Goal: Task Accomplishment & Management: Use online tool/utility

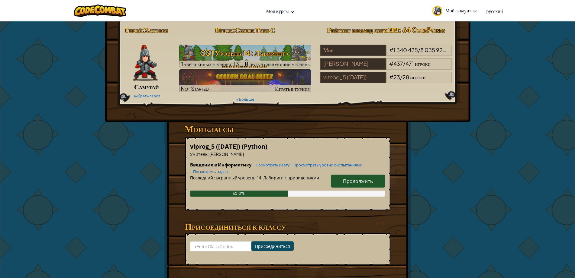
click at [463, 167] on div "Герой : Хаттори Самурай Выбрать героя Игрок : Селюк Глеб С CS1 Уровень 14: Лаби…" at bounding box center [287, 159] width 353 height 277
click at [384, 180] on link "Продолжить" at bounding box center [358, 181] width 54 height 13
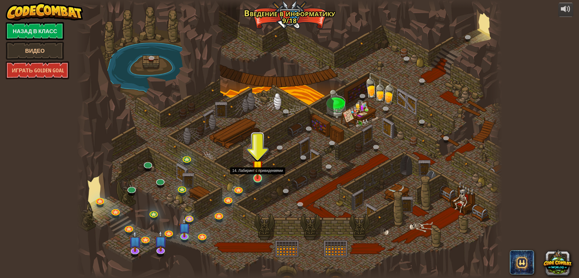
click at [256, 170] on img at bounding box center [257, 166] width 11 height 26
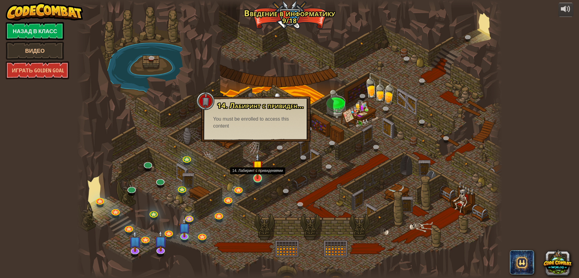
click at [262, 164] on img at bounding box center [257, 166] width 11 height 26
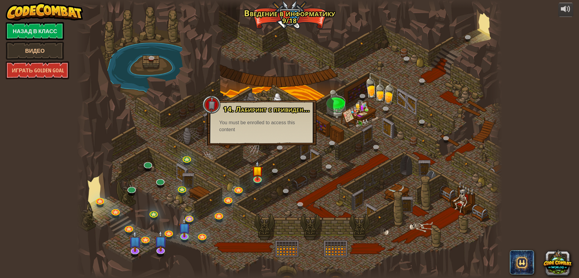
click at [251, 41] on div at bounding box center [290, 139] width 426 height 278
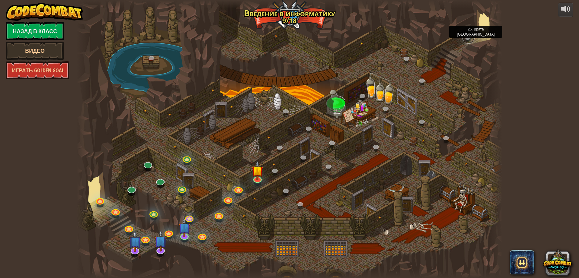
click at [467, 38] on link at bounding box center [469, 38] width 12 height 12
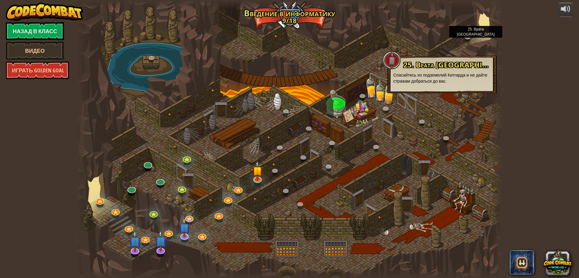
click at [479, 29] on div at bounding box center [290, 139] width 426 height 278
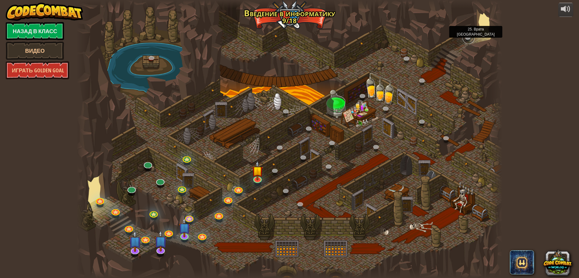
click at [463, 37] on link at bounding box center [469, 38] width 12 height 12
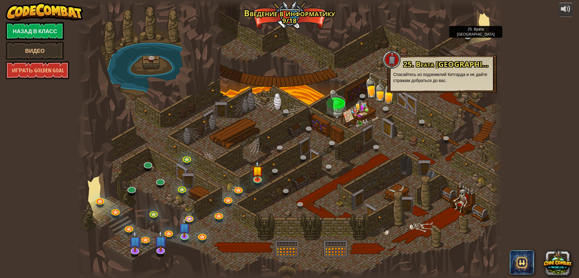
click at [477, 133] on div at bounding box center [290, 139] width 426 height 278
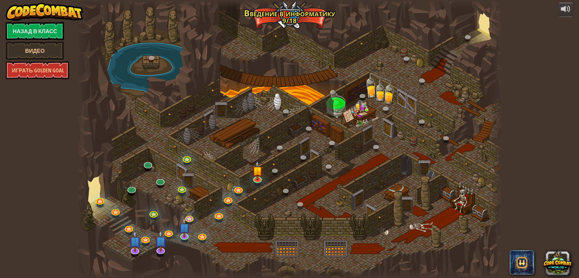
drag, startPoint x: 327, startPoint y: 91, endPoint x: 327, endPoint y: 95, distance: 4.2
click at [327, 90] on div at bounding box center [290, 139] width 426 height 278
drag, startPoint x: 328, startPoint y: 95, endPoint x: 360, endPoint y: 109, distance: 35.2
click at [331, 97] on div at bounding box center [290, 139] width 426 height 278
click at [360, 109] on div at bounding box center [290, 139] width 426 height 278
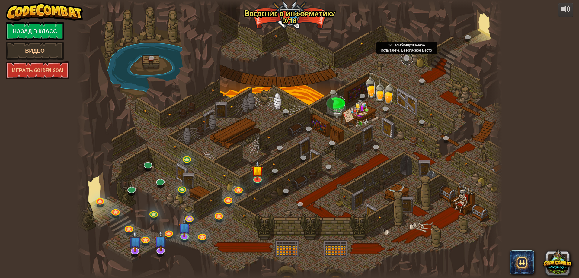
click at [405, 56] on link at bounding box center [407, 59] width 12 height 12
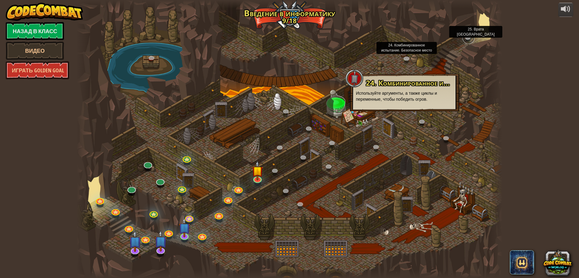
click at [466, 39] on link at bounding box center [469, 38] width 12 height 12
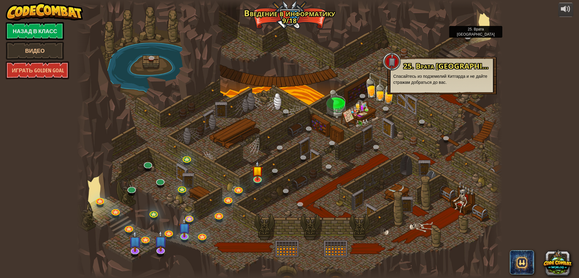
click at [411, 44] on div at bounding box center [290, 139] width 426 height 278
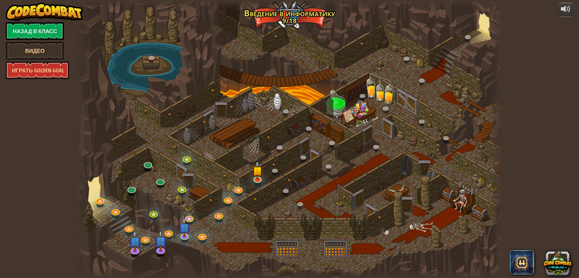
click at [411, 44] on div at bounding box center [290, 139] width 426 height 278
drag, startPoint x: 239, startPoint y: 90, endPoint x: 242, endPoint y: 89, distance: 3.0
click at [242, 90] on div at bounding box center [290, 139] width 426 height 278
drag, startPoint x: 121, startPoint y: 175, endPoint x: 154, endPoint y: 183, distance: 33.8
click at [154, 183] on div at bounding box center [290, 139] width 426 height 278
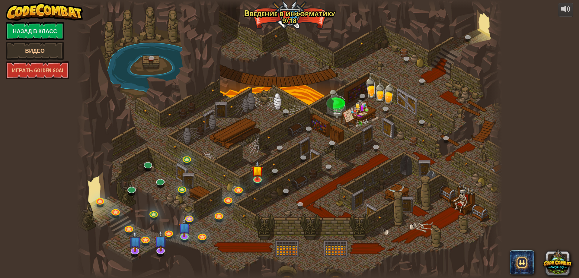
drag, startPoint x: 128, startPoint y: 172, endPoint x: 119, endPoint y: 152, distance: 21.5
click at [114, 152] on div at bounding box center [290, 139] width 426 height 278
click at [256, 175] on img at bounding box center [257, 166] width 11 height 26
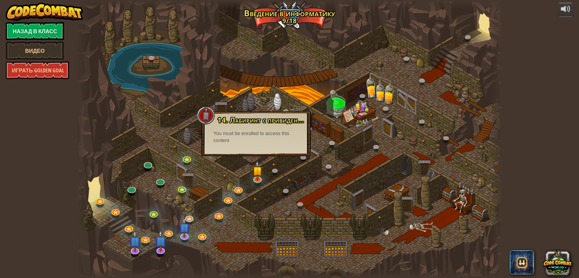
click at [295, 210] on div at bounding box center [290, 139] width 426 height 278
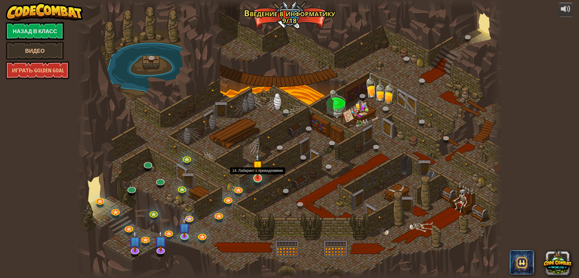
click at [265, 177] on div at bounding box center [290, 139] width 426 height 278
click at [260, 175] on img at bounding box center [257, 166] width 11 height 26
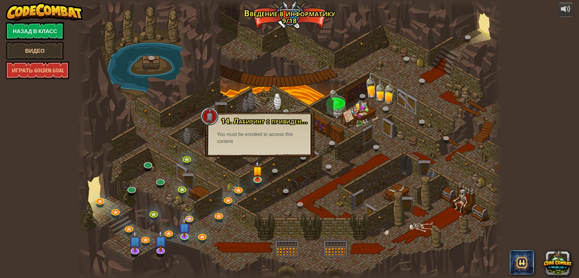
click at [291, 79] on div at bounding box center [290, 139] width 426 height 278
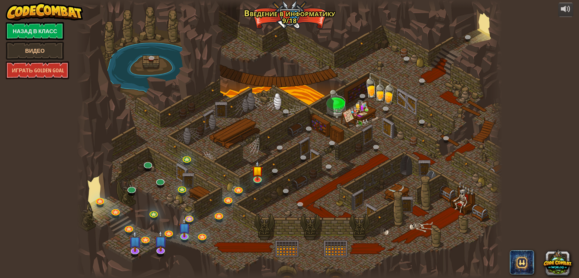
drag, startPoint x: 311, startPoint y: 78, endPoint x: 334, endPoint y: 72, distance: 23.3
click at [334, 72] on div at bounding box center [290, 139] width 426 height 278
click at [255, 178] on img at bounding box center [257, 166] width 11 height 26
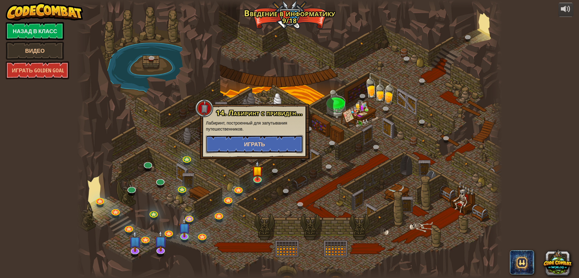
click at [259, 148] on span "Играть" at bounding box center [254, 145] width 21 height 8
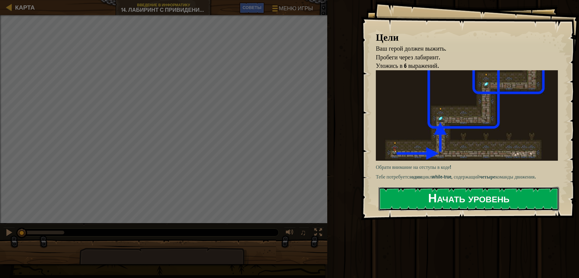
click at [403, 204] on button "Начать уровень" at bounding box center [469, 199] width 181 height 24
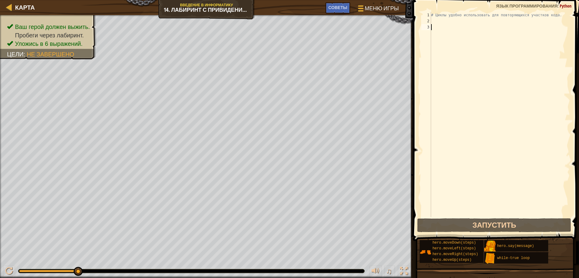
scroll to position [3, 0]
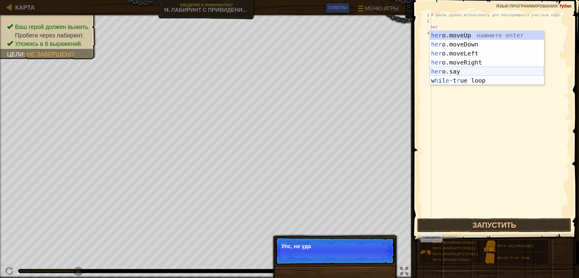
click at [472, 73] on div "her o.moveUp нажмите enter her o.moveDown нажмите enter her o.moveLeft нажмите …" at bounding box center [487, 67] width 114 height 72
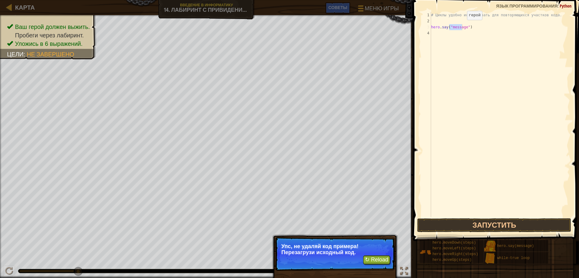
type textarea "hero.say("message")"
click at [462, 26] on div "# Циклы удобно использовать для повторяющихся участков кода. hero . say ( "mess…" at bounding box center [500, 114] width 140 height 205
click at [461, 27] on div "# Циклы удобно использовать для повторяющихся участков кода. hero . say ( "mess…" at bounding box center [500, 120] width 140 height 217
click at [462, 28] on div "# Циклы удобно использовать для повторяющихся участков кода. hero . say ( "mess…" at bounding box center [500, 120] width 140 height 217
click at [469, 28] on div "# Циклы удобно использовать для повторяющихся участков кода. hero . say ( "mess…" at bounding box center [500, 120] width 140 height 217
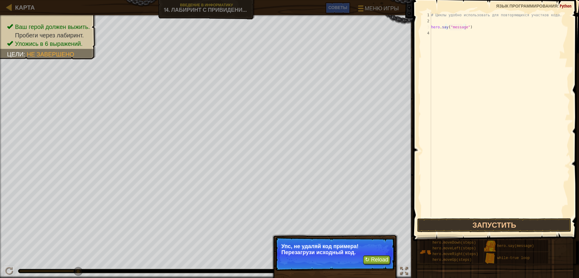
click at [470, 24] on div "# Циклы удобно использовать для повторяющихся участков кода. hero . say ( "mess…" at bounding box center [500, 120] width 140 height 217
click at [467, 25] on div "# Циклы удобно использовать для повторяющихся участков кода. hero . say ( "mess…" at bounding box center [500, 120] width 140 height 217
type textarea "hero.say("message")"
click at [467, 26] on div "# Циклы удобно использовать для повторяющихся участков кода. hero . say ( "mess…" at bounding box center [500, 120] width 140 height 217
drag, startPoint x: 467, startPoint y: 24, endPoint x: 447, endPoint y: 25, distance: 19.7
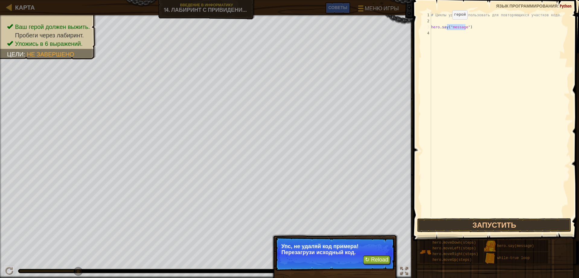
click at [447, 25] on div "# Циклы удобно использовать для повторяющихся участков кода. hero . say ( "mess…" at bounding box center [500, 120] width 140 height 217
click at [468, 70] on div "# Циклы удобно использовать для повторяющихся участков кода. hero . say ( "mess…" at bounding box center [500, 120] width 140 height 217
click at [446, 46] on div "# Циклы удобно использовать для повторяющихся участков кода. hero . say ( "mess…" at bounding box center [500, 120] width 140 height 217
click at [440, 38] on div "# Циклы удобно использовать для повторяющихся участков кода. hero . say ( "mess…" at bounding box center [500, 120] width 140 height 217
drag, startPoint x: 438, startPoint y: 36, endPoint x: 435, endPoint y: 26, distance: 10.9
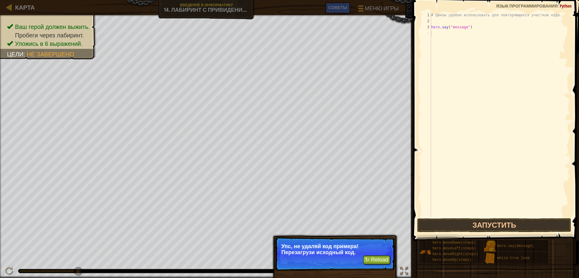
click at [437, 36] on div "# Циклы удобно использовать для повторяющихся участков кода. hero . say ( "mess…" at bounding box center [500, 120] width 140 height 217
click at [435, 25] on div "# Циклы удобно использовать для повторяющихся участков кода. hero . say ( "mess…" at bounding box center [500, 120] width 140 height 217
type textarea "hero.say("message")"
click at [435, 24] on div "# Циклы удобно использовать для повторяющихся участков кода. hero . say ( "mess…" at bounding box center [500, 120] width 140 height 217
click at [436, 24] on div "# Циклы удобно использовать для повторяющихся участков кода. hero . say ( "mess…" at bounding box center [500, 120] width 140 height 217
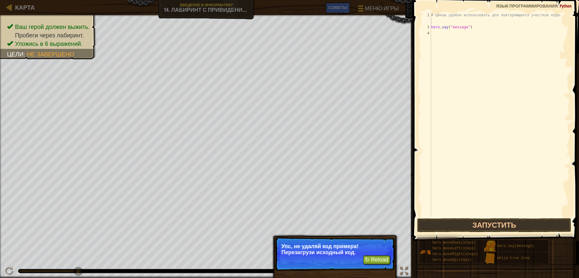
click at [436, 24] on div "# Циклы удобно использовать для повторяющихся участков кода. hero . say ( "mess…" at bounding box center [500, 120] width 140 height 217
click at [444, 31] on div "# Циклы удобно использовать для повторяющихся участков кода. hero . say ( "mess…" at bounding box center [500, 120] width 140 height 217
click at [454, 41] on div "# Циклы удобно использовать для повторяющихся участков кода. hero . say ( "mess…" at bounding box center [500, 120] width 140 height 217
click at [379, 263] on button "↻ Reload" at bounding box center [376, 260] width 27 height 9
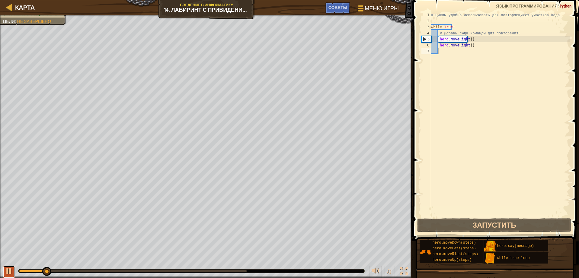
click at [6, 272] on div at bounding box center [9, 272] width 8 height 8
drag, startPoint x: 47, startPoint y: 274, endPoint x: 4, endPoint y: 277, distance: 43.0
click at [5, 277] on div "♫" at bounding box center [206, 270] width 413 height 18
click at [14, 273] on button at bounding box center [9, 272] width 12 height 12
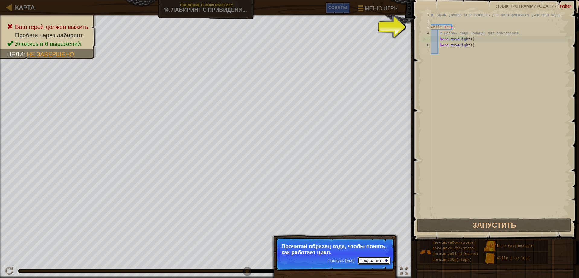
click at [388, 260] on button "Продолжить" at bounding box center [374, 261] width 32 height 8
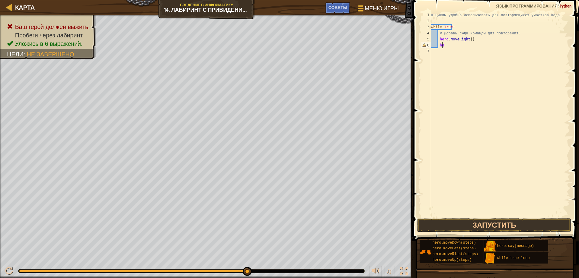
type textarea "h"
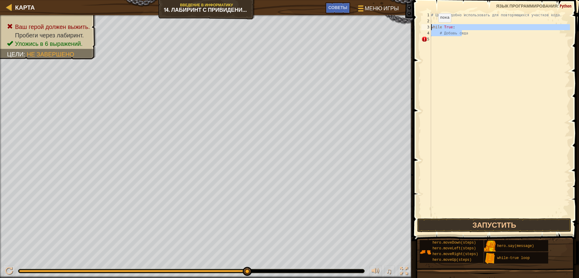
drag, startPoint x: 461, startPoint y: 33, endPoint x: 430, endPoint y: 25, distance: 32.4
click at [430, 25] on div "# Добавь сюда 1 2 3 4 5 # Циклы удобно использовать для повторяющихся участков …" at bounding box center [495, 114] width 150 height 205
type textarea "while True: # Добавь сюда"
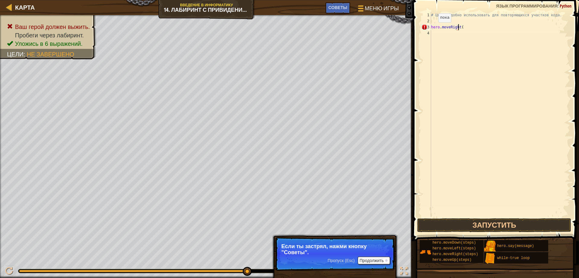
scroll to position [3, 2]
type textarea "hero.moveRight(2)"
click at [520, 228] on button "Запустить" at bounding box center [494, 226] width 154 height 14
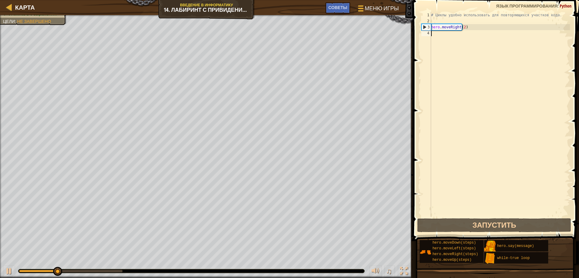
click at [450, 35] on div "# Циклы удобно использовать для повторяющихся участков кода. hero . moveRight (…" at bounding box center [500, 120] width 140 height 217
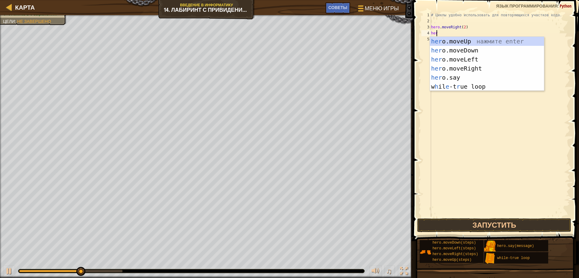
type textarea "hero"
click at [461, 43] on div "hero .moveUp нажмите enter hero .moveDown нажмите enter hero .moveLeft нажмите …" at bounding box center [487, 73] width 114 height 72
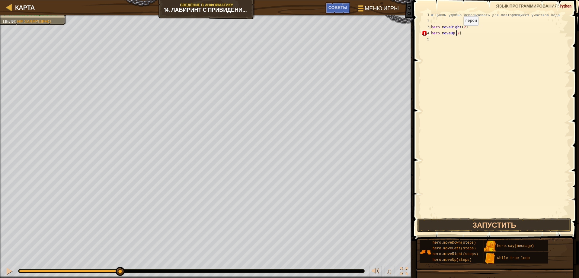
scroll to position [3, 2]
type textarea "hero.moveUp(2)"
click at [433, 19] on div "# Циклы удобно использовать для повторяющихся участков кода. hero . moveRight (…" at bounding box center [500, 120] width 140 height 217
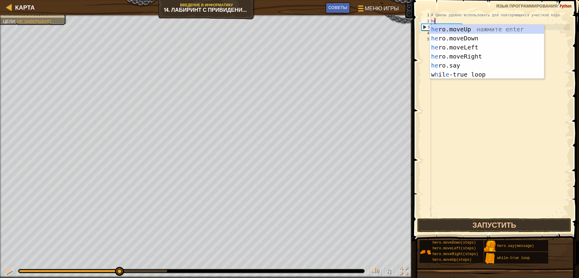
type textarea "hero"
click at [475, 74] on div "hero .moveUp нажмите enter hero .moveDown нажмите enter hero .moveLeft нажмите …" at bounding box center [487, 61] width 114 height 72
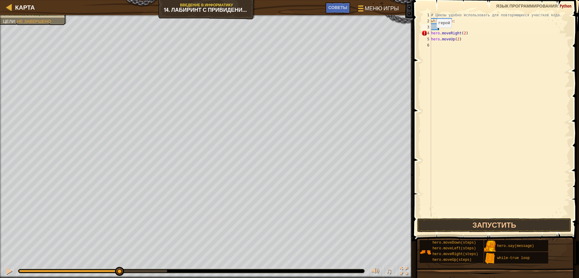
click at [431, 34] on div "4" at bounding box center [427, 33] width 10 height 6
click at [431, 39] on div "# Циклы удобно использовать для повторяющихся участков кода. while True : hero …" at bounding box center [500, 120] width 140 height 217
type textarea "hero.moveUp(2)"
click at [492, 59] on div "# Циклы удобно использовать для повторяющихся участков кода. while True : hero …" at bounding box center [500, 120] width 140 height 217
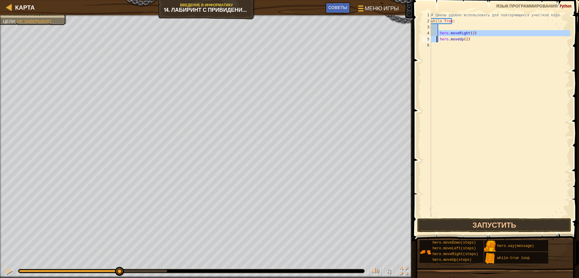
drag, startPoint x: 438, startPoint y: 30, endPoint x: 437, endPoint y: 40, distance: 9.7
click at [437, 40] on div "# Циклы удобно использовать для повторяющихся участков кода. while True : hero …" at bounding box center [500, 120] width 140 height 217
type textarea "hero.moveRight(2) hero.moveUp(2)"
click at [454, 95] on div "# Циклы удобно использовать для повторяющихся участков кода. while True : hero …" at bounding box center [500, 120] width 140 height 217
click at [485, 226] on button "Запустить" at bounding box center [494, 226] width 154 height 14
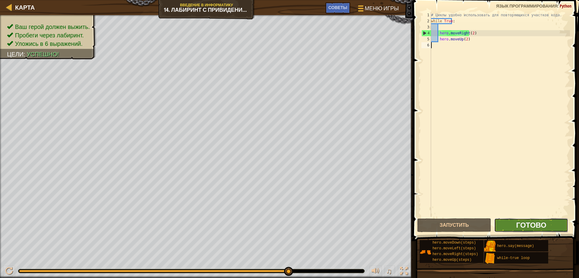
click at [528, 227] on span "Готово" at bounding box center [531, 225] width 30 height 10
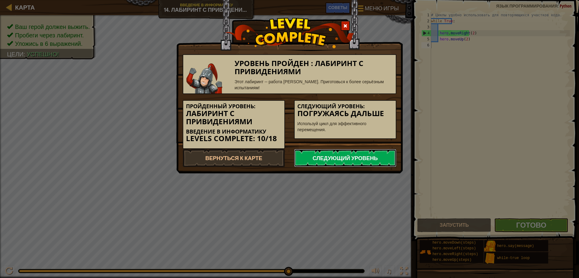
click at [312, 167] on link "Следующий уровень" at bounding box center [345, 158] width 102 height 18
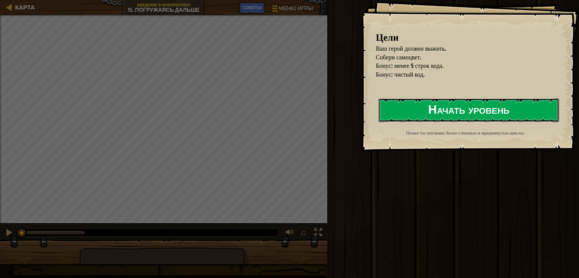
click at [420, 105] on button "Начать уровень" at bounding box center [469, 110] width 181 height 24
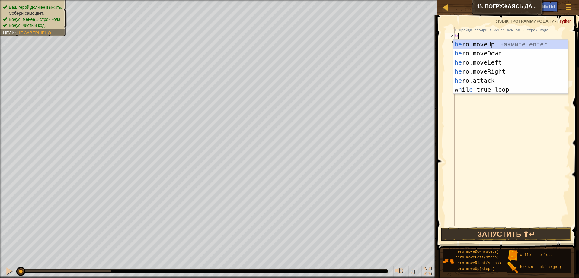
scroll to position [3, 0]
type textarea "hero"
click at [479, 88] on div "hero .moveUp нажмите enter hero .moveDown нажмите enter hero .moveLeft нажмите …" at bounding box center [511, 76] width 114 height 72
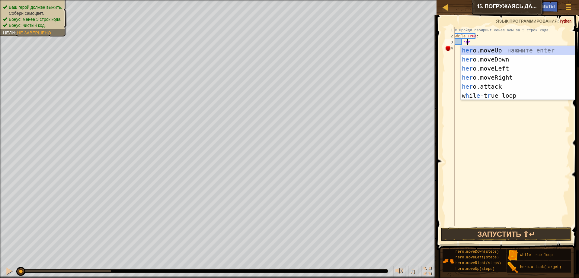
scroll to position [3, 1]
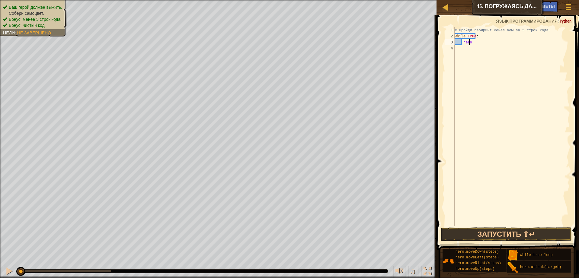
type textarea "hero."
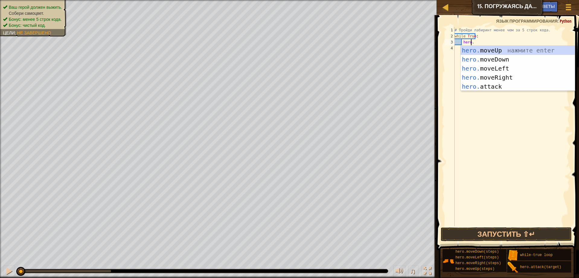
scroll to position [3, 1]
click at [492, 76] on div "hero. moveUp нажмите enter hero. moveDown нажмите enter hero. moveLeft нажмите …" at bounding box center [518, 77] width 114 height 63
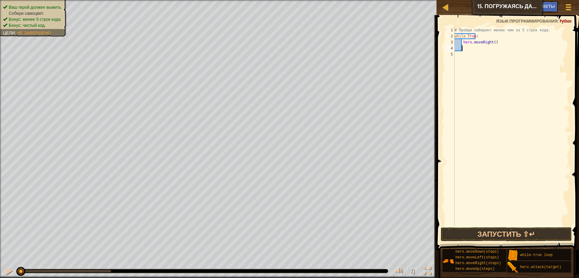
scroll to position [3, 0]
click at [490, 43] on div "# Пройди лабиринт менее чем за 5 строк кода. while True : hero . moveRight ( )" at bounding box center [512, 132] width 117 height 211
type textarea "hero.moveRight()"
click at [495, 45] on div "# Пройди лабиринт менее чем за 5 строк кода. while True : hero . moveRight ( )" at bounding box center [512, 132] width 117 height 211
click at [491, 43] on div "# Пройди лабиринт менее чем за 5 строк кода. while True : hero . moveRight ( )" at bounding box center [512, 132] width 117 height 211
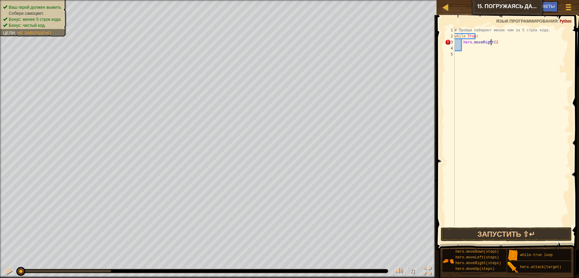
scroll to position [3, 3]
type textarea "while True:"
click at [470, 44] on div "# Пройди лабиринт менее чем за 5 строк кода. while True :" at bounding box center [512, 132] width 117 height 211
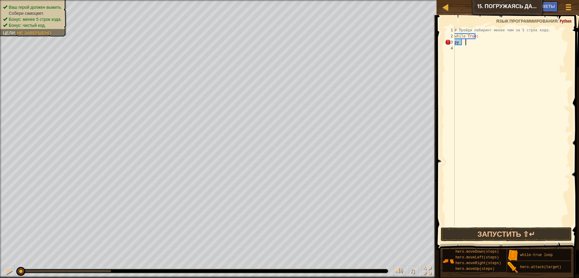
type textarea "р"
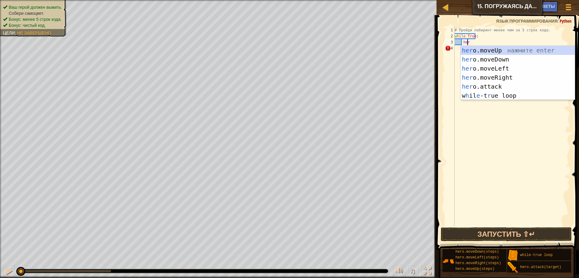
type textarea "hero"
click at [518, 76] on div "hero .moveUp нажмите enter hero .moveDown нажмите enter hero .moveLeft нажмите …" at bounding box center [518, 82] width 114 height 72
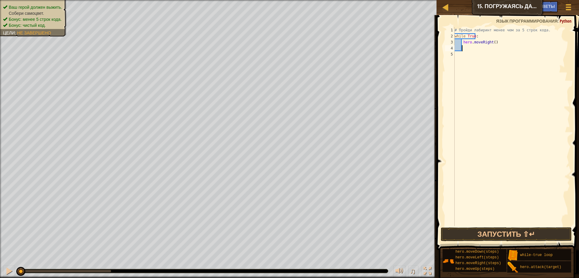
scroll to position [3, 0]
click at [493, 42] on div "# Пройди лабиринт менее чем за 5 строк кода. while True : hero . moveRight ( )" at bounding box center [512, 132] width 117 height 211
type textarea "hero.moveRight(2)"
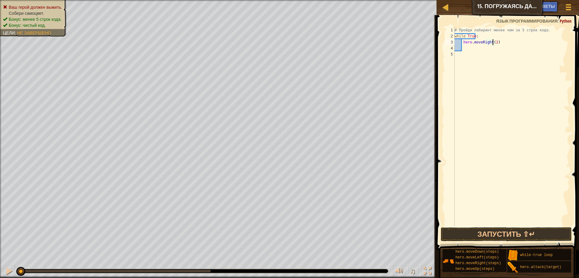
click at [479, 45] on div "# Пройди лабиринт менее чем за 5 строк кода. while True : hero . moveRight ( 2 )" at bounding box center [512, 132] width 117 height 211
click at [464, 43] on div "# Пройди лабиринт менее чем за 5 строк кода. while True : hero . moveRight ( 2 )" at bounding box center [512, 132] width 117 height 211
click at [465, 47] on div "# Пройди лабиринт менее чем за 5 строк кода. while True : hero . moveRight ( 2 )" at bounding box center [512, 132] width 117 height 211
click at [10, 269] on div at bounding box center [9, 272] width 8 height 8
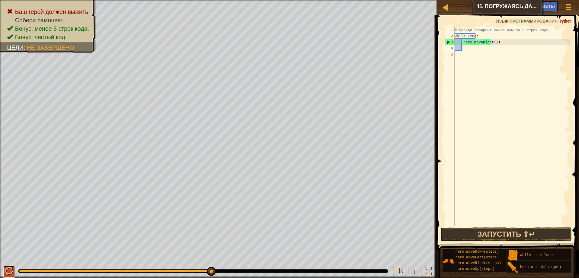
click at [7, 271] on div at bounding box center [9, 272] width 8 height 8
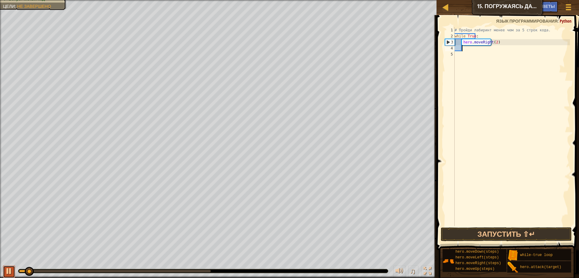
click at [8, 271] on div at bounding box center [9, 272] width 8 height 8
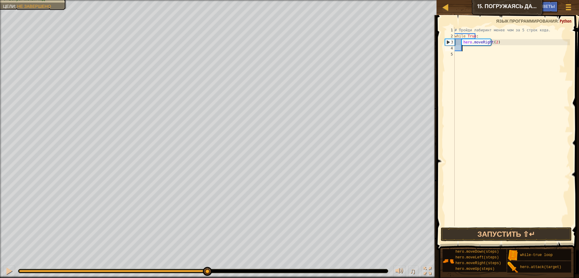
drag, startPoint x: 39, startPoint y: 272, endPoint x: 207, endPoint y: 282, distance: 169.1
click at [207, 0] on html "Карта Введение в Информатику 15. Погружаясь дальше Меню игры Готово Советы 1 הה…" at bounding box center [289, 0] width 579 height 0
click at [8, 272] on div at bounding box center [9, 272] width 8 height 8
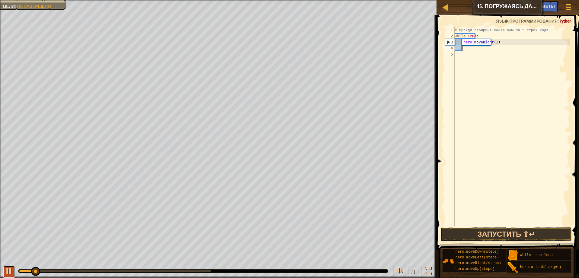
click at [11, 271] on div at bounding box center [9, 272] width 8 height 8
drag, startPoint x: 37, startPoint y: 270, endPoint x: 0, endPoint y: 274, distance: 37.0
click at [0, 0] on html "Карта Введение в Информатику 15. Погружаясь дальше Меню игры Готово Советы 1 הה…" at bounding box center [289, 0] width 579 height 0
click at [493, 42] on div "# Пройди лабиринт менее чем за 5 строк кода. while True : hero . moveRight ( 2 )" at bounding box center [512, 132] width 117 height 211
type textarea "hero.moveRight()"
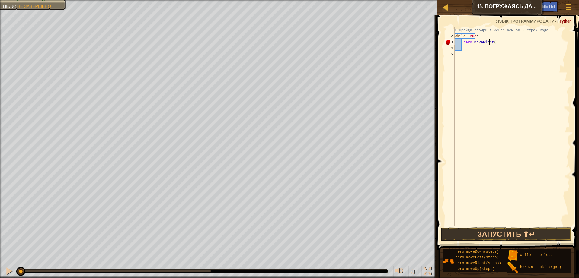
scroll to position [3, 3]
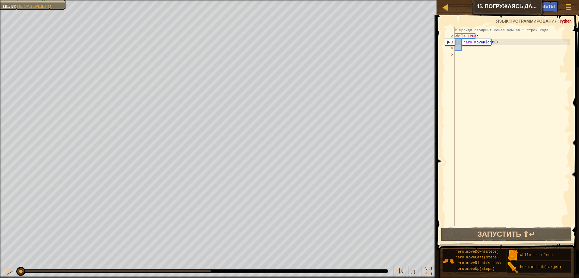
click at [474, 53] on div "# Пройди лабиринт менее чем за 5 строк кода. while True : hero . moveRight ( )" at bounding box center [512, 132] width 117 height 211
click at [463, 50] on div "# Пройди лабиринт менее чем за 5 строк кода. while True : hero . moveRight ( )" at bounding box center [512, 132] width 117 height 211
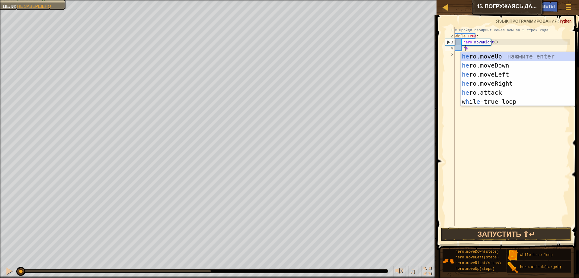
scroll to position [3, 1]
type textarea "hero"
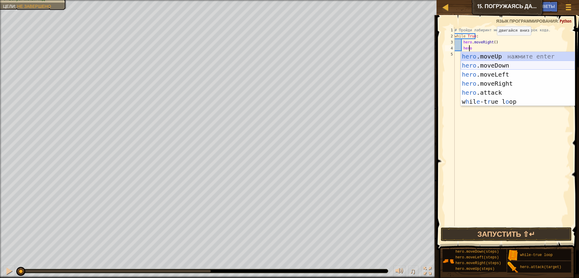
click at [490, 64] on div "hero .moveUp нажмите enter hero .moveDown нажмите enter hero .moveLeft нажмите …" at bounding box center [518, 88] width 114 height 72
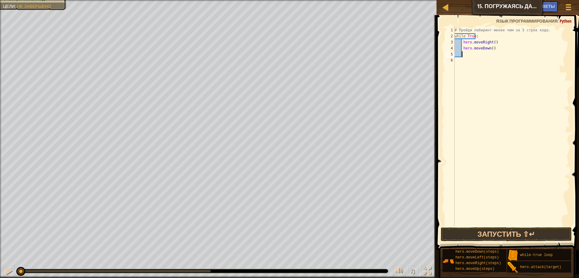
scroll to position [3, 0]
click at [505, 235] on button "Запустить ⇧↵" at bounding box center [506, 235] width 131 height 14
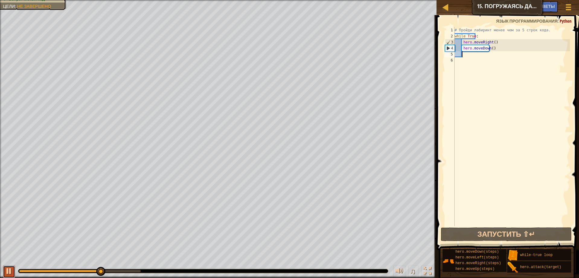
click at [10, 275] on div at bounding box center [9, 272] width 8 height 8
click at [492, 46] on div "# Пройди лабиринт менее чем за 5 строк кода. while True : hero . moveRight ( ) …" at bounding box center [512, 132] width 117 height 211
click at [492, 45] on div "# Пройди лабиринт менее чем за 5 строк кода. while True : hero . moveRight ( ) …" at bounding box center [512, 132] width 117 height 211
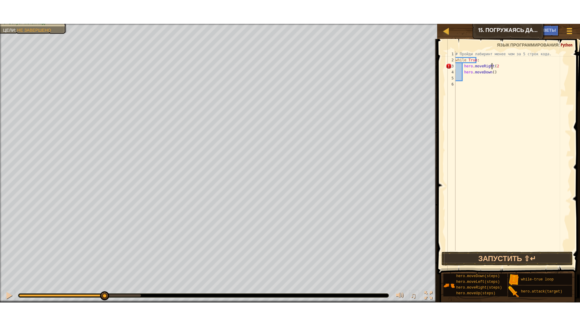
scroll to position [3, 3]
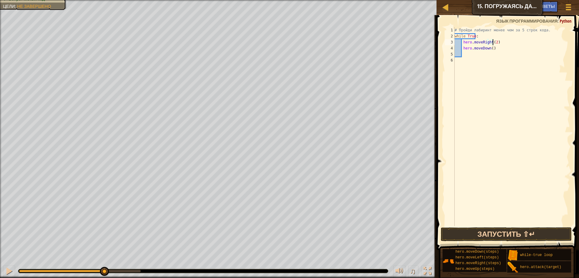
type textarea "hero.moveRight(2)"
click at [503, 229] on button "Запустить ⇧↵" at bounding box center [506, 235] width 131 height 14
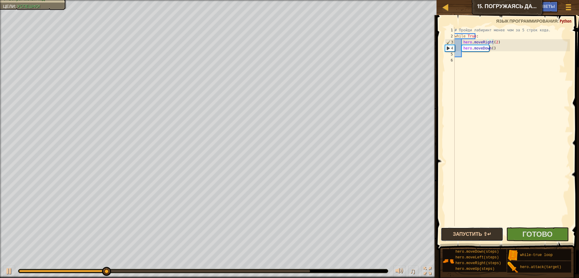
click at [495, 234] on button "Запустить ⇧↵" at bounding box center [472, 235] width 63 height 14
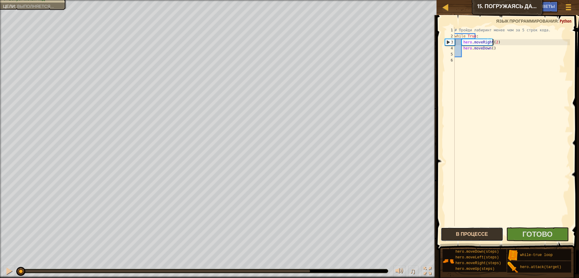
click at [494, 234] on button "В процессе" at bounding box center [472, 235] width 63 height 14
click at [495, 234] on button "В процессе" at bounding box center [472, 235] width 63 height 14
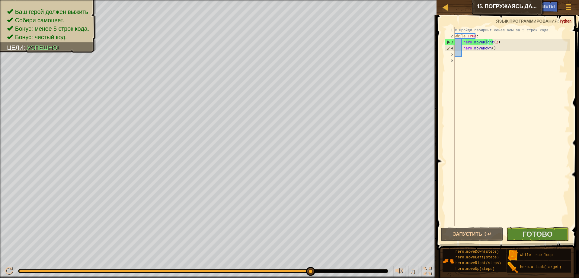
drag, startPoint x: 54, startPoint y: 271, endPoint x: 320, endPoint y: 281, distance: 266.5
click at [320, 0] on html "Карта Введение в Информатику 15. Погружаясь дальше Меню игры Готово Советы 1 הה…" at bounding box center [289, 0] width 579 height 0
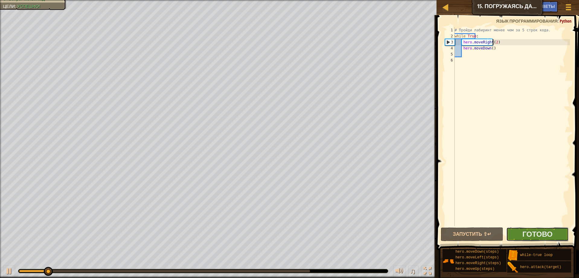
click at [524, 239] on button "Готово" at bounding box center [537, 235] width 63 height 14
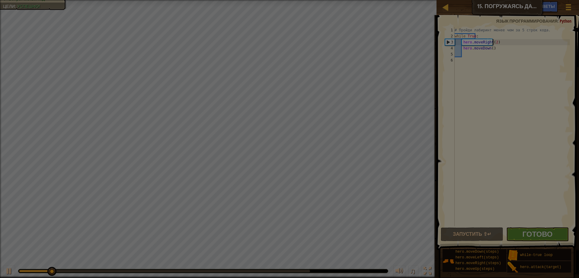
click at [0, 0] on div "Загрузка..." at bounding box center [0, 0] width 0 height 0
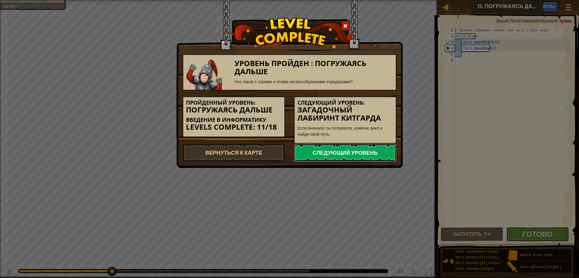
click at [341, 148] on link "Следующий уровень" at bounding box center [345, 153] width 102 height 18
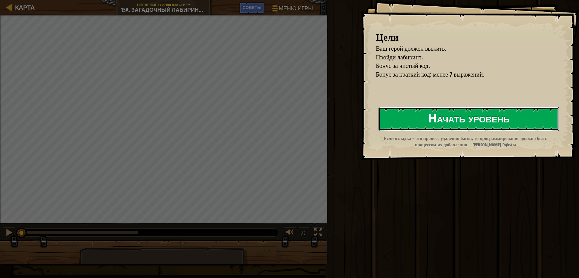
click at [449, 125] on button "Начать уровень" at bounding box center [469, 119] width 181 height 24
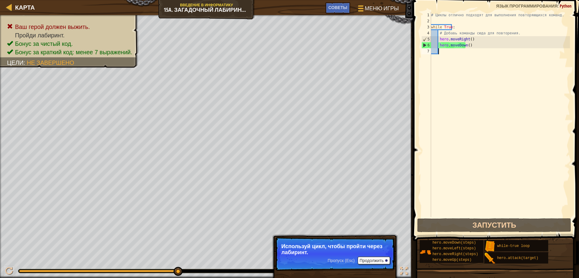
click at [2, 271] on div "♫" at bounding box center [206, 270] width 413 height 18
click at [9, 270] on div at bounding box center [9, 272] width 8 height 8
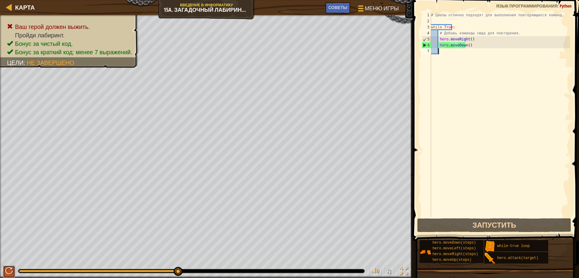
click at [9, 270] on div at bounding box center [9, 272] width 8 height 8
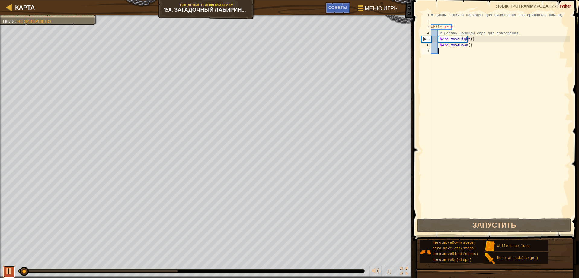
click at [9, 270] on div at bounding box center [9, 272] width 8 height 8
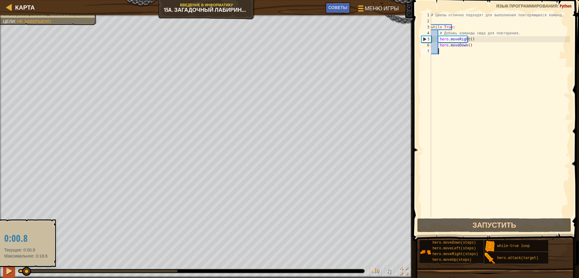
drag, startPoint x: 26, startPoint y: 271, endPoint x: 11, endPoint y: 270, distance: 14.5
click at [11, 270] on div "♫" at bounding box center [206, 270] width 413 height 18
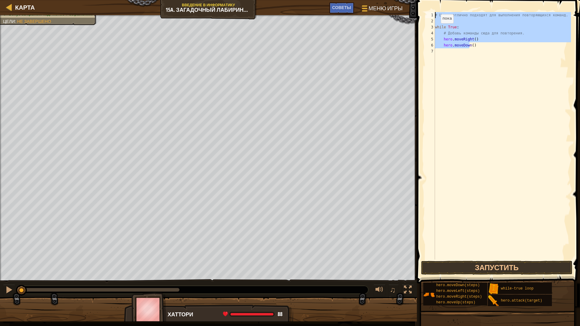
drag, startPoint x: 470, startPoint y: 47, endPoint x: 432, endPoint y: 9, distance: 53.2
click at [432, 9] on div "1 2 3 4 5 6 7 # Циклы отлично подходят для выполнения повторяющихся команд. whi…" at bounding box center [497, 153] width 165 height 301
type textarea "# Циклы отлично подходят для выполнения повторяющихся команд."
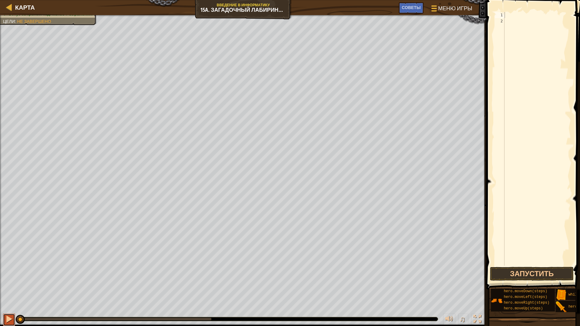
click at [4, 278] on button at bounding box center [9, 320] width 12 height 12
click at [7, 278] on div at bounding box center [9, 319] width 8 height 8
drag, startPoint x: 38, startPoint y: 318, endPoint x: 3, endPoint y: 317, distance: 35.3
click at [3, 278] on div "♫" at bounding box center [243, 318] width 486 height 18
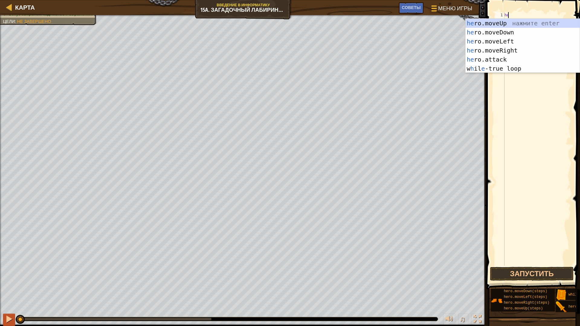
scroll to position [3, 0]
type textarea "hero"
click at [496, 50] on div "hero .moveUp нажмите enter hero .moveDown нажмите enter hero .moveLeft нажмите …" at bounding box center [522, 55] width 114 height 72
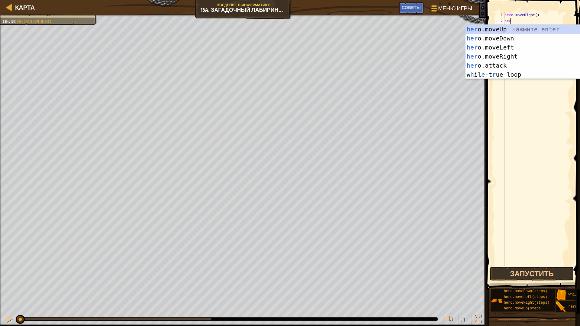
type textarea "hero"
click at [519, 40] on div "hero .moveUp нажмите enter hero .moveDown нажмите enter hero .moveLeft нажмите …" at bounding box center [522, 61] width 114 height 72
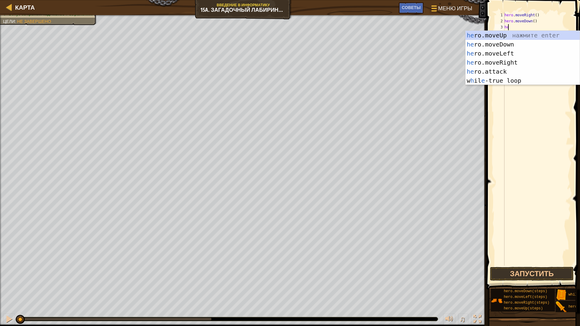
type textarea "hero"
click at [506, 60] on div "hero .moveUp нажмите enter hero .moveDown нажмите enter hero .moveLeft нажмите …" at bounding box center [522, 67] width 114 height 72
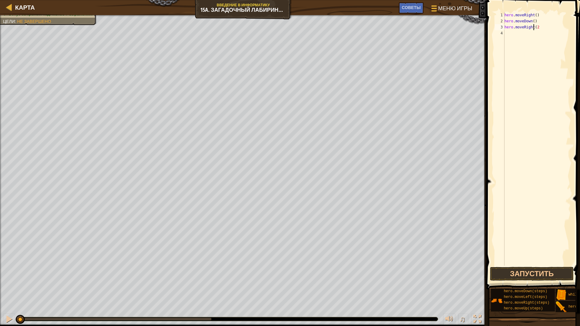
type textarea "hero.moveRight(2)"
click at [508, 37] on div "hero . moveRight ( ) hero . moveDown ( ) hero . moveRight ( 2 )" at bounding box center [537, 145] width 68 height 266
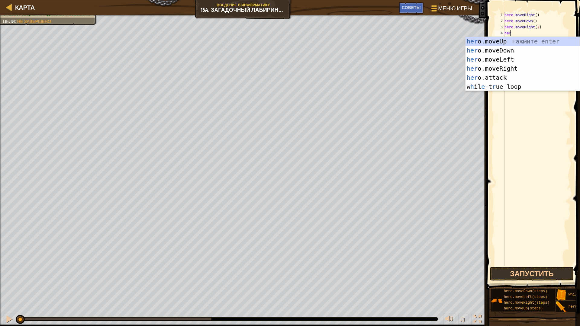
scroll to position [3, 0]
type textarea "hero"
click at [507, 42] on div "hero .moveUp нажмите enter hero .moveDown нажмите enter hero .moveLeft нажмите …" at bounding box center [522, 73] width 114 height 72
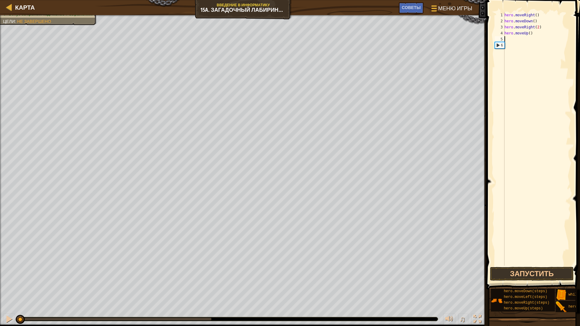
scroll to position [3, 0]
click at [505, 11] on span at bounding box center [533, 135] width 98 height 307
drag, startPoint x: 505, startPoint y: 16, endPoint x: 528, endPoint y: 37, distance: 31.2
click at [528, 37] on div "hero . moveRight ( ) hero . moveDown ( ) hero . moveRight ( 2 ) hero . moveUp (…" at bounding box center [537, 145] width 68 height 266
type textarea "hero.moveUp()"
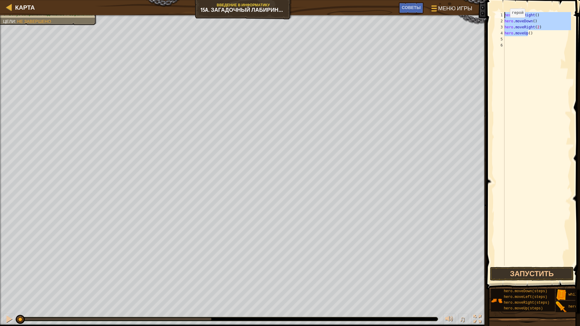
drag, startPoint x: 530, startPoint y: 34, endPoint x: 501, endPoint y: 2, distance: 43.0
click at [501, 3] on div "hero.moveRight() 1 2 3 4 5 6 hero . moveRight ( ) hero . moveDown ( ) hero . mo…" at bounding box center [531, 156] width 95 height 307
type textarea "hero.moveRight() hero.moveDown()"
click at [515, 31] on div at bounding box center [537, 145] width 68 height 266
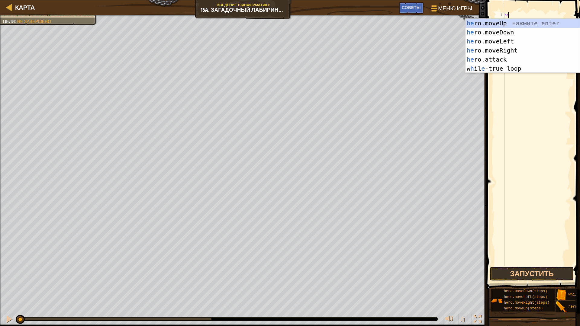
type textarea "her"
click at [478, 66] on div "her o.moveUp нажмите enter her o.moveDown нажмите enter her o.moveLeft нажмите …" at bounding box center [522, 55] width 114 height 72
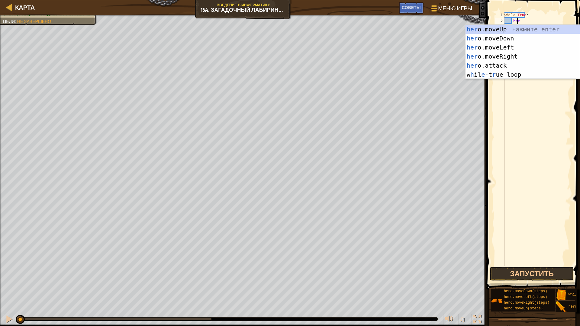
scroll to position [3, 1]
type textarea "hero"
click at [489, 56] on div "hero .moveUp нажмите enter hero .moveDown нажмите enter hero .moveLeft нажмите …" at bounding box center [522, 61] width 114 height 72
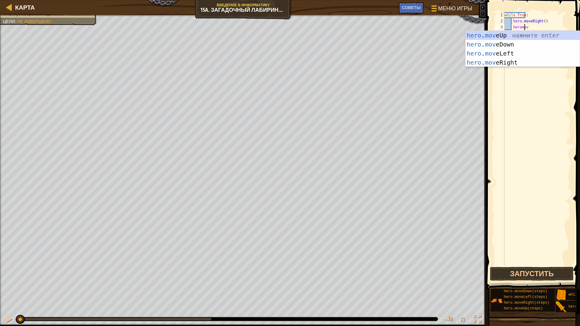
scroll to position [3, 2]
type textarea "heromove"
click at [515, 43] on div "hero . move Up нажмите enter hero . move Down нажмите enter hero . move Left на…" at bounding box center [522, 58] width 114 height 54
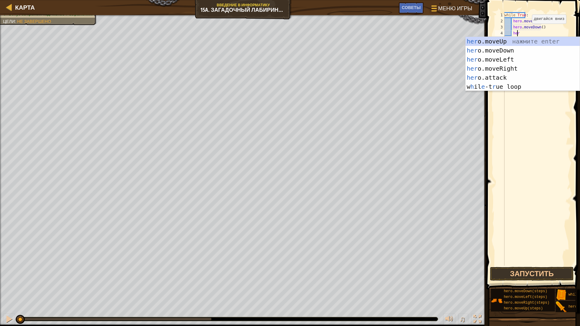
scroll to position [3, 1]
type textarea "hero"
click at [502, 67] on div "hero .moveUp нажмите enter hero .moveDown нажмите enter hero .moveLeft нажмите …" at bounding box center [522, 73] width 114 height 72
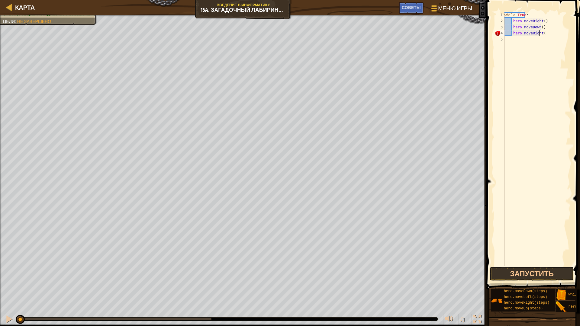
scroll to position [3, 3]
type textarea "hero.moveRight(2)"
click at [519, 44] on div "while True : hero . moveRight ( ) hero . moveDown ( ) hero . moveRight ( 2 )" at bounding box center [537, 145] width 68 height 266
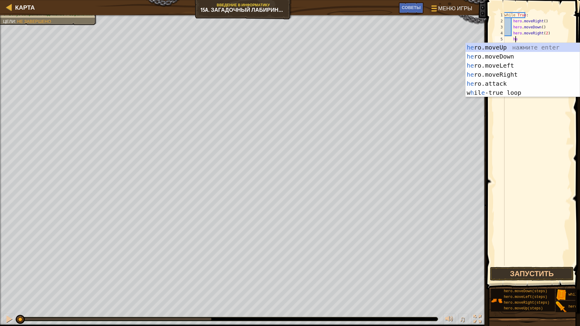
scroll to position [3, 1]
type textarea "hero"
click at [506, 47] on div "hero .moveUp нажмите enter hero .moveDown нажмите enter hero .moveLeft нажмите …" at bounding box center [522, 79] width 114 height 72
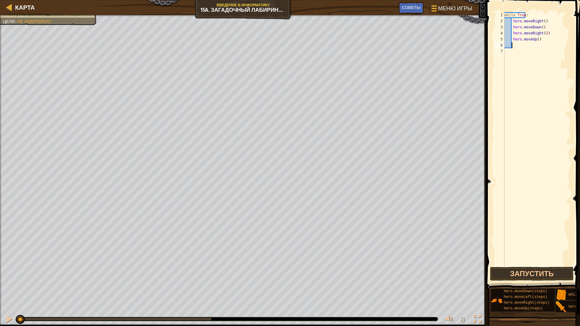
scroll to position [3, 0]
type textarea "hero.moveUp()"
click at [507, 48] on div "while True : hero . moveRight ( ) hero . moveDown ( ) hero . moveRight ( 2 ) he…" at bounding box center [537, 145] width 68 height 266
type textarea "hero.moveUp()"
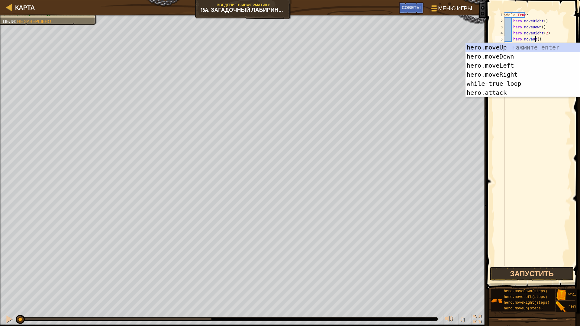
click at [522, 163] on div "while True : hero . moveRight ( ) hero . moveDown ( ) hero . moveRight ( 2 ) he…" at bounding box center [537, 145] width 68 height 266
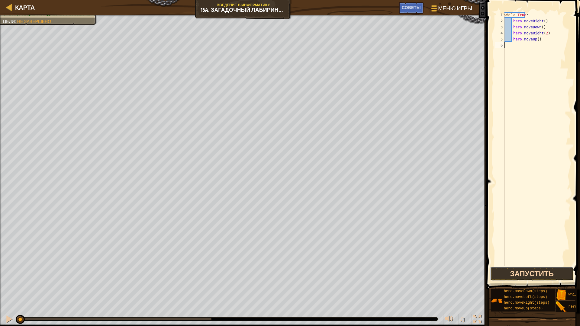
click at [524, 272] on button "Запустить" at bounding box center [532, 274] width 84 height 14
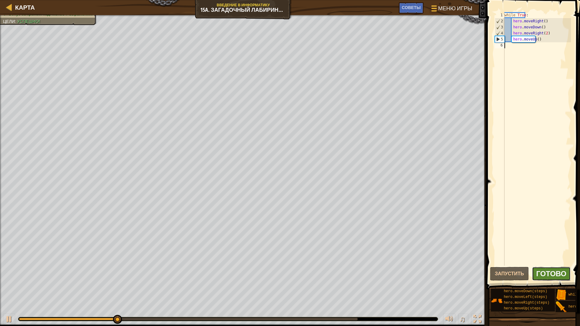
click at [547, 276] on span "Готово" at bounding box center [551, 274] width 30 height 10
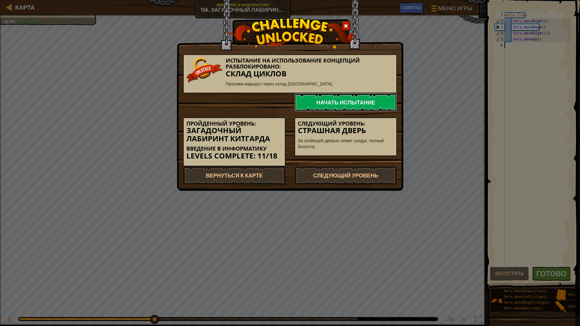
click at [346, 104] on link "Начать испытание" at bounding box center [345, 102] width 102 height 18
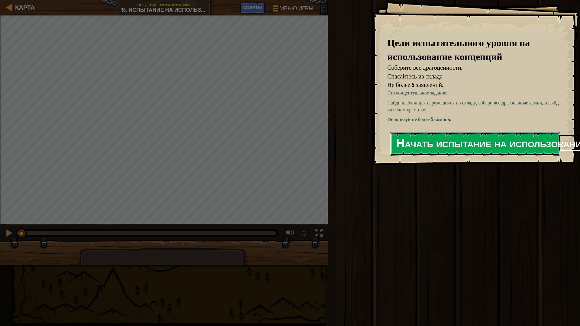
click at [399, 142] on button "Начать испытание на использование концепций" at bounding box center [475, 144] width 170 height 24
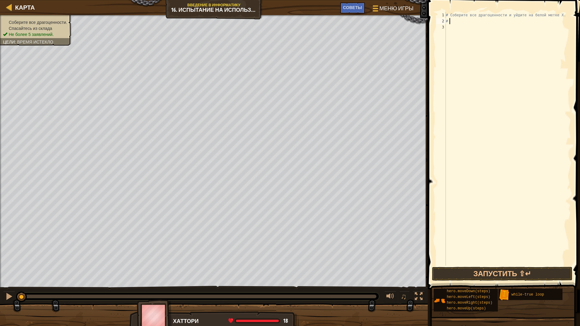
type textarea "#"
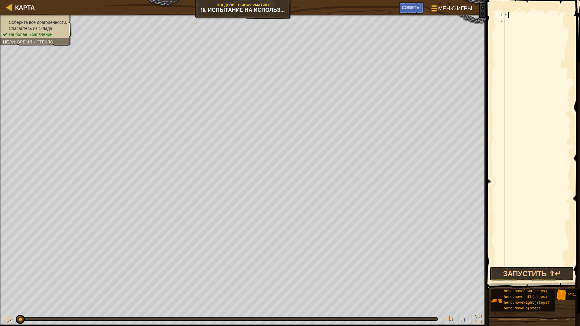
type textarea "#"
click at [507, 14] on div at bounding box center [537, 145] width 68 height 266
drag, startPoint x: 506, startPoint y: 15, endPoint x: 524, endPoint y: 274, distance: 259.7
click at [524, 274] on div "1 2 ההההההההההההההההההההההההההההההההההההההההההההההההההההההההההההההההההההההההההה…" at bounding box center [531, 156] width 95 height 307
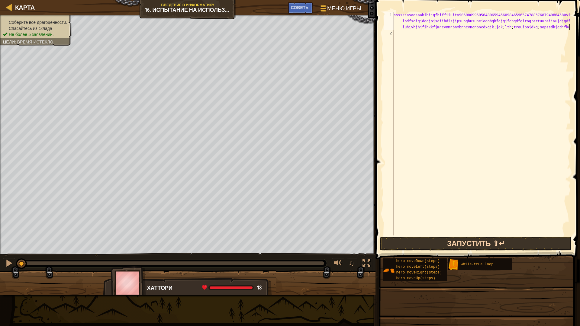
scroll to position [3, 43]
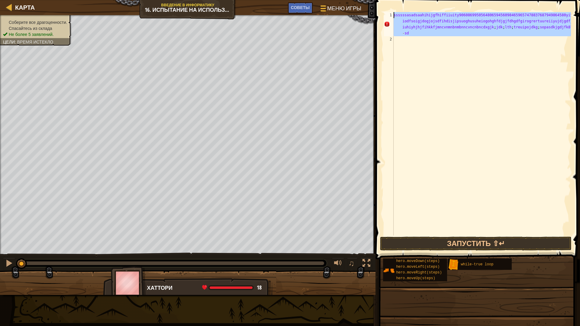
drag, startPoint x: 394, startPoint y: 40, endPoint x: 391, endPoint y: 7, distance: 33.3
click at [391, 7] on div "ssssssasadsaahihijgfhiffiiuity9060869950564806594560984659657478837687949864580…" at bounding box center [477, 141] width 206 height 277
type textarea "ssssssasadsaahihijgfhiffiiuity9060869950564806594560984659657478837687949864580…"
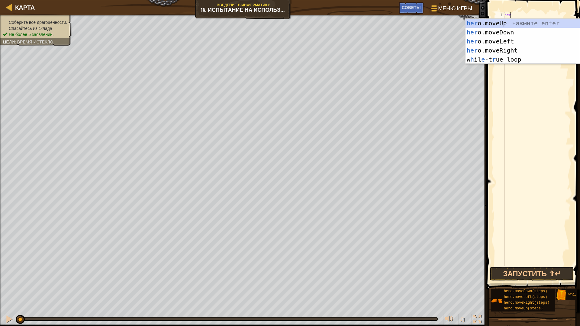
scroll to position [3, 0]
type textarea "hero"
click at [503, 25] on div "hero .moveUp нажмите enter hero .moveDown нажмите enter hero .moveLeft нажмите …" at bounding box center [522, 50] width 114 height 63
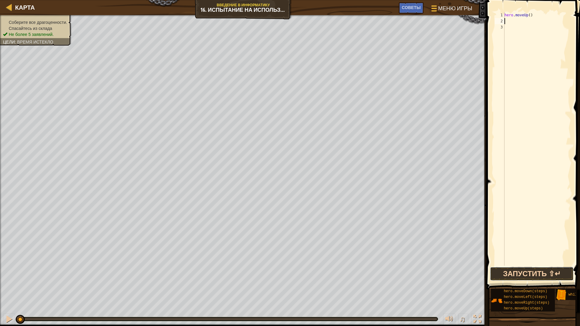
click at [533, 273] on button "Запустить ⇧↵" at bounding box center [532, 274] width 84 height 14
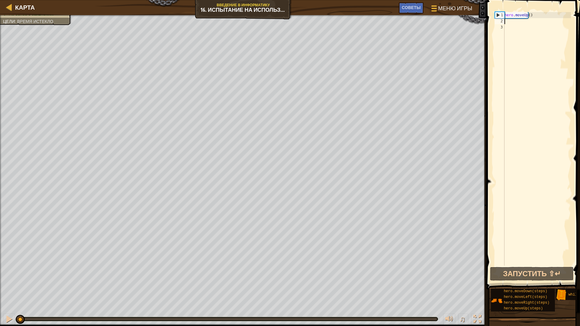
drag, startPoint x: 91, startPoint y: 320, endPoint x: 0, endPoint y: 326, distance: 91.4
click at [0, 278] on div "♫" at bounding box center [243, 318] width 486 height 18
click at [11, 278] on div "♫" at bounding box center [243, 318] width 486 height 18
click at [10, 278] on div at bounding box center [9, 319] width 8 height 8
click at [14, 278] on div "♫" at bounding box center [243, 318] width 486 height 18
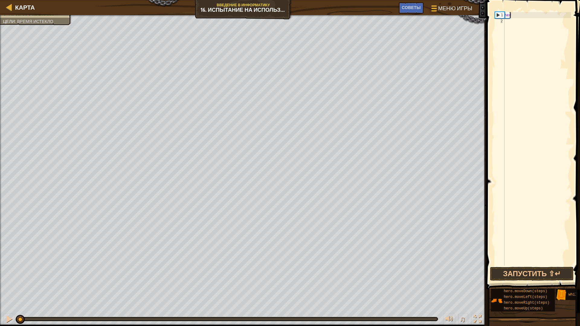
type textarea "h"
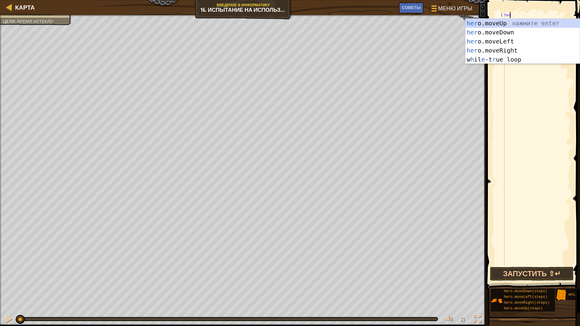
scroll to position [3, 0]
type textarea "hero"
click at [481, 60] on div "hero .moveUp нажмите enter hero .moveDown нажмите enter hero .moveLeft нажмите …" at bounding box center [522, 50] width 114 height 63
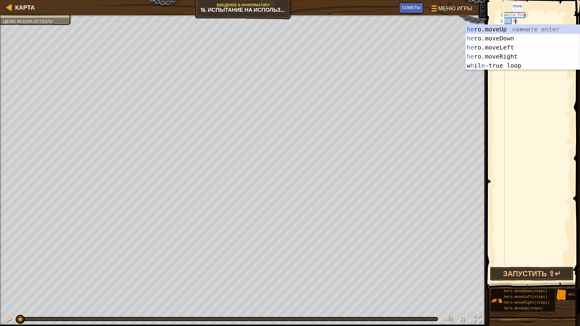
scroll to position [3, 1]
type textarea "hero"
click at [541, 27] on div "hero .moveUp нажмите enter hero .moveDown нажмите enter hero .moveLeft нажмите …" at bounding box center [522, 56] width 114 height 63
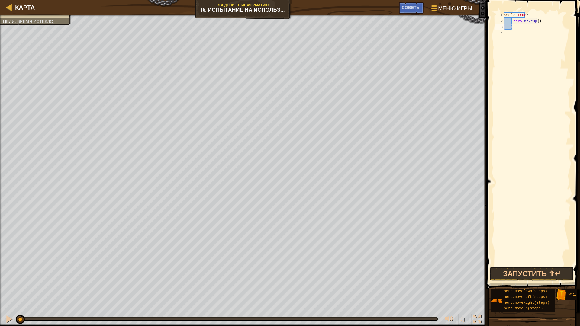
scroll to position [3, 0]
click at [540, 22] on div "while True : hero . moveUp ( )" at bounding box center [537, 145] width 68 height 266
type textarea "hero.moveUp(2)"
click at [524, 28] on div "while True : hero . moveUp ( 2 )" at bounding box center [537, 145] width 68 height 266
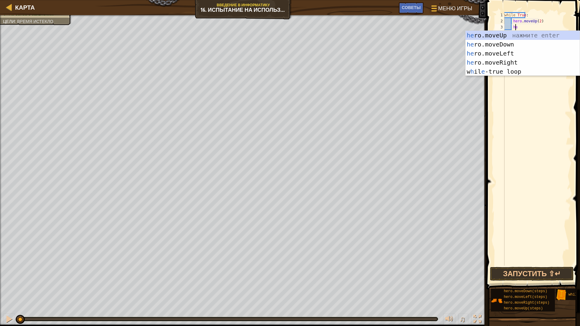
scroll to position [3, 1]
type textarea "hero"
click at [513, 66] on div "hero .moveUp нажмите enter hero .moveDown нажмите enter hero .moveLeft нажмите …" at bounding box center [522, 62] width 114 height 63
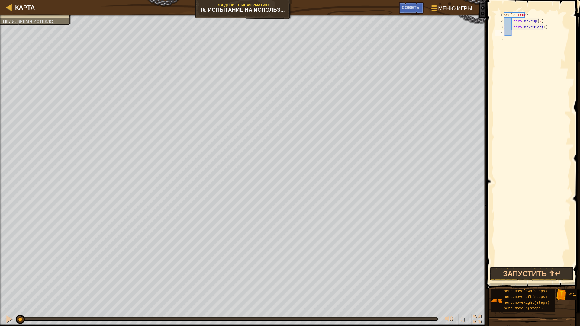
scroll to position [3, 0]
click at [548, 32] on div "while True : hero . moveUp ( 2 ) hero . moveRight ( )" at bounding box center [537, 145] width 68 height 266
click at [546, 28] on div "while True : hero . moveUp ( 2 ) hero . moveRight ( )" at bounding box center [537, 145] width 68 height 266
type textarea "hero.moveRight(2)"
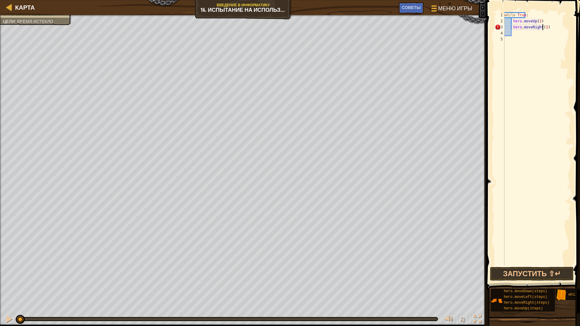
scroll to position [3, 3]
click at [511, 33] on div "while True : hero . moveUp ( 2 ) hero . moveRight ( 2 )" at bounding box center [537, 145] width 68 height 266
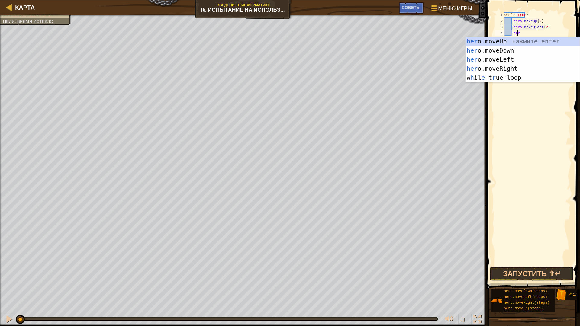
scroll to position [3, 1]
type textarea "hero"
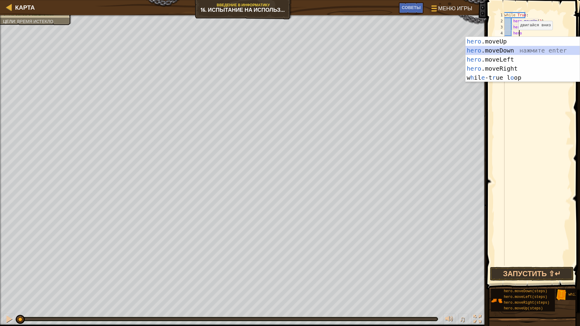
click at [508, 49] on div "hero .moveUp нажмите enter hero .moveDown нажмите enter hero .moveLeft нажмите …" at bounding box center [522, 68] width 114 height 63
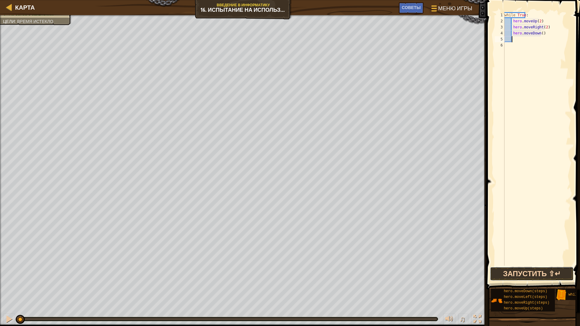
click at [500, 270] on button "Запустить ⇧↵" at bounding box center [532, 274] width 84 height 14
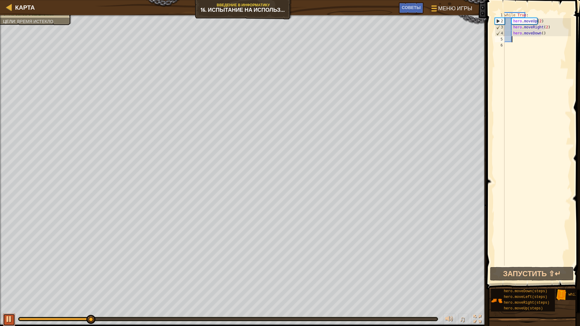
click at [12, 278] on div at bounding box center [9, 319] width 8 height 8
drag, startPoint x: 72, startPoint y: 317, endPoint x: 0, endPoint y: 316, distance: 71.6
click at [0, 278] on div "♫" at bounding box center [243, 318] width 486 height 18
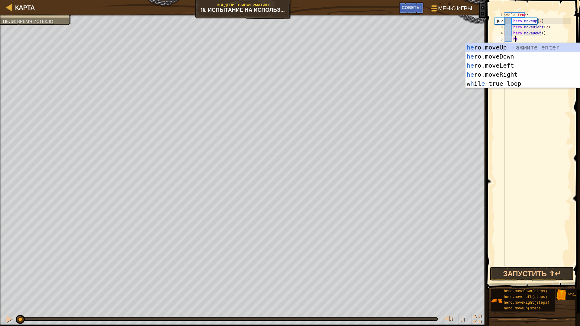
scroll to position [3, 1]
type textarea "hero"
click at [507, 63] on div "hero .moveUp нажмите enter hero .moveDown нажмите enter hero .moveLeft нажмите …" at bounding box center [522, 74] width 114 height 63
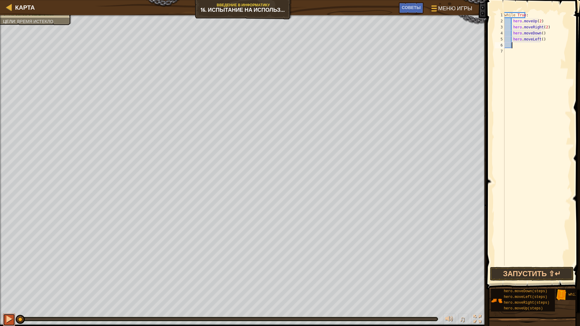
click at [10, 278] on div at bounding box center [9, 319] width 8 height 8
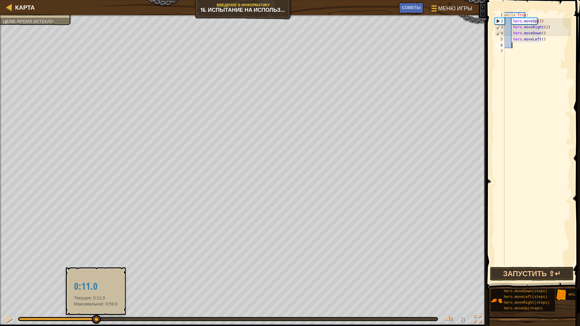
drag, startPoint x: 42, startPoint y: 318, endPoint x: 80, endPoint y: 324, distance: 38.2
click at [95, 278] on div at bounding box center [96, 319] width 9 height 9
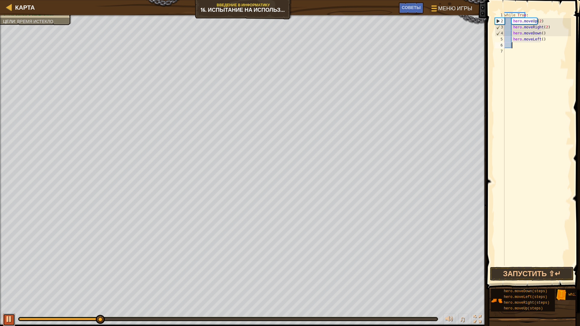
click at [8, 278] on div at bounding box center [9, 319] width 8 height 8
drag, startPoint x: 94, startPoint y: 319, endPoint x: 5, endPoint y: 320, distance: 88.8
click at [0, 278] on div "♫" at bounding box center [243, 318] width 486 height 18
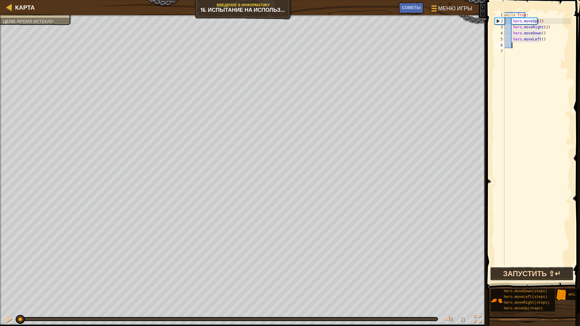
click at [526, 272] on button "Запустить ⇧↵" at bounding box center [532, 274] width 84 height 14
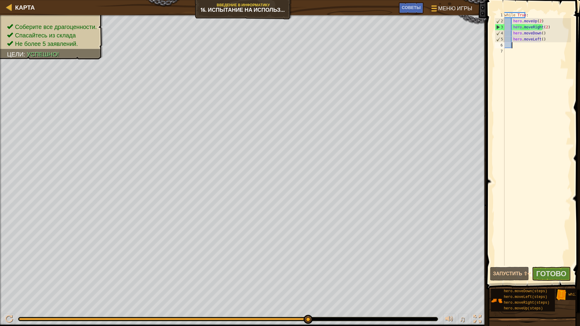
drag, startPoint x: 54, startPoint y: 318, endPoint x: 381, endPoint y: 320, distance: 327.0
click at [380, 278] on div at bounding box center [227, 319] width 419 height 4
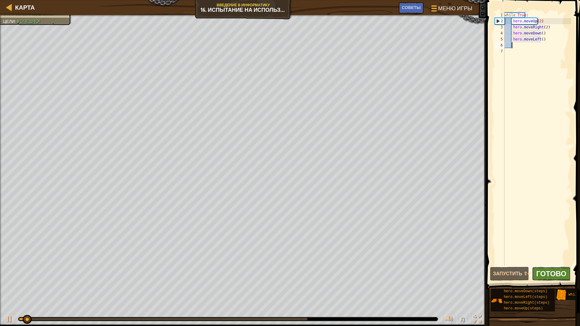
click at [554, 274] on span "Готово" at bounding box center [551, 274] width 30 height 10
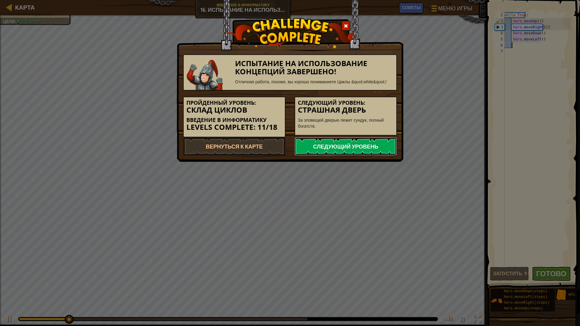
click at [329, 144] on link "Следующий уровень" at bounding box center [345, 146] width 102 height 18
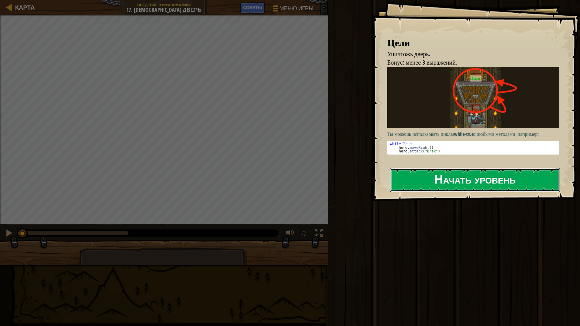
click at [468, 175] on button "Начать уровень" at bounding box center [475, 180] width 170 height 24
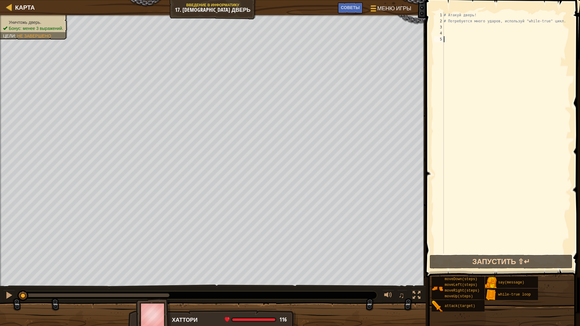
scroll to position [3, 0]
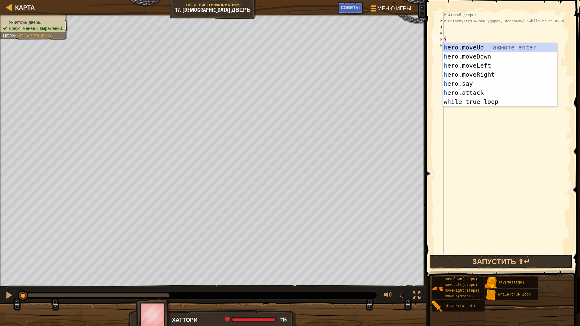
type textarea "her"
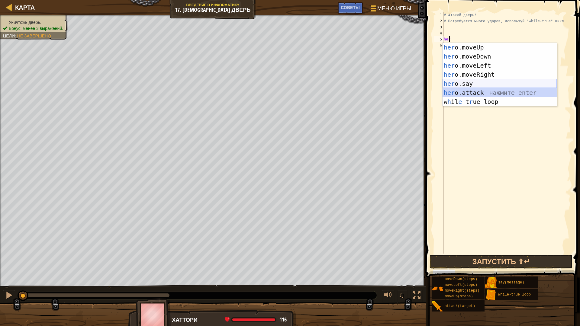
click at [470, 83] on div "her o.moveUp нажмите enter her o.moveDown нажмите enter her o.moveLeft нажмите …" at bounding box center [499, 84] width 114 height 82
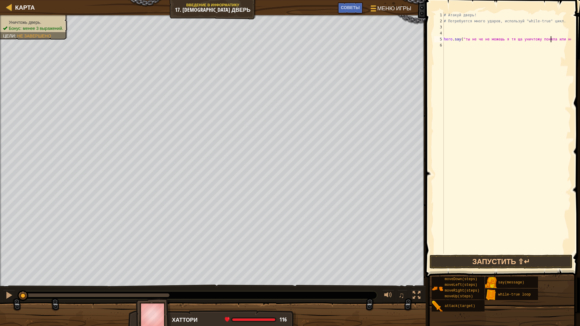
scroll to position [3, 9]
type textarea "hero.say("ты не че не можешь я тя ща уничтожу поняла или нет?")"
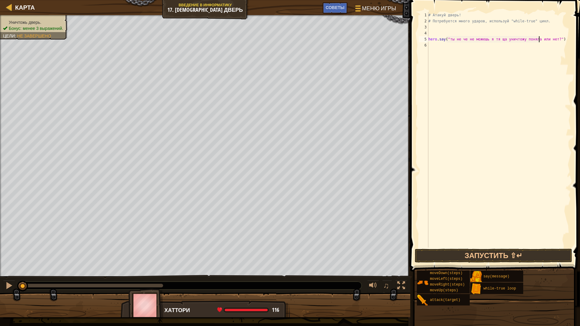
click at [434, 51] on div "# Атакуй дверь! # Потребуется много ударов, используй "while-true" цикл. hero .…" at bounding box center [499, 136] width 144 height 248
type textarea "р"
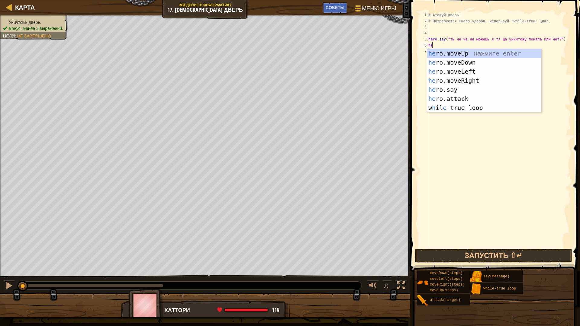
scroll to position [3, 0]
click at [453, 89] on div "hero .moveUp нажмите enter hero .moveDown нажмите enter hero .moveLeft нажмите …" at bounding box center [484, 90] width 114 height 82
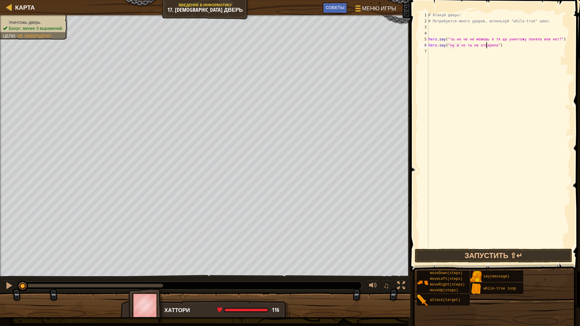
scroll to position [3, 5]
type textarea "hero.say("ну и чо ты не отварилась?")"
click at [455, 56] on div "# Атакуй дверь! # Потребуется много ударов, используй "while-true" цикл. hero .…" at bounding box center [499, 136] width 144 height 248
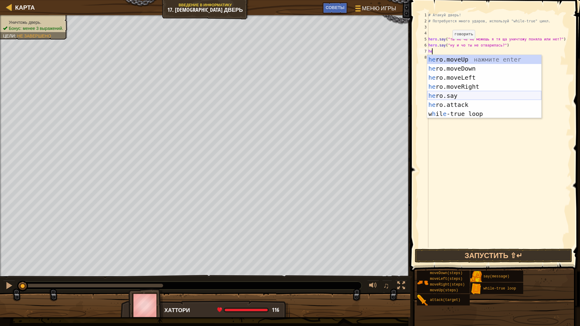
click at [465, 97] on div "he ro.moveUp нажмите enter he ro.moveDown нажмите enter he ro.moveLeft нажмите …" at bounding box center [484, 96] width 114 height 82
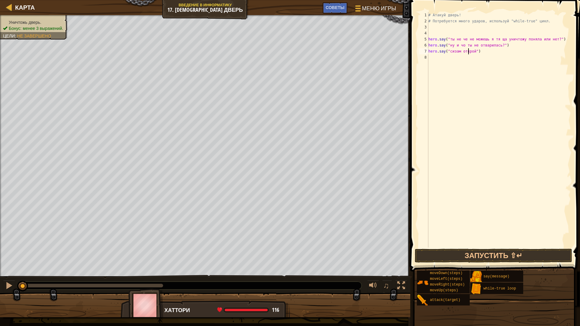
scroll to position [3, 4]
type textarea "hero.say("сизам откройся!!!!!")"
click at [439, 60] on div "# Атакуй дверь! # Потребуется много ударов, используй "while-true" цикл. hero .…" at bounding box center [499, 136] width 144 height 248
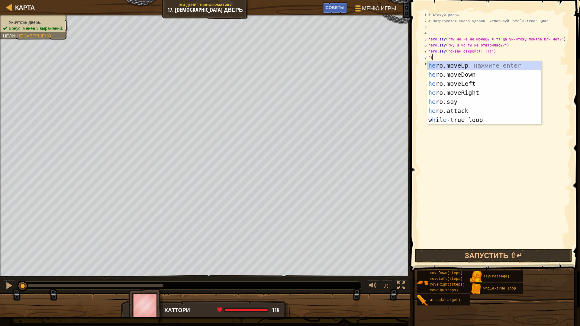
scroll to position [3, 0]
click at [473, 111] on div "hero .moveUp нажмите enter hero .moveDown нажмите enter hero .moveLeft нажмите …" at bounding box center [484, 102] width 114 height 82
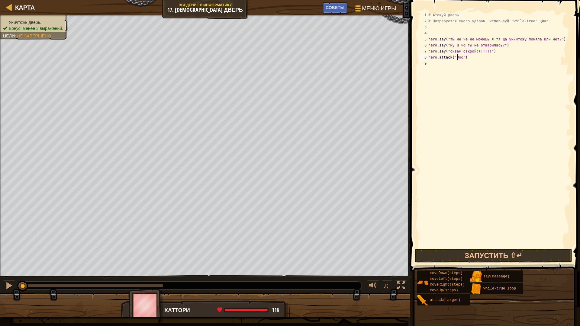
scroll to position [3, 3]
type textarea "hero.attack("Door")"
click at [484, 257] on button "Запустить ⇧↵" at bounding box center [494, 256] width 158 height 14
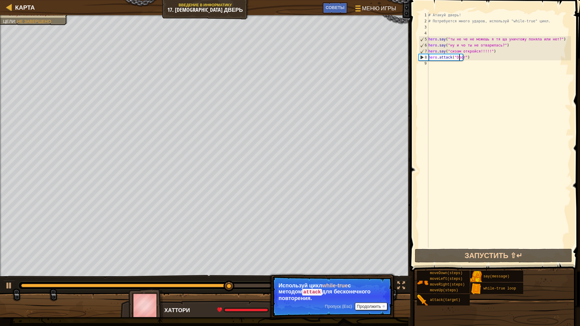
click at [432, 68] on div "# Атакуй дверь! # Потребуется много ударов, используй "while-true" цикл. hero .…" at bounding box center [499, 136] width 144 height 248
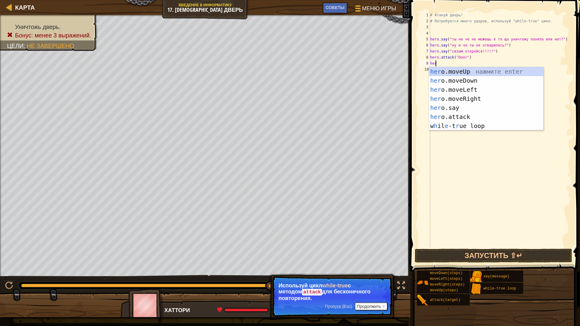
scroll to position [3, 0]
type textarea "h"
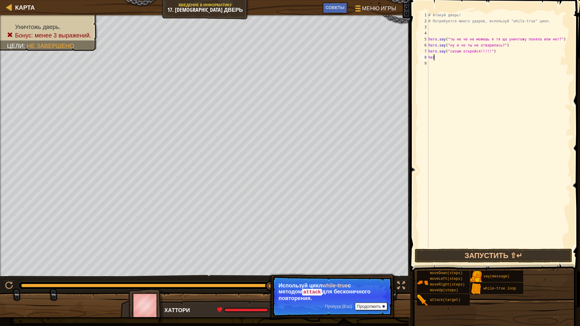
type textarea "hero"
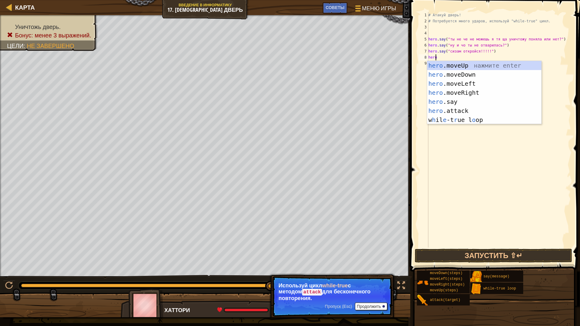
scroll to position [3, 0]
click at [461, 119] on div "hero .moveUp нажмите enter hero .moveDown нажмите enter hero .moveLeft нажмите …" at bounding box center [484, 102] width 114 height 82
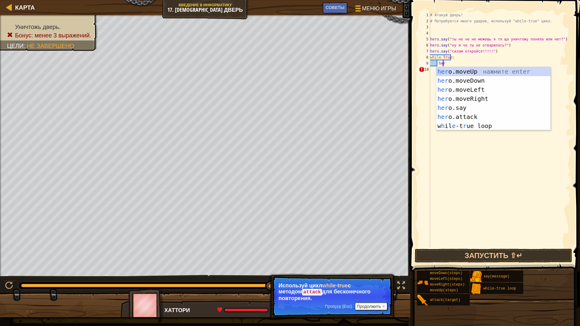
scroll to position [3, 1]
click at [462, 116] on div "her o.moveUp нажмите enter her o.moveDown нажмите enter her o.moveLeft нажмите …" at bounding box center [493, 108] width 114 height 82
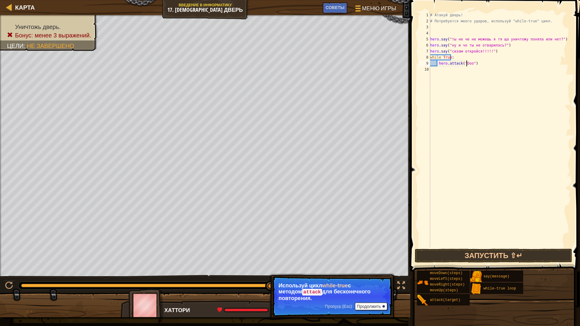
type textarea "hero.attack("Door")"
click at [431, 72] on div "# Атакуй дверь! # Потребуется много ударов, используй "while-true" цикл. hero .…" at bounding box center [500, 136] width 142 height 248
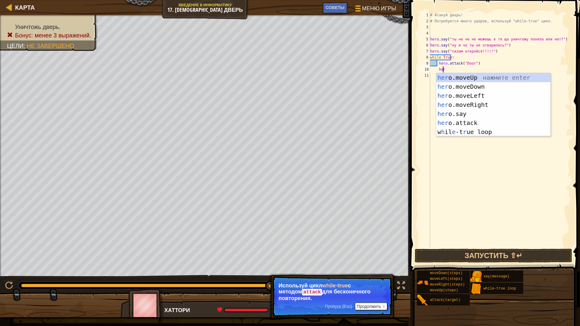
scroll to position [3, 1]
type textarea "h"
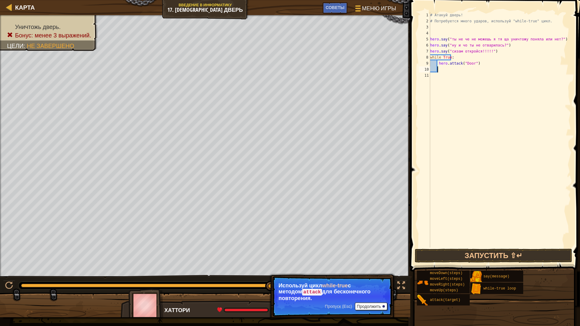
scroll to position [3, 0]
click at [460, 256] on button "Запустить ⇧↵" at bounding box center [494, 256] width 158 height 14
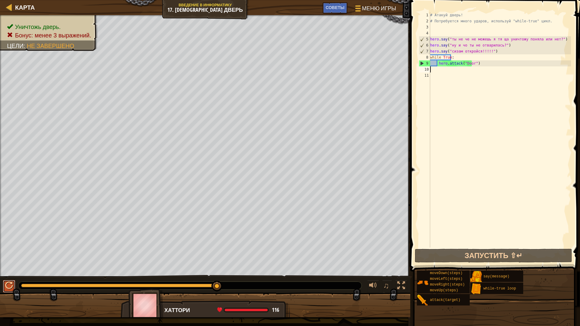
click at [5, 278] on button at bounding box center [9, 286] width 12 height 12
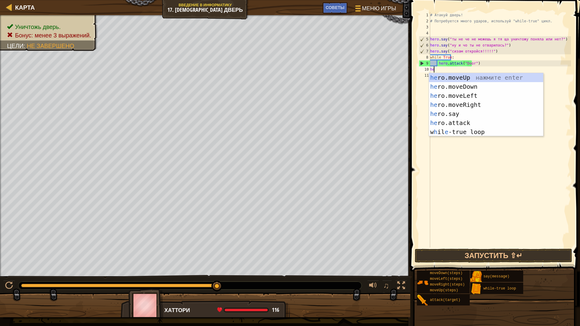
scroll to position [3, 0]
type textarea "hero"
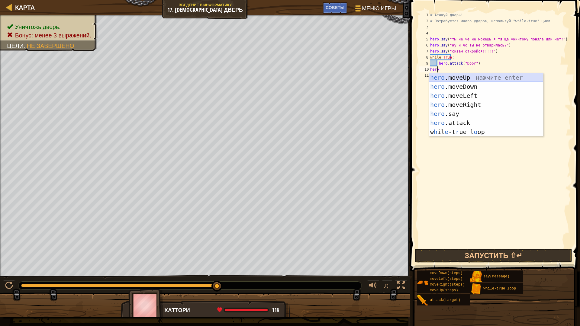
click at [472, 79] on div "hero .moveUp нажмите enter hero .moveDown нажмите enter hero .moveLeft нажмите …" at bounding box center [486, 114] width 114 height 82
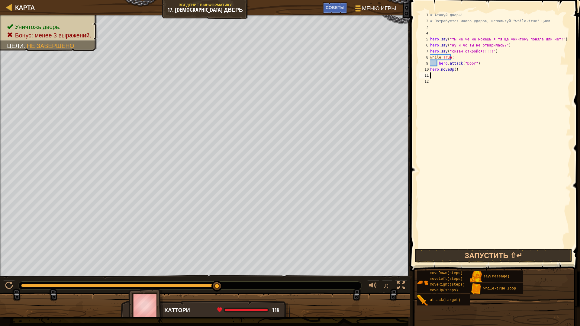
scroll to position [3, 0]
click at [496, 255] on button "Запустить ⇧↵" at bounding box center [494, 256] width 158 height 14
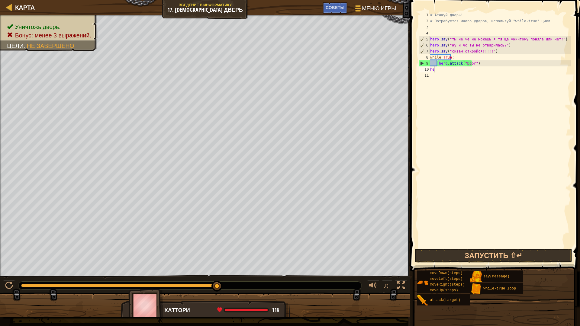
type textarea "h"
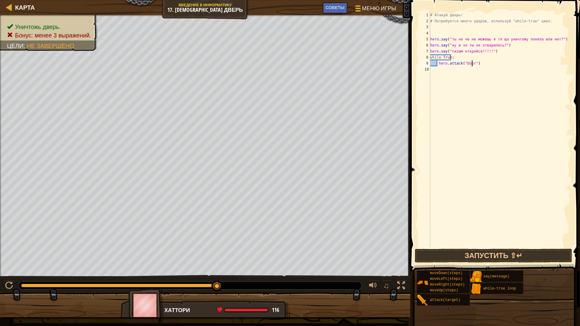
click at [486, 52] on div "# Атакуй дверь! # Потребуется много ударов, используй "while-true" цикл. hero .…" at bounding box center [500, 136] width 142 height 248
type textarea "h"
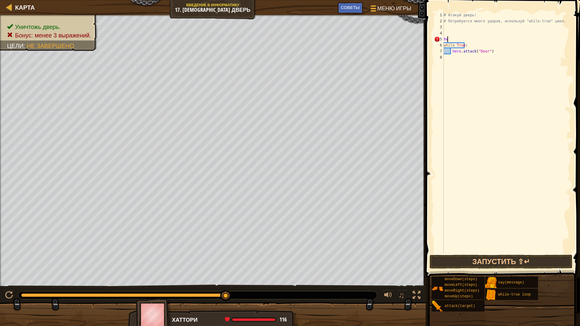
type textarea "h"
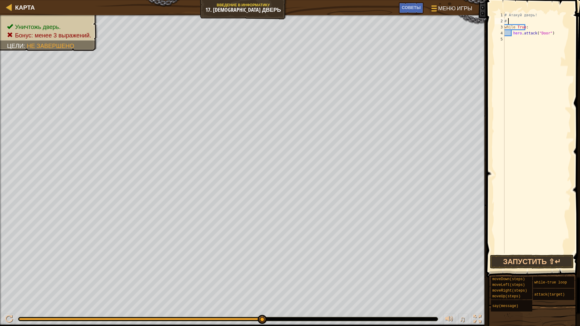
type textarea "#"
click at [528, 258] on button "Запустить ⇧↵" at bounding box center [532, 262] width 84 height 14
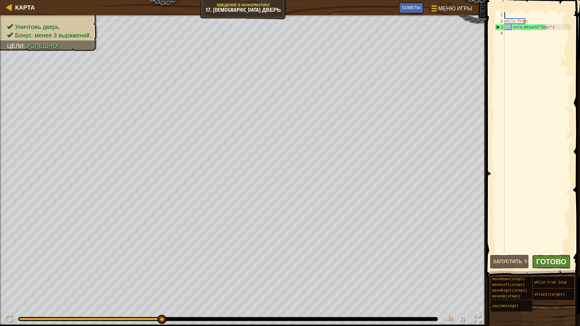
click at [546, 263] on span "Готово" at bounding box center [551, 262] width 30 height 10
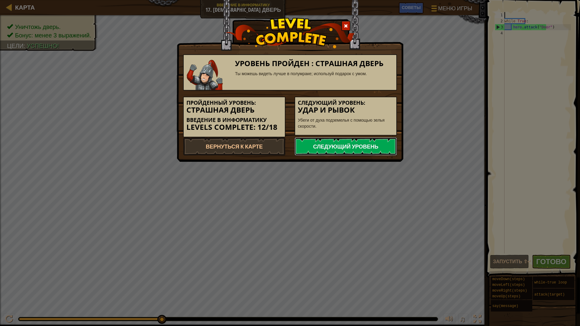
click at [357, 141] on link "Следующий уровень" at bounding box center [345, 146] width 102 height 18
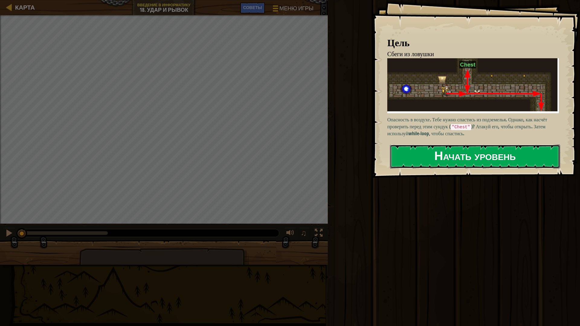
click at [429, 152] on button "Начать уровень" at bounding box center [475, 157] width 170 height 24
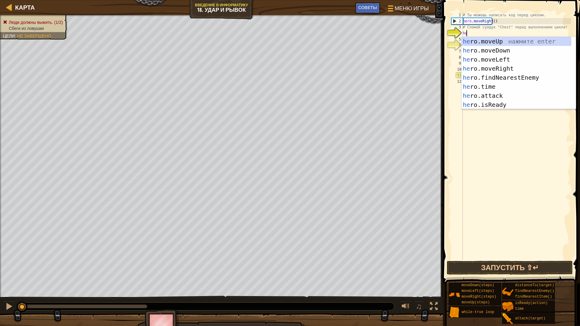
scroll to position [3, 0]
type textarea "hero"
click at [500, 42] on div "hero .moveUp нажмите enter hero .moveDown нажмите enter hero .moveLeft нажмите …" at bounding box center [516, 82] width 110 height 91
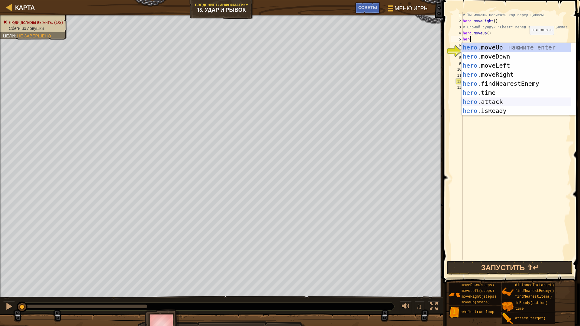
click at [508, 100] on div "hero .moveUp нажмите enter hero .moveDown нажмите enter hero .moveLeft нажмите …" at bounding box center [516, 88] width 110 height 91
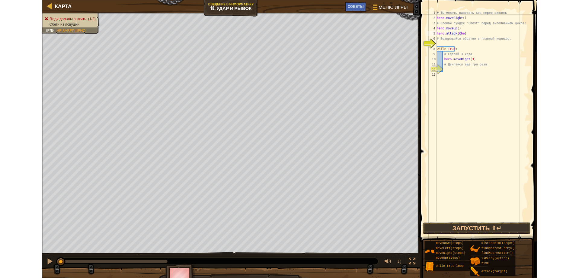
scroll to position [3, 2]
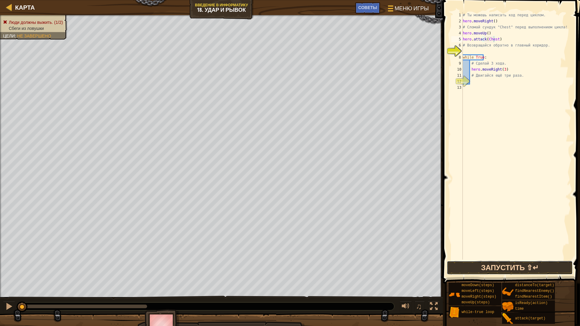
click at [488, 269] on button "Запустить ⇧↵" at bounding box center [510, 268] width 126 height 14
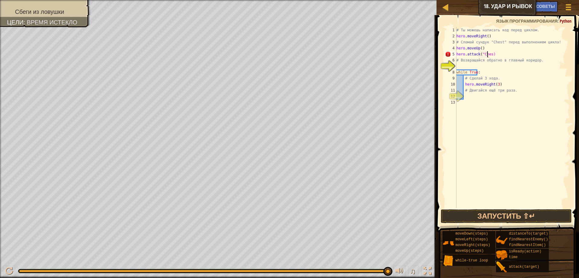
scroll to position [3, 3]
type textarea "hero.attack("Chest")"
click at [512, 210] on button "Запустить ⇧↵" at bounding box center [506, 217] width 131 height 14
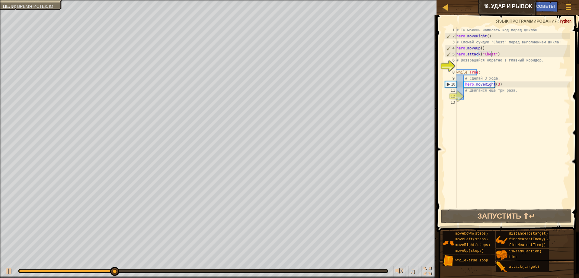
click at [462, 68] on div "# Ты можешь написать код перед циклом. hero . moveRight ( ) # Сломай сундук "Ch…" at bounding box center [512, 123] width 115 height 193
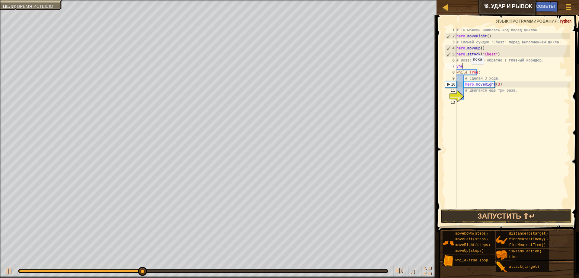
scroll to position [3, 0]
type textarea "y"
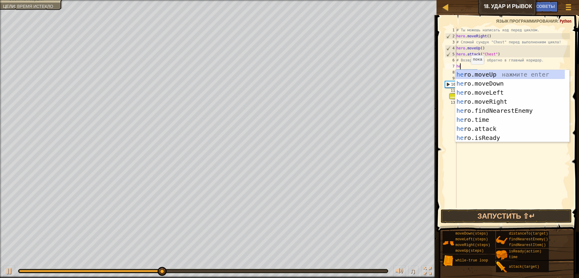
scroll to position [3, 0]
type textarea "hero"
click at [479, 80] on div "hero .moveUp нажмите enter hero .moveDown нажмите enter hero .moveLeft нажмите …" at bounding box center [510, 115] width 110 height 91
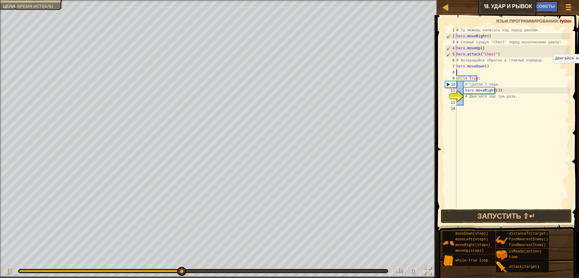
scroll to position [3, 0]
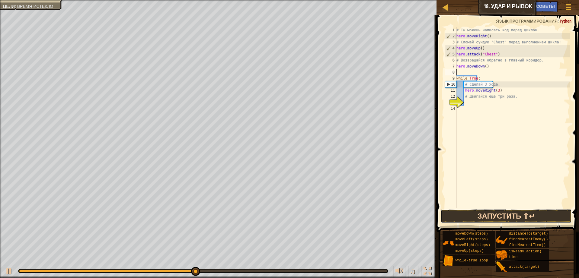
click at [501, 217] on button "Запустить ⇧↵" at bounding box center [506, 217] width 131 height 14
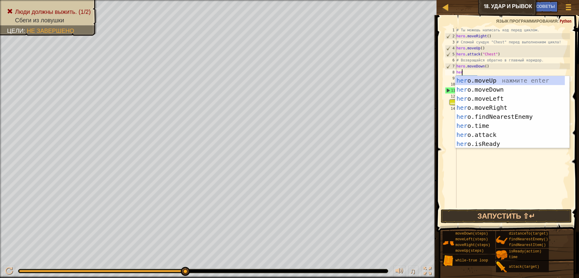
scroll to position [3, 0]
type textarea "hero"
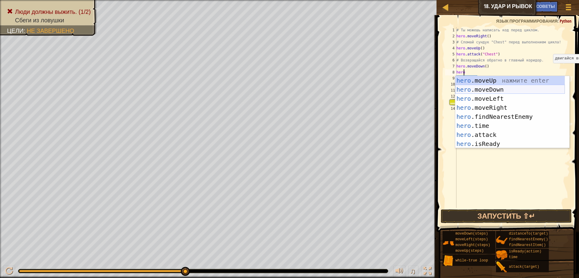
click at [491, 92] on div "hero .moveUp нажмите enter hero .moveDown нажмите enter hero .moveLeft нажмите …" at bounding box center [510, 121] width 110 height 91
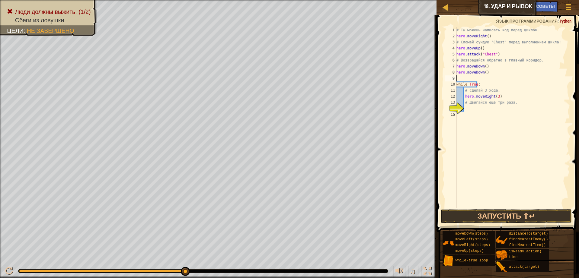
click at [491, 75] on div "# Ты можешь написать код перед циклом. hero . moveRight ( ) # Сломай сундук "Ch…" at bounding box center [512, 123] width 115 height 193
click at [484, 72] on div "# Ты можешь написать код перед циклом. hero . moveRight ( ) # Сломай сундук "Ch…" at bounding box center [512, 123] width 115 height 193
type textarea "hero.moveDown(3)"
click at [468, 78] on div "# Ты можешь написать код перед циклом. hero . moveRight ( ) # Сломай сундук "Ch…" at bounding box center [512, 123] width 115 height 193
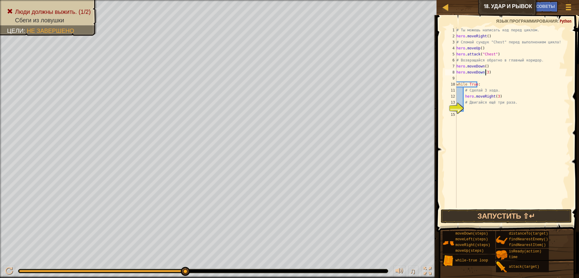
scroll to position [3, 0]
type textarea "hero.moveDown(3)"
click at [479, 212] on button "Запустить ⇧↵" at bounding box center [506, 217] width 131 height 14
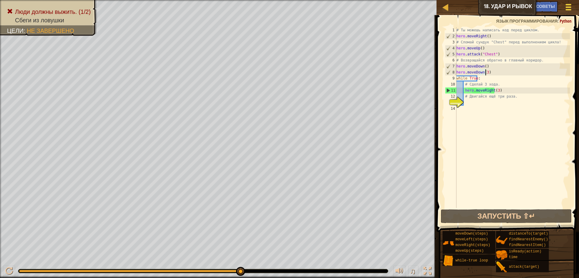
click at [569, 9] on div at bounding box center [568, 7] width 8 height 9
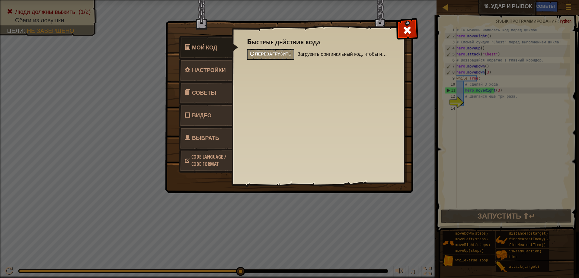
click at [275, 54] on span "Перезагрузить" at bounding box center [273, 54] width 36 height 6
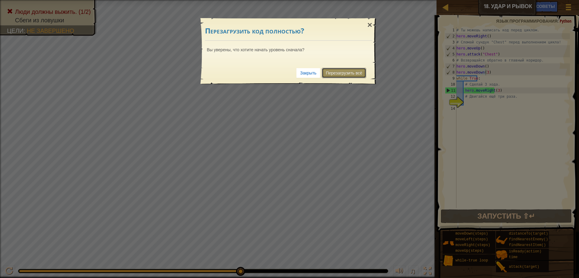
click at [343, 76] on link "Перезагрузить всё" at bounding box center [344, 73] width 44 height 10
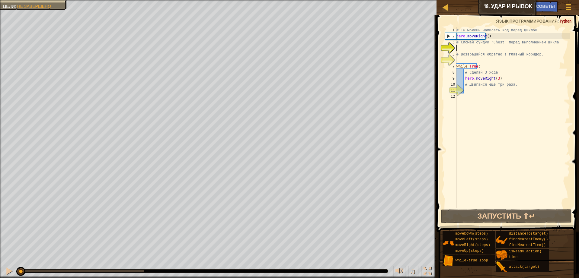
drag, startPoint x: 127, startPoint y: 265, endPoint x: 0, endPoint y: 290, distance: 129.5
click at [0, 0] on html "Карта Введение в Информатику 18. Удар и рывок Меню игры Готово Советы 1 ההההההה…" at bounding box center [289, 0] width 579 height 0
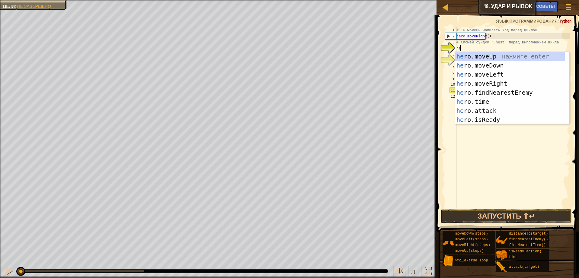
scroll to position [3, 0]
type textarea "hero"
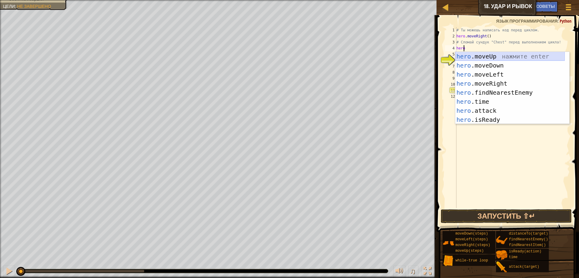
click at [489, 59] on div "hero .moveUp нажмите enter hero .moveDown нажмите enter hero .moveLeft нажмите …" at bounding box center [510, 97] width 110 height 91
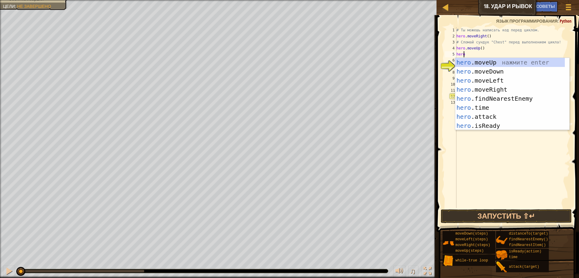
type textarea "hero"
click at [487, 73] on div "hero .moveUp нажмите enter hero .moveDown нажмите enter hero .moveLeft нажмите …" at bounding box center [510, 103] width 110 height 91
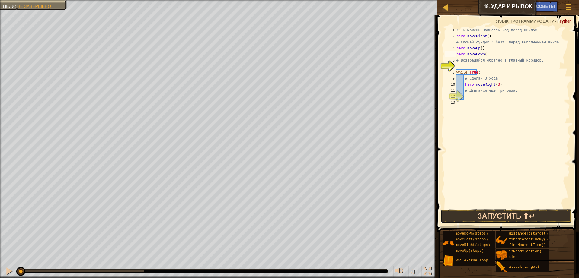
click at [494, 218] on button "Запустить ⇧↵" at bounding box center [506, 217] width 131 height 14
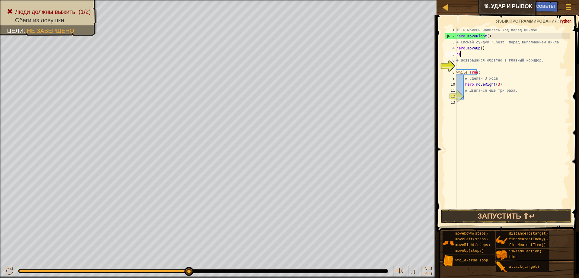
type textarea "h"
click at [12, 268] on div at bounding box center [9, 272] width 8 height 8
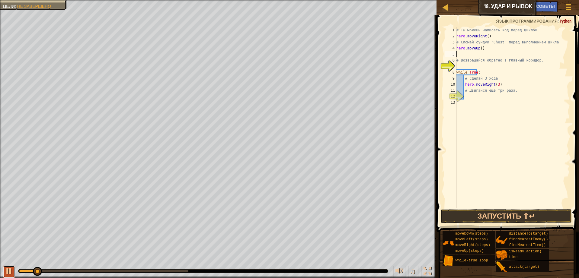
click at [8, 272] on div at bounding box center [9, 272] width 8 height 8
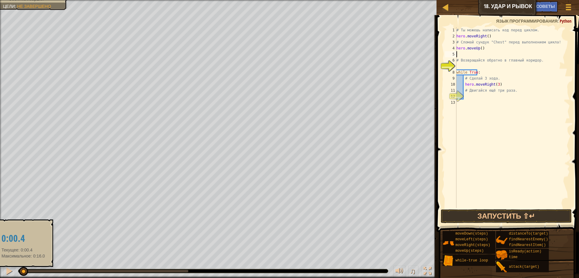
drag, startPoint x: 40, startPoint y: 271, endPoint x: 2, endPoint y: 273, distance: 38.1
click at [2, 274] on div "♫" at bounding box center [218, 270] width 437 height 18
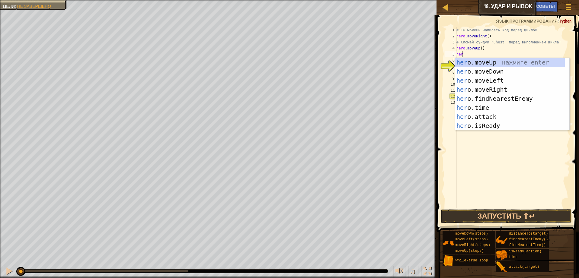
scroll to position [3, 0]
click at [480, 116] on div "hero .moveUp нажмите enter hero .moveDown нажмите enter hero .moveLeft нажмите …" at bounding box center [510, 103] width 110 height 91
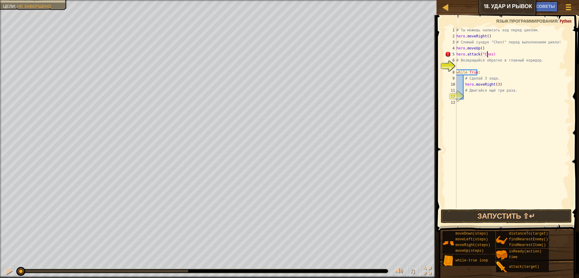
scroll to position [3, 3]
type textarea "hero.attack("Chest")"
click at [467, 66] on div "# Ты можешь написать код перед циклом. hero . moveRight ( ) # Сломай сундук "Ch…" at bounding box center [512, 123] width 115 height 193
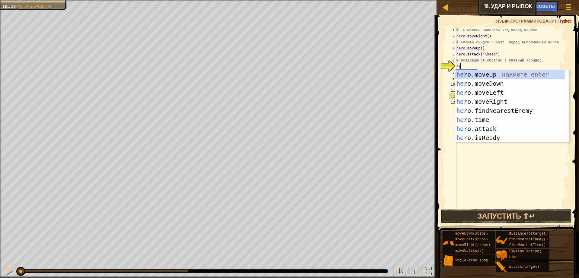
scroll to position [3, 0]
type textarea "hero"
click at [488, 82] on div "hero .moveUp нажмите enter hero .moveDown нажмите enter hero .moveLeft нажмите …" at bounding box center [510, 115] width 110 height 91
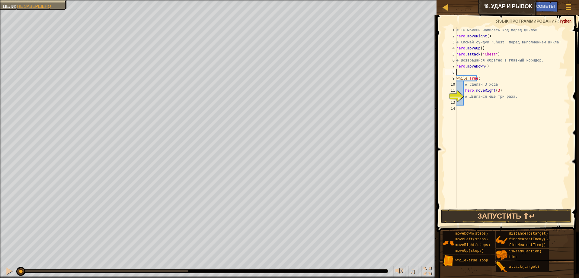
scroll to position [3, 0]
click at [498, 211] on button "Запустить ⇧↵" at bounding box center [506, 217] width 131 height 14
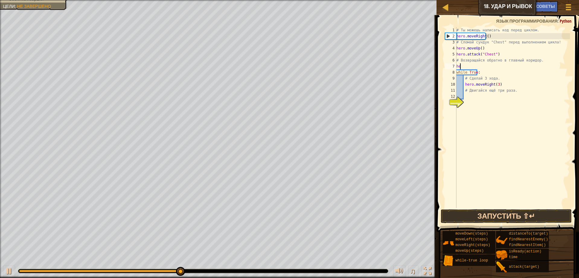
type textarea "h"
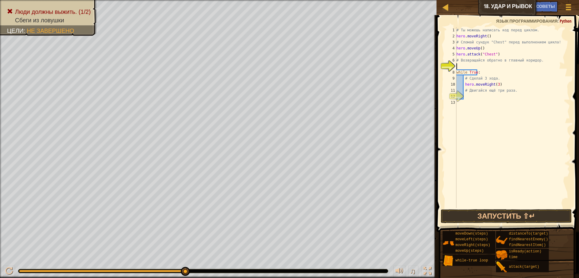
click at [458, 58] on div "# Ты можешь написать код перед циклом. hero . moveRight ( ) # Сломай сундук "Ch…" at bounding box center [512, 123] width 115 height 193
click at [530, 61] on div "# Ты можешь написать код перед циклом. hero . moveRight ( ) # Сломай сундук "Ch…" at bounding box center [512, 123] width 115 height 193
type textarea "# Возвращайся обратно в главны"
drag, startPoint x: 518, startPoint y: 60, endPoint x: 457, endPoint y: 57, distance: 60.8
click at [457, 58] on div "# Ты можешь написать код перед циклом. hero . moveRight ( ) # Сломай сундук "Ch…" at bounding box center [512, 123] width 115 height 193
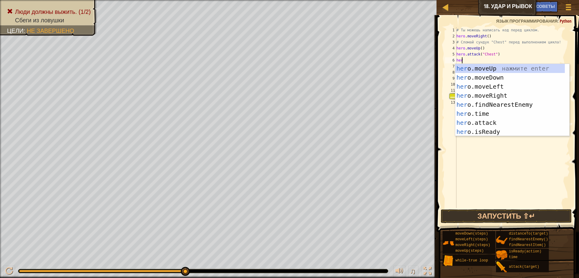
scroll to position [3, 0]
type textarea "hero"
click at [503, 76] on div "hero .moveUp нажмите enter hero .moveDown нажмите enter hero .moveLeft нажмите …" at bounding box center [510, 109] width 110 height 91
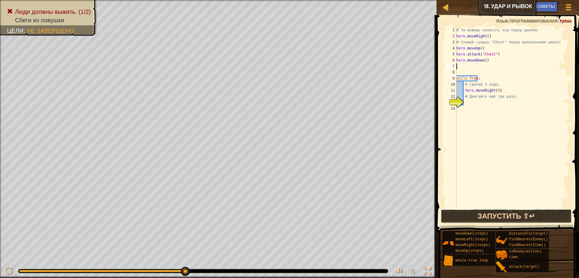
click at [506, 214] on button "Запустить ⇧↵" at bounding box center [506, 217] width 131 height 14
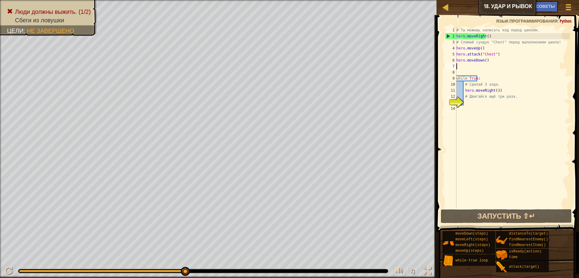
click at [469, 103] on div "# Ты можешь написать код перед циклом. hero . moveRight ( ) # Сломай сундук "Ch…" at bounding box center [512, 123] width 115 height 193
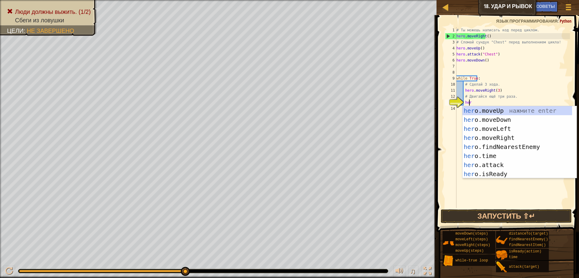
scroll to position [3, 1]
type textarea "hero"
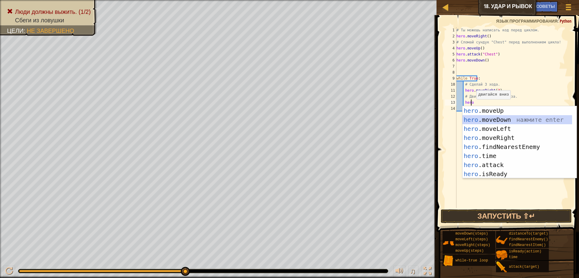
click at [486, 120] on div "hero .moveUp нажмите enter hero .moveDown нажмите enter hero .moveLeft нажмите …" at bounding box center [518, 151] width 110 height 91
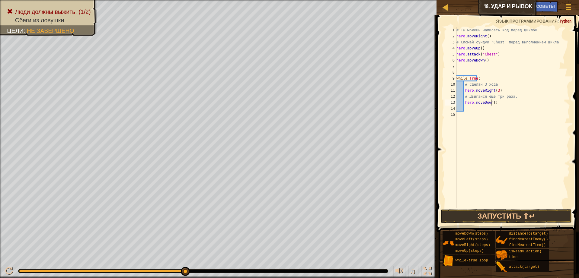
click at [494, 105] on div "# Ты можешь написать код перед циклом. hero . moveRight ( ) # Сломай сундук "Ch…" at bounding box center [512, 123] width 115 height 193
type textarea "hero.moveDown(3)"
click at [537, 217] on button "Запустить ⇧↵" at bounding box center [506, 217] width 131 height 14
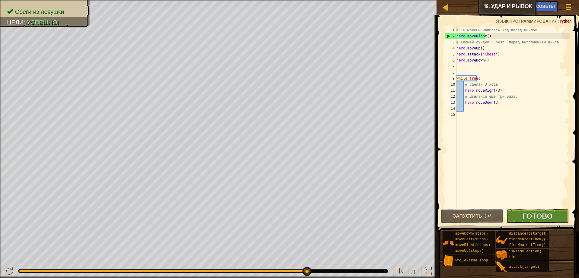
drag, startPoint x: 213, startPoint y: 272, endPoint x: 329, endPoint y: 274, distance: 116.3
click at [321, 276] on div "♫" at bounding box center [218, 270] width 437 height 18
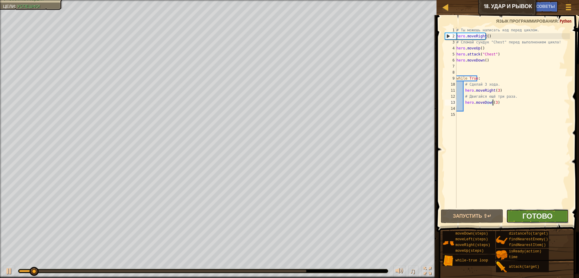
click at [533, 220] on span "Готово" at bounding box center [537, 216] width 30 height 10
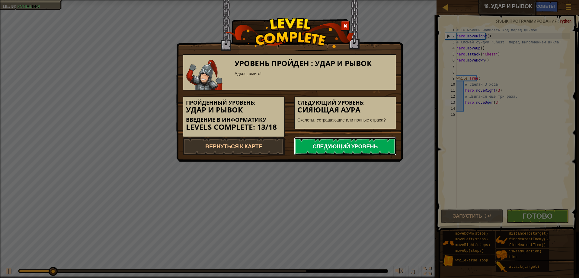
click at [346, 147] on link "Следующий уровень" at bounding box center [345, 146] width 102 height 18
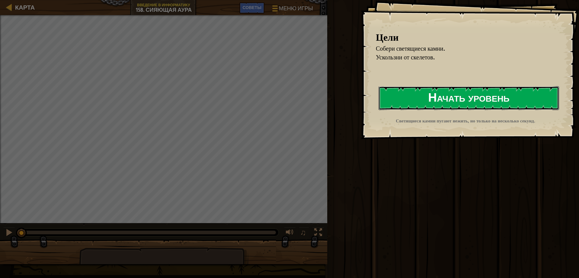
click at [482, 95] on button "Начать уровень" at bounding box center [469, 98] width 181 height 24
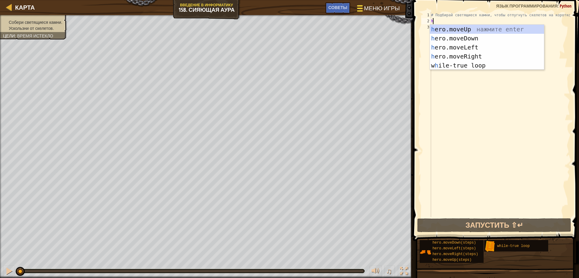
scroll to position [3, 0]
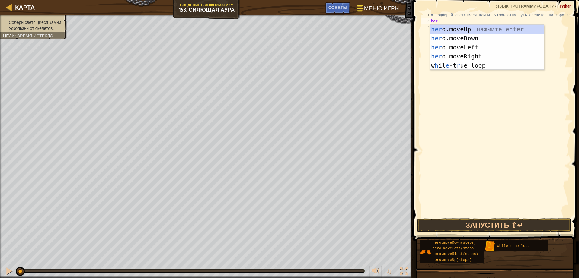
type textarea "hero"
click at [465, 30] on div "hero .moveUp нажмите enter hero .moveDown нажмите enter hero .moveLeft нажмите …" at bounding box center [487, 56] width 114 height 63
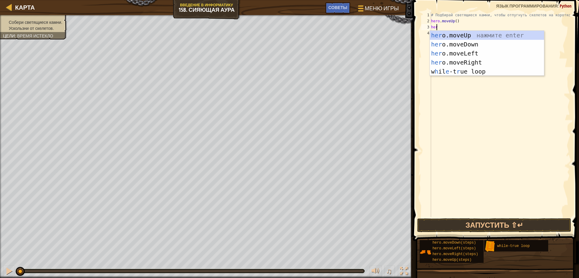
type textarea "hero"
click at [474, 44] on div "hero .moveUp нажмите enter hero .moveDown нажмите enter hero .moveLeft нажмите …" at bounding box center [487, 62] width 114 height 63
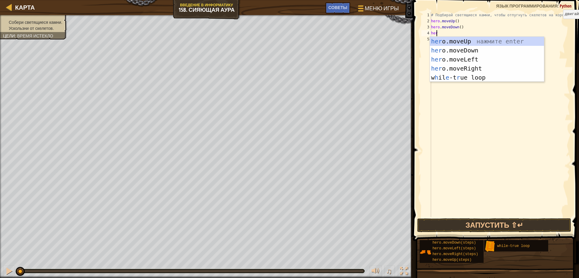
type textarea "hero"
click at [458, 69] on div "hero .moveUp нажмите enter hero .moveDown нажмите enter hero .moveLeft нажмите …" at bounding box center [487, 68] width 114 height 63
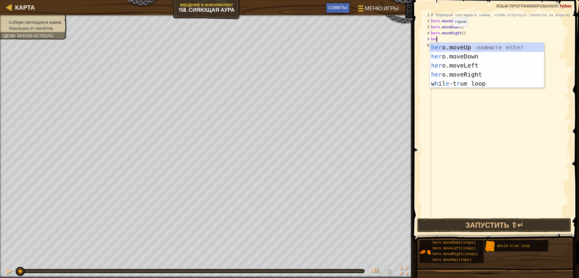
scroll to position [3, 0]
type textarea "h"
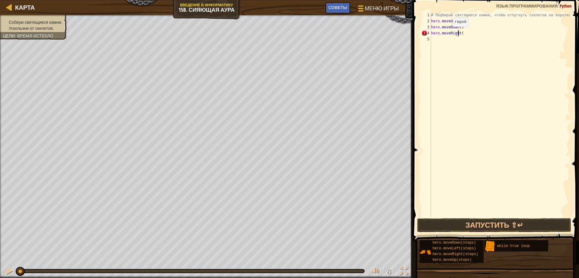
scroll to position [3, 2]
type textarea "hero.moveRight(2)"
click at [435, 42] on div "# Подбирай светящиеся камни, чтобы отпугнуть скелетов на короткое время. hero .…" at bounding box center [500, 120] width 140 height 217
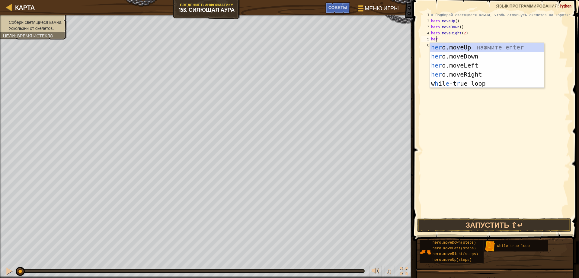
scroll to position [3, 0]
click at [462, 33] on div "# Подбирай светящиеся камни, чтобы отпугнуть скелетов на короткое время. hero .…" at bounding box center [500, 120] width 140 height 217
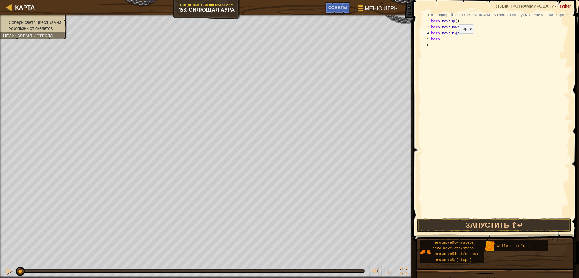
click at [451, 39] on div "# Подбирай светящиеся камни, чтобы отпугнуть скелетов на короткое время. hero .…" at bounding box center [500, 120] width 140 height 217
type textarea "hero"
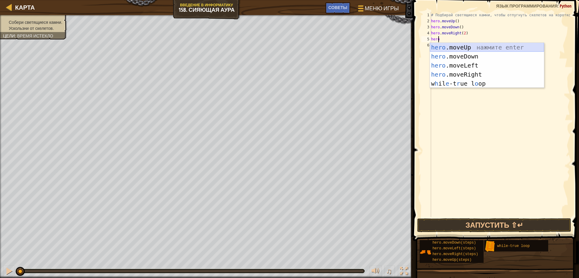
click at [480, 46] on div "hero .moveUp нажмите enter hero .moveDown нажмите enter hero .moveLeft нажмите …" at bounding box center [487, 74] width 114 height 63
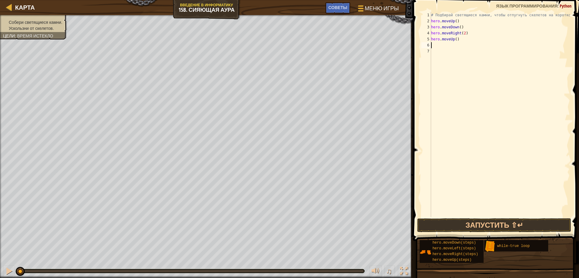
scroll to position [3, 0]
type textarea "h"
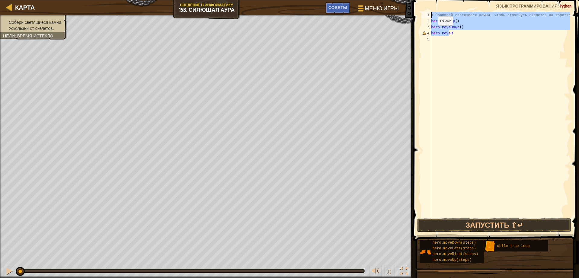
drag, startPoint x: 450, startPoint y: 34, endPoint x: 423, endPoint y: 3, distance: 41.7
click at [424, 3] on div "hero.moveR 1 2 3 4 5 # Подбирай светящиеся камни, чтобы отпугнуть скелетов на к…" at bounding box center [495, 132] width 168 height 259
type textarea "# Подбирай светящиеся камни, чтобы отпугнуть скелетов на короткое время. hero.m…"
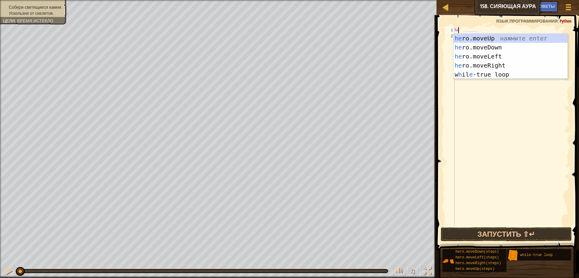
type textarea "her"
click at [477, 77] on div "her o.moveUp нажмите enter her o.moveDown нажмите enter her o.moveLeft нажмите …" at bounding box center [511, 65] width 114 height 63
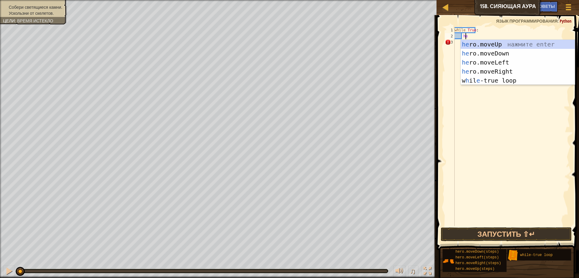
scroll to position [3, 1]
type textarea "hero"
click at [495, 44] on div "hero .moveUp нажмите enter hero .moveDown нажмите enter hero .moveLeft нажмите …" at bounding box center [518, 71] width 114 height 63
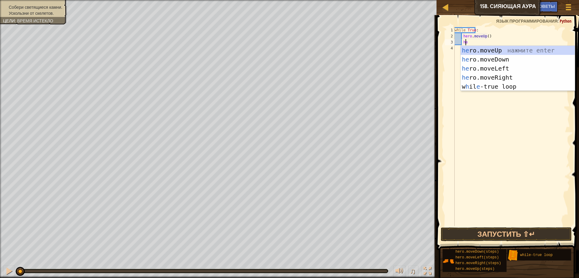
type textarea "hero"
click at [519, 62] on div "hero .moveUp нажмите enter hero .moveDown нажмите enter hero .moveLeft нажмите …" at bounding box center [518, 77] width 114 height 63
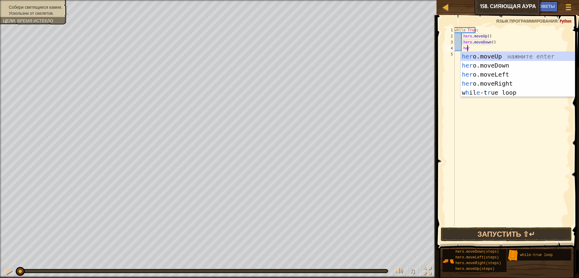
type textarea "hero"
click at [497, 82] on div "hero .moveUp нажмите enter hero .moveDown нажмите enter hero .moveLeft нажмите …" at bounding box center [518, 83] width 114 height 63
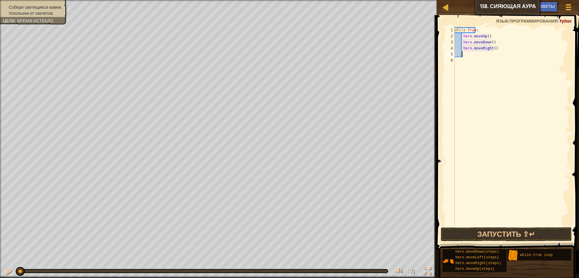
scroll to position [3, 0]
click at [496, 52] on div "while True : hero . moveUp ( ) hero . moveDown ( ) hero . moveRight ( )" at bounding box center [512, 132] width 117 height 211
click at [494, 52] on div "while True : hero . moveUp ( ) hero . moveDown ( ) hero . moveRight ( )" at bounding box center [512, 132] width 117 height 211
type textarea "hero.moveRight(2)"
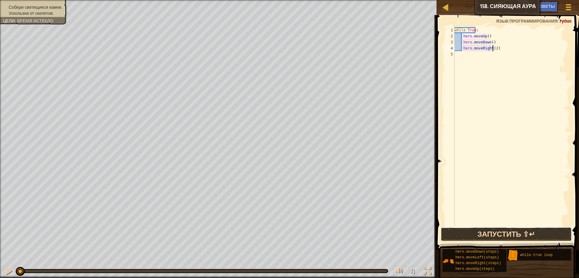
click at [524, 236] on button "Запустить ⇧↵" at bounding box center [506, 235] width 131 height 14
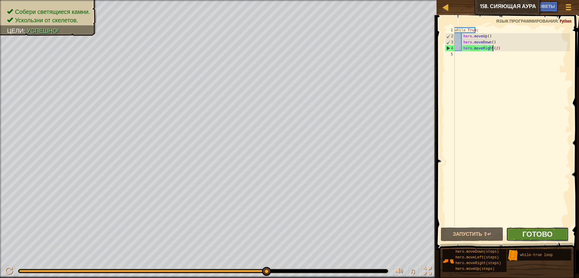
click at [526, 236] on span "Готово" at bounding box center [537, 234] width 30 height 10
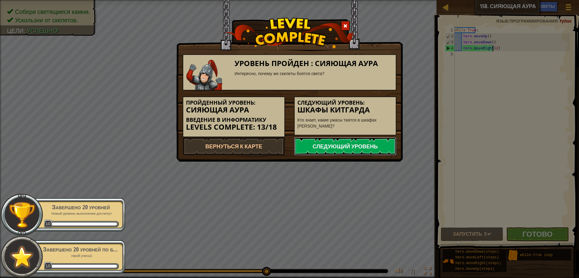
click at [326, 146] on link "Следующий уровень" at bounding box center [345, 146] width 102 height 18
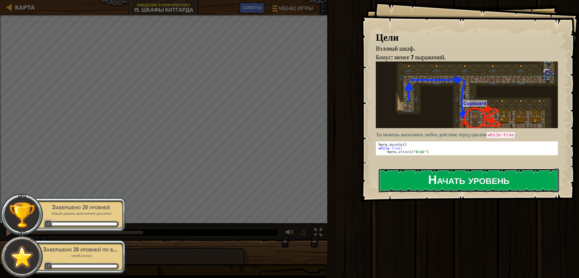
click at [509, 185] on button "Начать уровень" at bounding box center [469, 181] width 181 height 24
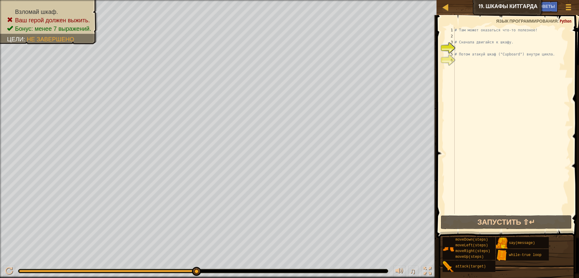
click at [48, 257] on div "Взломай шкаф. Ваш герой должен выжить. Бонус: менее 7 выражений. Цели : Не заве…" at bounding box center [289, 139] width 579 height 278
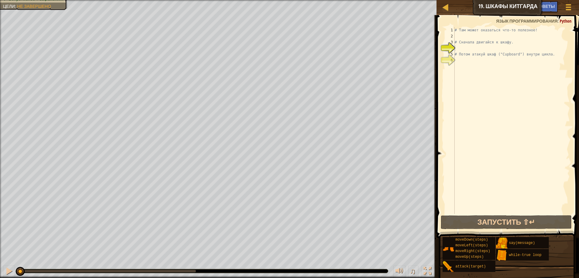
drag, startPoint x: 86, startPoint y: 271, endPoint x: 0, endPoint y: 249, distance: 88.7
click at [0, 0] on html "Карта Введение в Информатику 19. Шкафы Китгарда Меню игры Готово Советы 1 ההההה…" at bounding box center [289, 0] width 579 height 0
click at [456, 49] on div "# Там может оказаться что-то полезное! # Сначала двигайся к шкафу. # Потом атак…" at bounding box center [512, 126] width 117 height 199
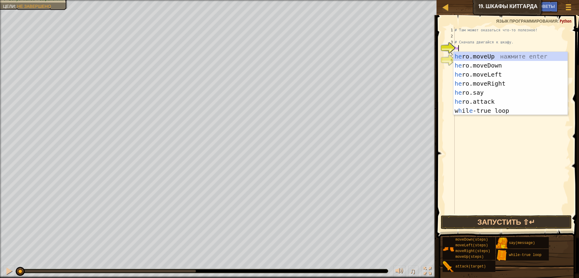
scroll to position [3, 0]
type textarea "hero"
click at [552, 177] on div "# Там может оказаться что-то полезное! # Сначала двигайся к шкафу. hero # Потом…" at bounding box center [512, 126] width 117 height 199
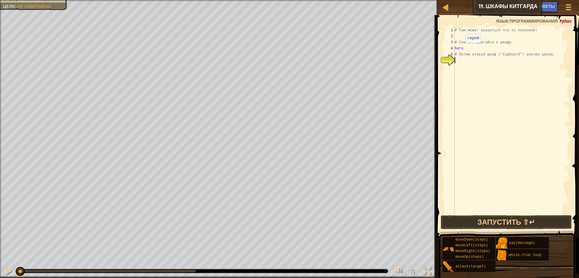
drag, startPoint x: 462, startPoint y: 48, endPoint x: 462, endPoint y: 42, distance: 6.0
click at [462, 46] on div "# Там может оказаться что-то полезное! # Сначала двигайся к шкафу. hero # Потом…" at bounding box center [512, 126] width 117 height 199
type textarea "hero"
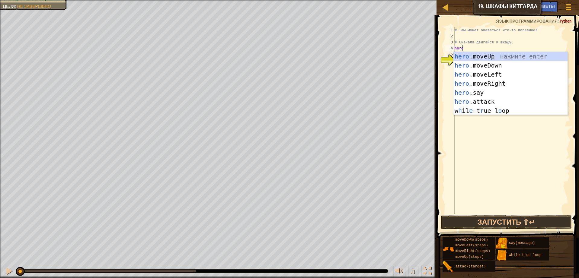
scroll to position [3, 0]
click at [485, 58] on div "hero .moveUp нажмите enter hero .moveDown нажмите enter hero .moveLeft нажмите …" at bounding box center [511, 93] width 114 height 82
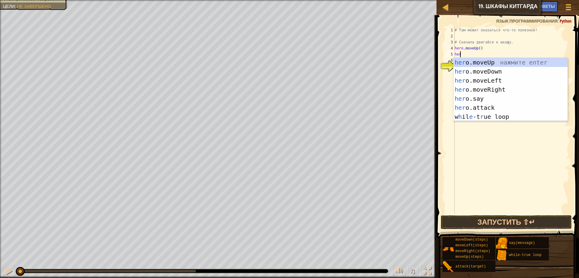
type textarea "hero"
click at [491, 91] on div "hero .moveUp нажмите enter hero .moveDown нажмите enter hero .moveLeft нажмите …" at bounding box center [511, 99] width 114 height 82
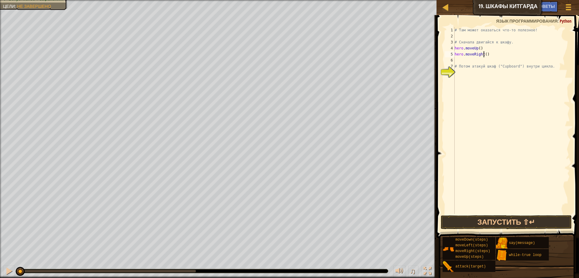
click at [487, 53] on div "# Там может оказаться что-то полезное! # Сначала двигайся к шкафу. hero . moveU…" at bounding box center [512, 126] width 117 height 199
type textarea "hero.moveRight(2)"
click at [463, 61] on div "# Там может оказаться что-то полезное! # Сначала двигайся к шкафу. hero . moveU…" at bounding box center [512, 126] width 117 height 199
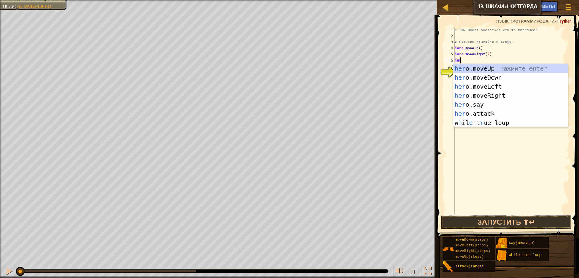
scroll to position [3, 0]
type textarea "hero"
click at [470, 80] on div "hero .moveUp нажмите enter hero .moveDown нажмите enter hero .moveLeft нажмите …" at bounding box center [511, 105] width 114 height 82
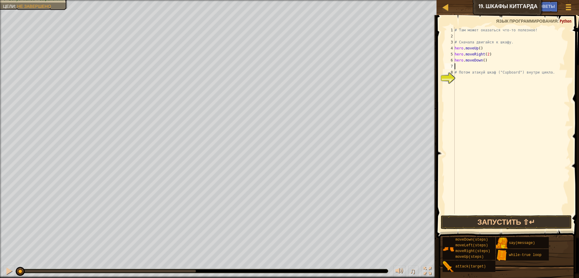
click at [491, 63] on div "# Там может оказаться что-то полезное! # Сначала двигайся к шкафу. hero . moveU…" at bounding box center [512, 126] width 117 height 199
type textarea "hero.moveDown(2)"
click at [466, 68] on div "# Там может оказаться что-то полезное! # Сначала двигайся к шкафу. hero . moveU…" at bounding box center [512, 126] width 117 height 199
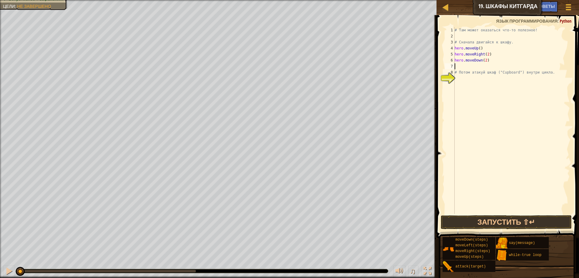
type textarea "hero.moveDown(2)"
click at [463, 72] on div "# Там может оказаться что-то полезное! # Сначала двигайся к шкафу. hero . moveU…" at bounding box center [512, 126] width 117 height 199
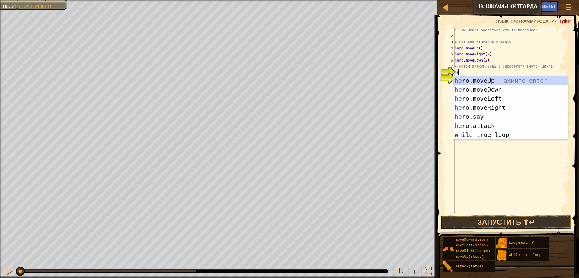
scroll to position [3, 0]
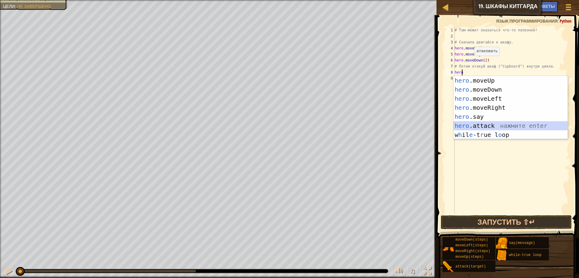
click at [484, 124] on div "hero .moveUp нажмите enter hero .moveDown нажмите enter hero .moveLeft нажмите …" at bounding box center [511, 117] width 114 height 82
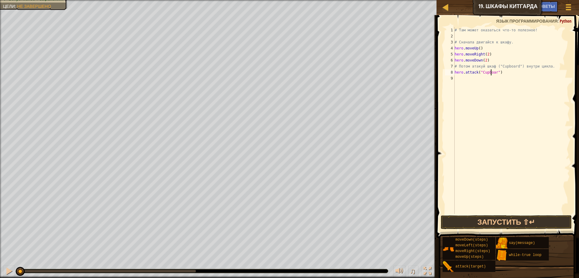
scroll to position [3, 3]
type textarea "hero.attack("Cupboard")"
click at [478, 225] on button "Запустить ⇧↵" at bounding box center [506, 223] width 131 height 14
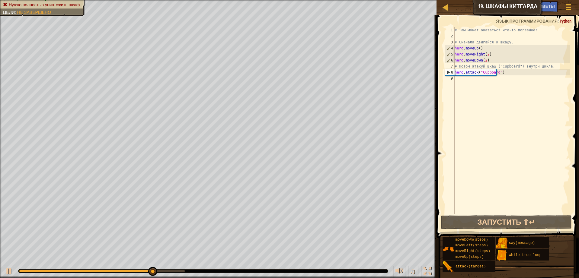
click at [460, 81] on div "# Там может оказаться что-то полезное! # Сначала двигайся к шкафу. hero . moveU…" at bounding box center [512, 126] width 117 height 199
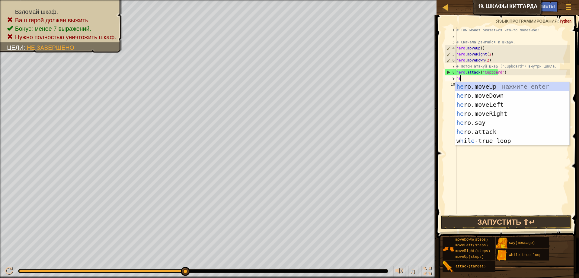
scroll to position [3, 0]
type textarea "h"
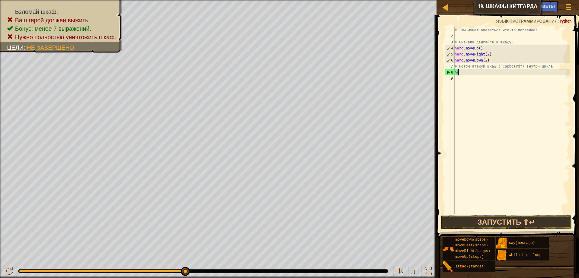
type textarea "h"
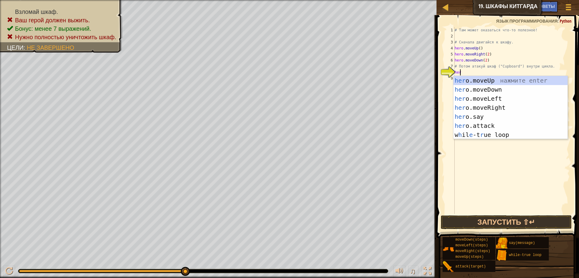
type textarea "hero"
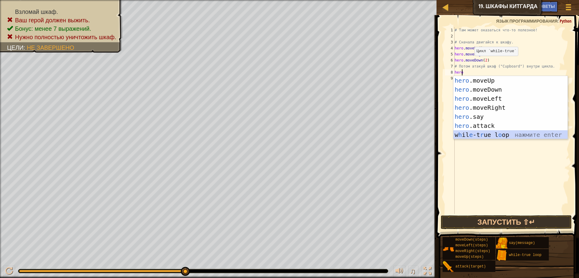
click at [472, 137] on div "hero .moveUp нажмите enter hero .moveDown нажмите enter hero .moveLeft нажмите …" at bounding box center [511, 117] width 114 height 82
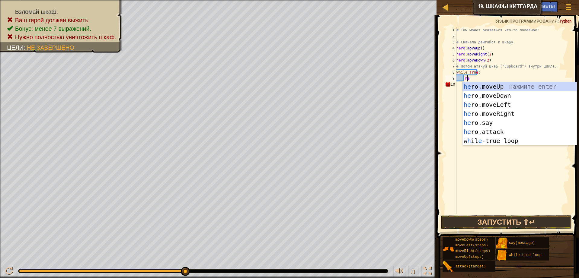
scroll to position [3, 1]
click at [496, 133] on div "hero .moveUp нажмите enter hero .moveDown нажмите enter hero .moveLeft нажмите …" at bounding box center [520, 123] width 114 height 82
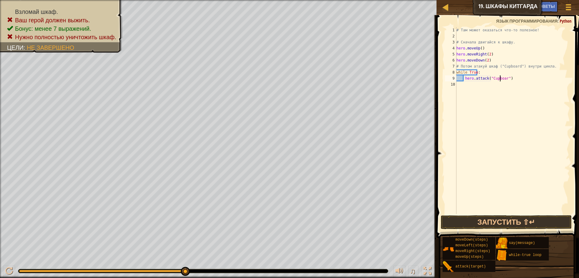
scroll to position [3, 4]
type textarea "hero.attack("Cupboard")"
click at [512, 223] on button "Запустить ⇧↵" at bounding box center [506, 223] width 131 height 14
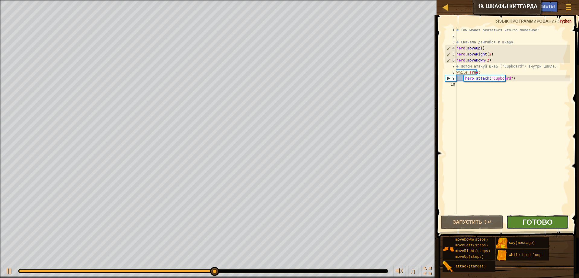
click at [528, 226] on span "Готово" at bounding box center [537, 222] width 30 height 10
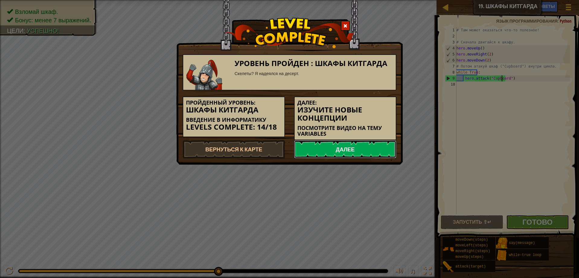
click at [369, 152] on link "Далее" at bounding box center [345, 149] width 102 height 18
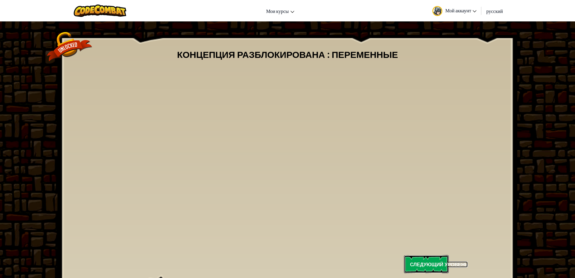
click at [421, 258] on link "Следующий уровень" at bounding box center [426, 264] width 45 height 18
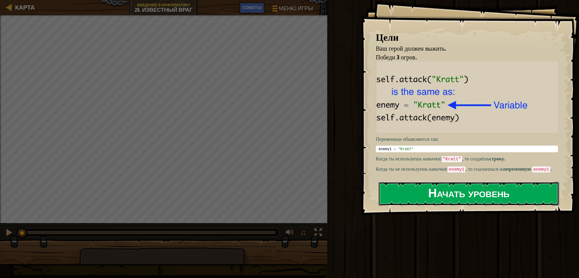
click at [484, 194] on button "Начать уровень" at bounding box center [469, 194] width 181 height 24
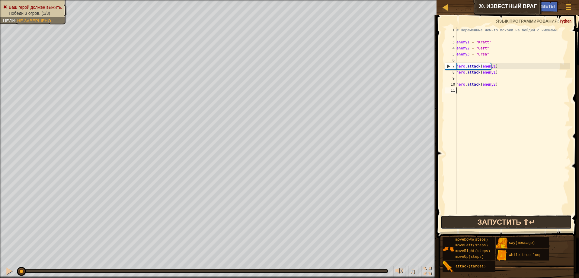
click at [493, 222] on button "Запустить ⇧↵" at bounding box center [506, 223] width 131 height 14
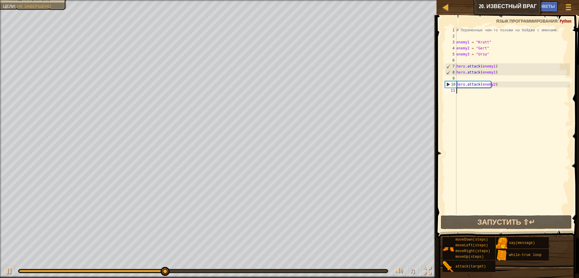
click at [464, 62] on div "# Переменные чем-то похожи на бейджи с именами. enemy1 = "[PERSON_NAME]" enemy2…" at bounding box center [512, 126] width 115 height 199
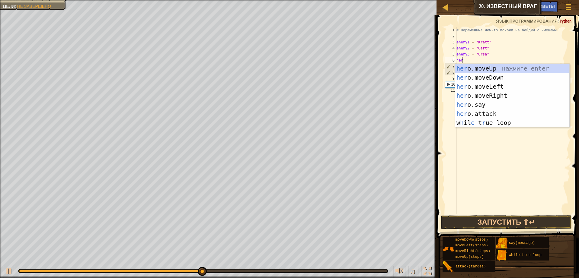
scroll to position [3, 0]
type textarea "hero"
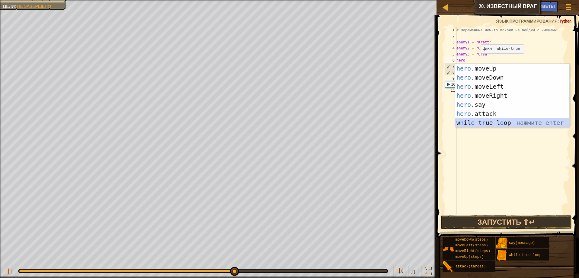
click at [498, 121] on div "hero .moveUp нажмите enter hero .moveDown нажмите enter hero .moveLeft нажмите …" at bounding box center [512, 105] width 114 height 82
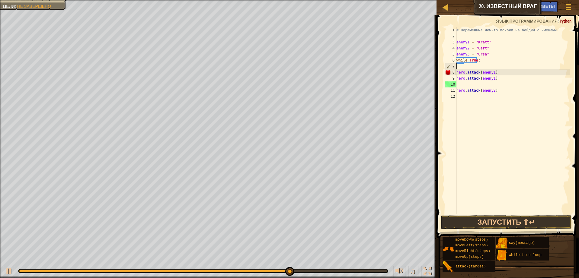
scroll to position [3, 0]
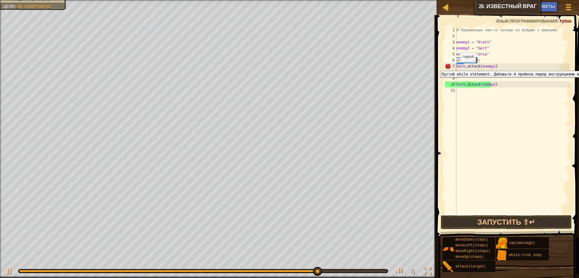
click at [456, 66] on div "7" at bounding box center [450, 66] width 11 height 6
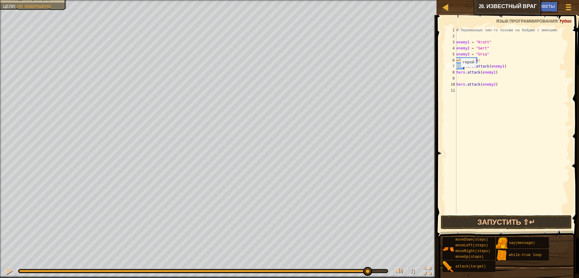
click at [457, 73] on div "# Переменные чем-то похожи на бейджи с именами. enemy1 = "[PERSON_NAME]" enemy2…" at bounding box center [512, 126] width 115 height 199
type textarea "hero.attack(enemy1)"
click at [457, 78] on div "# Переменные чем-то похожи на бейджи с именами. enemy1 = "[PERSON_NAME]" enemy2…" at bounding box center [512, 126] width 115 height 199
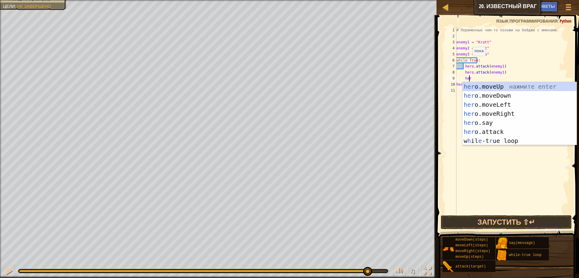
scroll to position [3, 1]
click at [501, 135] on div "hero .moveUp нажмите enter hero .moveDown нажмите enter hero .moveLeft нажмите …" at bounding box center [520, 123] width 114 height 82
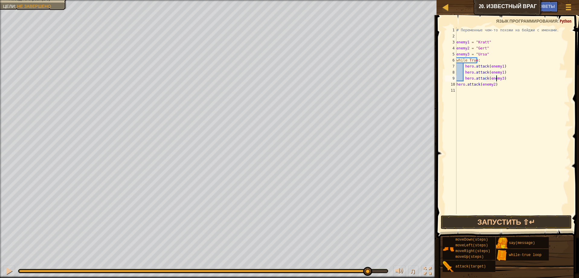
scroll to position [3, 3]
click at [516, 220] on button "Запустить ⇧↵" at bounding box center [506, 223] width 131 height 14
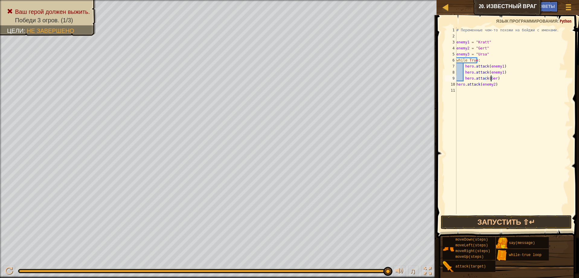
scroll to position [3, 3]
click at [489, 83] on div "# Переменные чем-то похожи на бейджи с именами. enemy1 = "[PERSON_NAME]" enemy2…" at bounding box center [512, 126] width 115 height 199
click at [493, 220] on button "Запустить ⇧↵" at bounding box center [506, 223] width 131 height 14
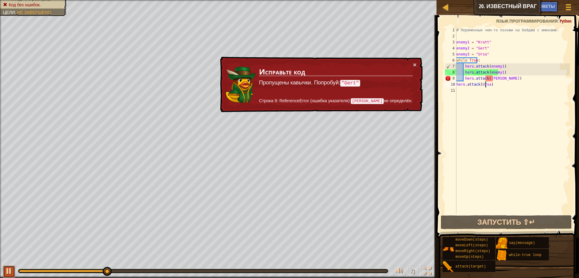
click at [9, 268] on div at bounding box center [9, 272] width 8 height 8
click at [486, 78] on div "# Переменные чем-то похожи на бейджи с именами. enemy1 = "[PERSON_NAME]" enemy2…" at bounding box center [512, 126] width 115 height 199
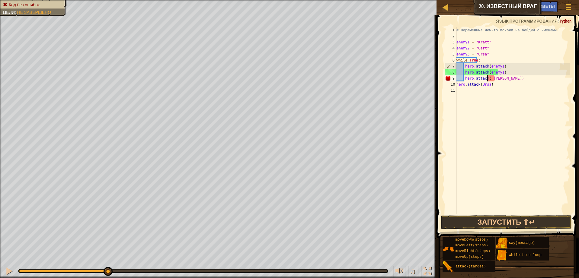
scroll to position [3, 3]
click at [495, 78] on div "# Переменные чем-то похожи на бейджи с именами. enemy1 = "[PERSON_NAME]" enemy2…" at bounding box center [512, 126] width 115 height 199
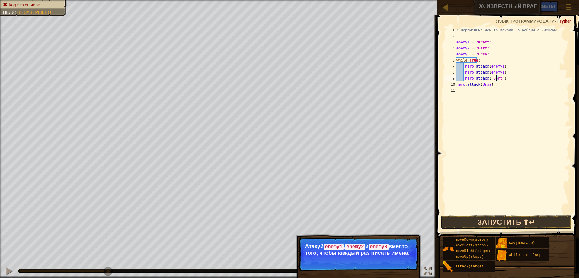
click at [478, 226] on button "Запустить ⇧↵" at bounding box center [506, 223] width 131 height 14
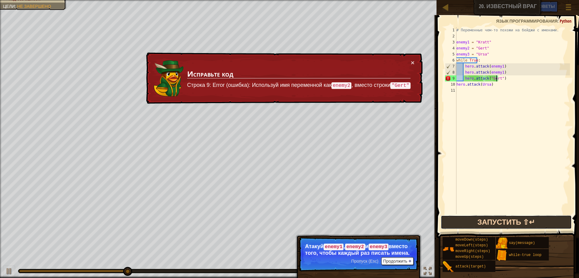
click at [483, 221] on button "Запустить ⇧↵" at bounding box center [506, 223] width 131 height 14
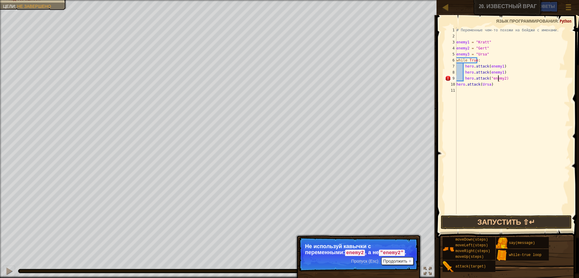
click at [488, 77] on div "# Переменные чем-то похожи на бейджи с именами. enemy1 = "[PERSON_NAME]" enemy2…" at bounding box center [512, 126] width 115 height 199
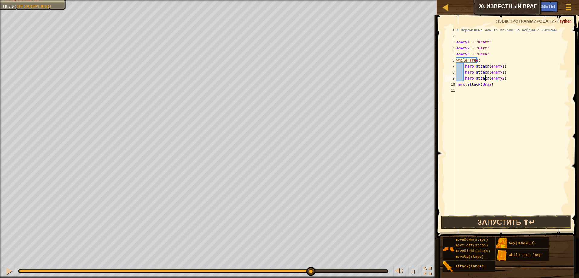
type textarea "hero.attack(enemy2)"
click at [507, 220] on button "Запустить ⇧↵" at bounding box center [506, 223] width 131 height 14
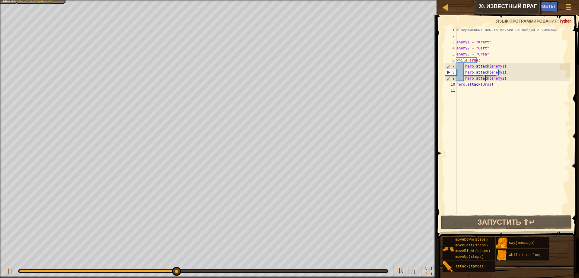
click at [488, 89] on div "# Переменные чем-то похожи на бейджи с именами. enemy1 = "[PERSON_NAME]" enemy2…" at bounding box center [512, 126] width 115 height 199
click at [489, 83] on div "# Переменные чем-то похожи на бейджи с именами. enemy1 = "[PERSON_NAME]" enemy2…" at bounding box center [512, 126] width 115 height 199
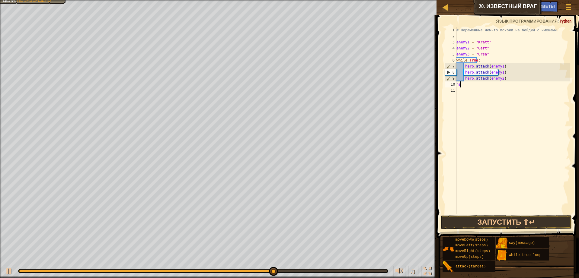
type textarea "h"
type textarea "hero.attack(enemy2)"
click at [491, 89] on div "# Переменные чем-то похожи на бейджи с именами. enemy1 = "[PERSON_NAME]" enemy2…" at bounding box center [512, 126] width 115 height 199
type textarea "\"
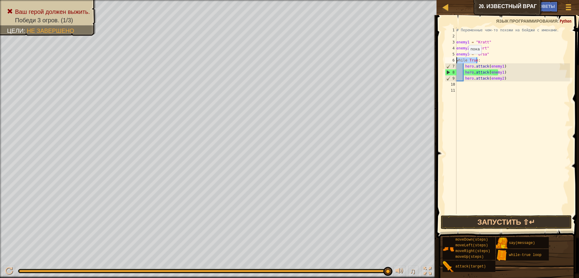
drag, startPoint x: 481, startPoint y: 63, endPoint x: 442, endPoint y: 58, distance: 38.6
click at [442, 58] on div "1 2 3 4 5 6 7 8 9 10 11 # Переменные чем-то похожи на бейджи с именами. enemy1 …" at bounding box center [507, 138] width 144 height 241
type textarea "while True:"
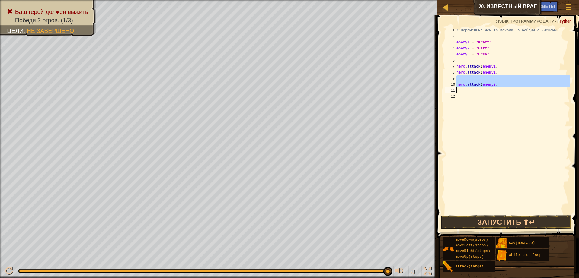
drag, startPoint x: 479, startPoint y: 82, endPoint x: 482, endPoint y: 88, distance: 7.3
click at [482, 88] on div "# Переменные чем-то похожи на бейджи с именами. enemy1 = "[PERSON_NAME]" enemy2…" at bounding box center [512, 126] width 115 height 199
type textarea "hero.attack(enemy2)"
paste textarea
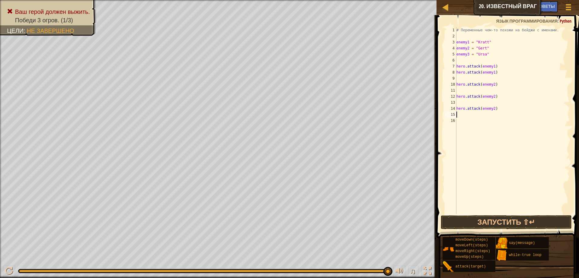
paste textarea "hero.attack(enemy2)"
click at [482, 91] on div "# Переменные чем-то похожи на бейджи с именами. enemy1 = "[PERSON_NAME]" enemy2…" at bounding box center [512, 126] width 115 height 199
type textarea "hero.attack(enemy2)"
click at [489, 104] on div "# Переменные чем-то похожи на бейджи с именами. enemy1 = "[PERSON_NAME]" enemy2…" at bounding box center [512, 126] width 115 height 199
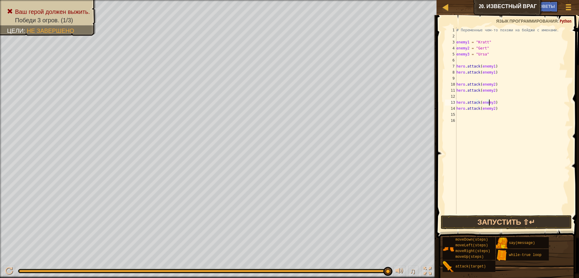
scroll to position [3, 3]
click at [489, 110] on div "# Переменные чем-то похожи на бейджи с именами. enemy1 = "[PERSON_NAME]" enemy2…" at bounding box center [512, 126] width 115 height 199
type textarea "hero.attack(enemy3)"
click at [496, 171] on div "# Переменные чем-то похожи на бейджи с именами. enemy1 = "[PERSON_NAME]" enemy2…" at bounding box center [512, 126] width 115 height 199
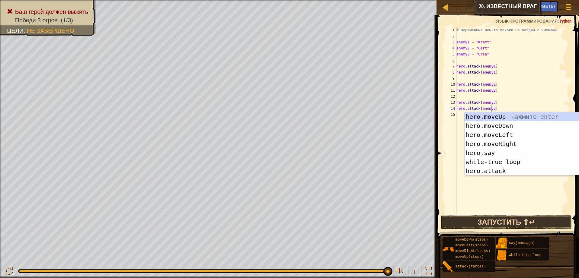
type textarea "hero.attack(enemy3)"
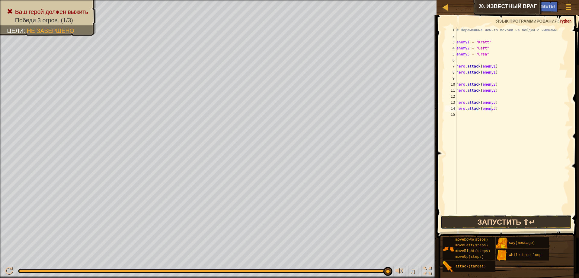
click at [491, 219] on button "Запустить ⇧↵" at bounding box center [506, 223] width 131 height 14
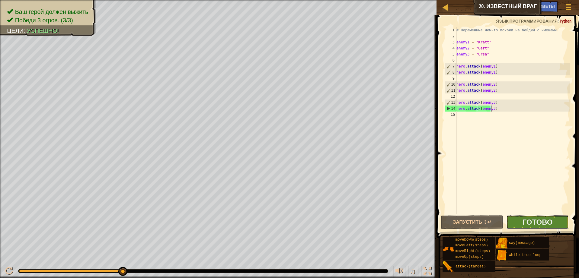
click at [554, 225] on button "Готово" at bounding box center [537, 223] width 63 height 14
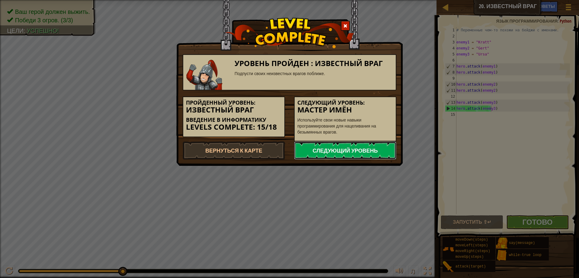
click at [330, 156] on link "Следующий уровень" at bounding box center [345, 151] width 102 height 18
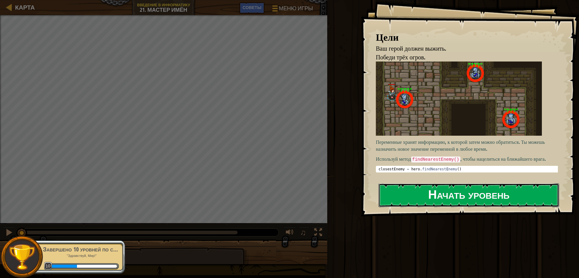
click at [447, 192] on button "Начать уровень" at bounding box center [469, 196] width 181 height 24
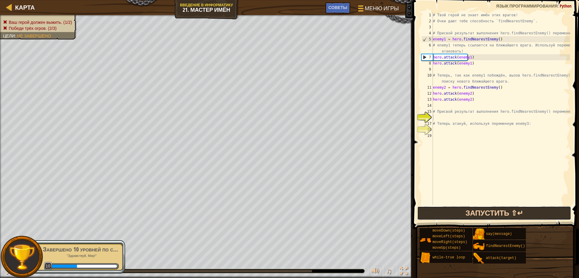
click at [475, 210] on button "Запустить ⇧↵" at bounding box center [494, 214] width 154 height 14
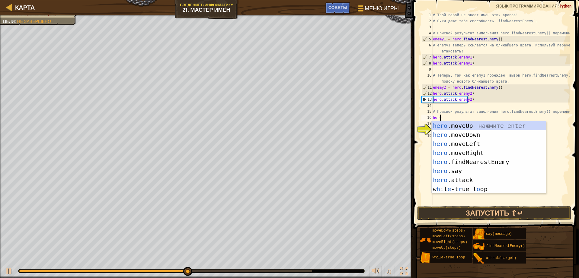
scroll to position [3, 0]
click at [478, 178] on div "hero .moveUp нажмите enter hero .moveDown нажмите enter hero .moveLeft нажмите …" at bounding box center [489, 166] width 114 height 91
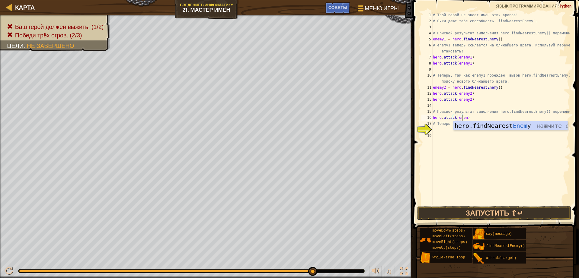
scroll to position [3, 2]
type textarea "hero.attack(enemy3)"
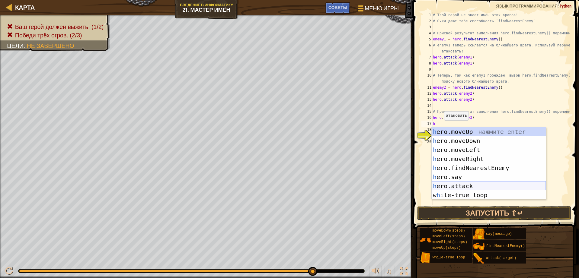
click at [470, 185] on div "h ero.moveUp нажмите enter h ero.moveDown нажмите enter h ero.moveLeft нажмите …" at bounding box center [489, 172] width 114 height 91
type textarea "hero.attack(enemy)"
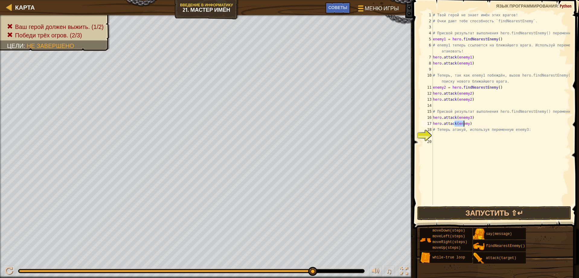
click at [459, 167] on div "# Твой герой не знает имён этих врагов! # Очки дают тебе способность `findNeare…" at bounding box center [501, 114] width 138 height 205
click at [464, 124] on div "# Твой герой не знает имён этих врагов! # Очки дают тебе способность `findNeare…" at bounding box center [501, 114] width 138 height 205
click at [492, 208] on button "Запустить ⇧↵" at bounding box center [494, 214] width 154 height 14
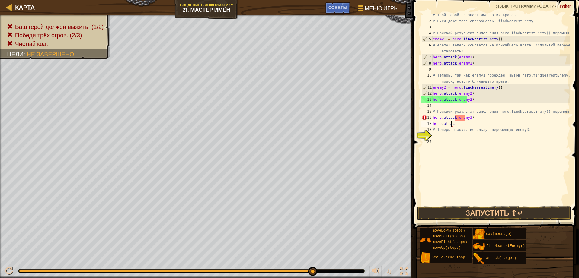
scroll to position [3, 1]
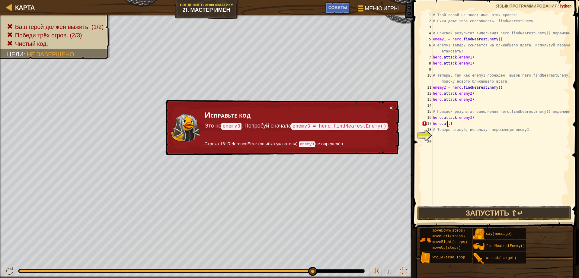
click at [457, 125] on div "# Твой герой не знает имён этих врагов! # Очки дают тебе способность `findNeare…" at bounding box center [501, 114] width 138 height 205
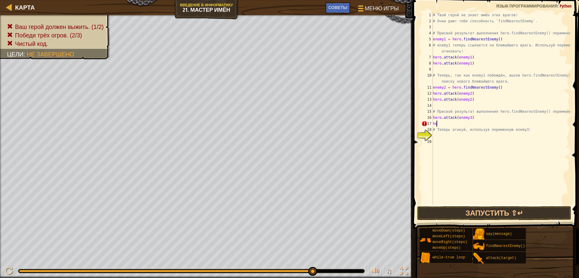
scroll to position [3, 0]
type textarea "h"
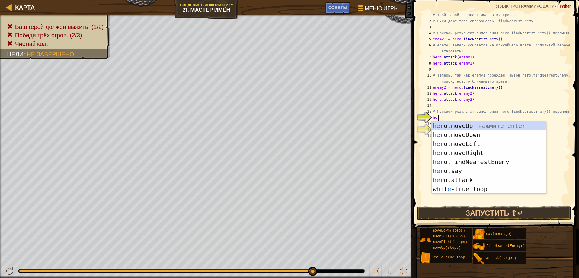
type textarea "hero"
click at [483, 162] on div "hero .moveUp нажмите enter hero .moveDown нажмите enter hero .moveLeft нажмите …" at bounding box center [489, 166] width 114 height 91
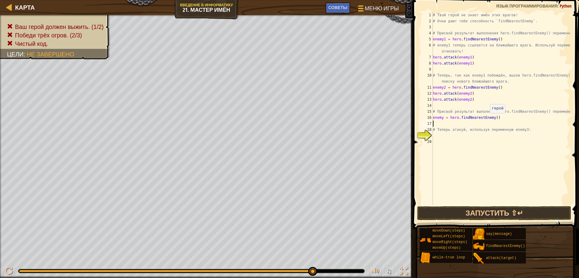
click at [486, 119] on div "# Твой герой не знает имён этих врагов! # Очки дают тебе способность `findNeare…" at bounding box center [501, 114] width 138 height 205
click at [488, 120] on div "# Твой герой не знает имён этих врагов! # Очки дают тебе способность `findNeare…" at bounding box center [501, 114] width 138 height 205
type textarea "enemy = hero.findNearestEnemy(enemy3)"
click at [438, 138] on div "# Твой герой не знает имён этих врагов! # Очки дают тебе способность `findNeare…" at bounding box center [501, 114] width 138 height 205
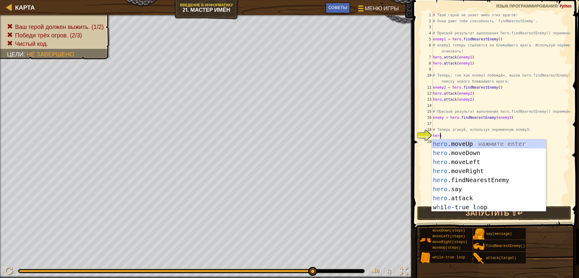
scroll to position [3, 0]
click at [464, 197] on div "hero .moveUp нажмите enter hero .moveDown нажмите enter hero .moveLeft нажмите …" at bounding box center [489, 185] width 114 height 91
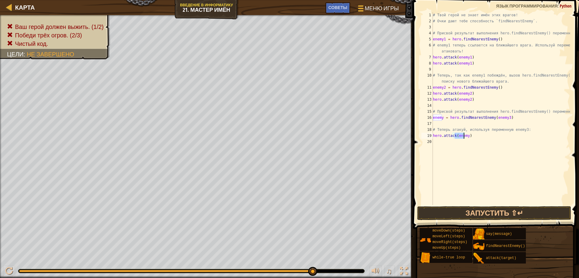
click at [463, 134] on div "# Твой герой не знает имён этих врагов! # Очки дают тебе способность `findNeare…" at bounding box center [501, 108] width 138 height 193
type textarea "hero.attack(enemy3)"
click at [434, 143] on div "# Твой герой не знает имён этих врагов! # Очки дают тебе способность `findNeare…" at bounding box center [501, 114] width 138 height 205
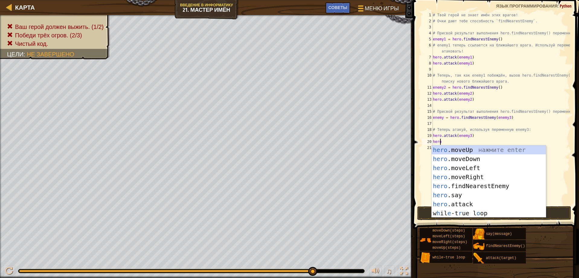
scroll to position [3, 0]
click at [484, 204] on div "hero .moveUp нажмите enter hero .moveDown нажмите enter hero .moveLeft нажмите …" at bounding box center [489, 191] width 114 height 91
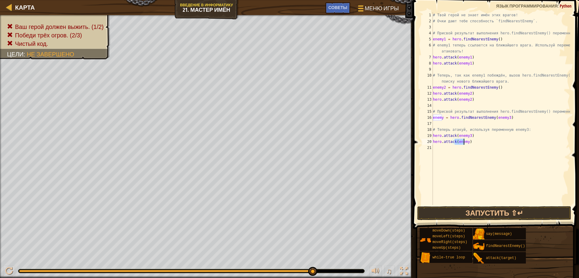
click at [463, 141] on div "# Твой герой не знает имён этих врагов! # Очки дают тебе способность `findNeare…" at bounding box center [501, 108] width 138 height 193
click at [486, 209] on button "Запустить ⇧↵" at bounding box center [494, 214] width 154 height 14
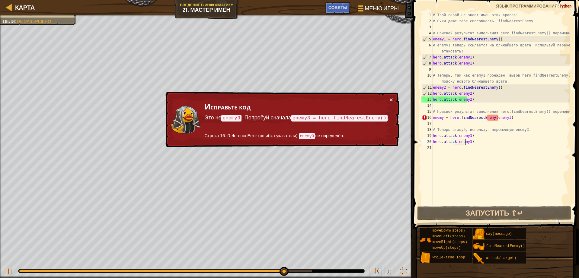
click at [442, 118] on div "# Твой герой не знает имён этих врагов! # Очки дают тебе способность `findNeare…" at bounding box center [501, 114] width 138 height 205
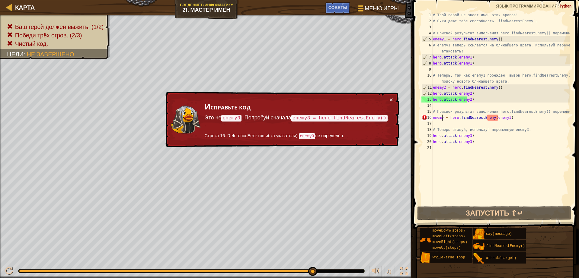
scroll to position [3, 1]
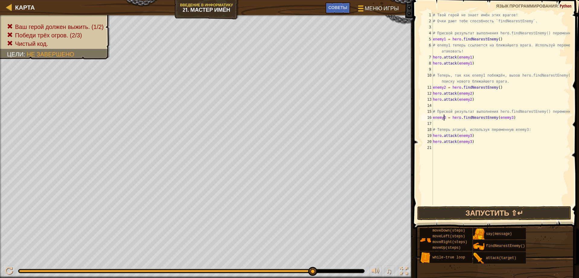
click at [500, 118] on div "# Твой герой не знает имён этих врагов! # Очки дают тебе способность `findNeare…" at bounding box center [501, 114] width 138 height 205
type textarea "enemy3 = hero.findNearestEnemy()"
click at [483, 212] on button "Запустить ⇧↵" at bounding box center [494, 214] width 154 height 14
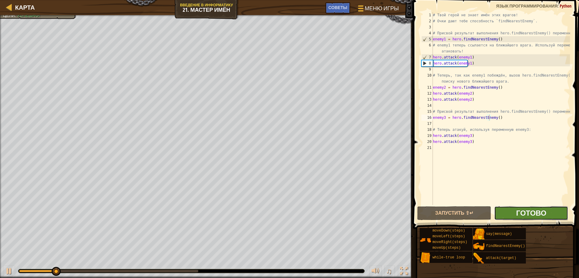
click at [531, 216] on span "Готово" at bounding box center [531, 213] width 30 height 10
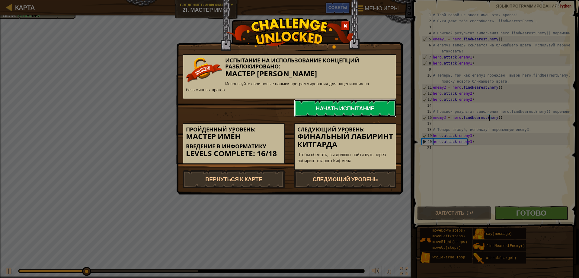
click at [354, 115] on link "Начать испытание" at bounding box center [345, 108] width 102 height 18
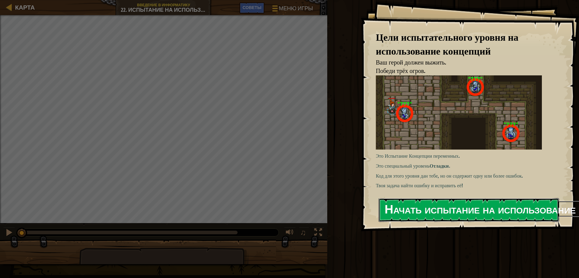
click at [456, 217] on button "Начать испытание на использование концепций" at bounding box center [469, 210] width 181 height 24
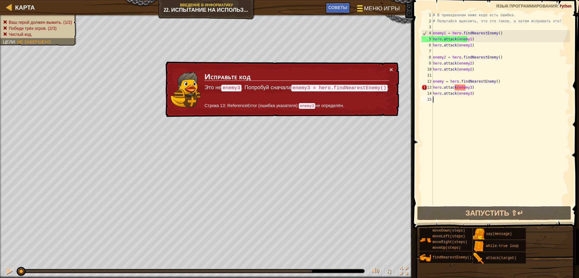
click at [388, 11] on span "Меню игры" at bounding box center [382, 8] width 36 height 8
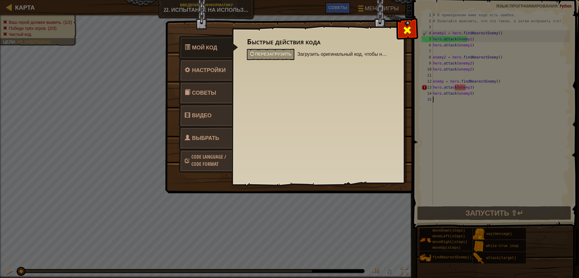
click at [406, 28] on span at bounding box center [408, 30] width 10 height 10
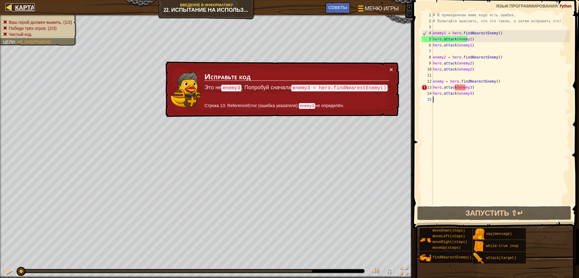
click at [14, 8] on link "Карта" at bounding box center [23, 7] width 23 height 8
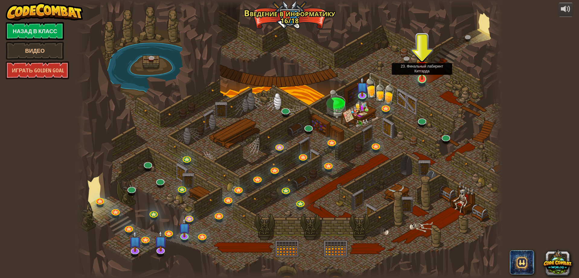
click at [419, 75] on img at bounding box center [421, 67] width 11 height 26
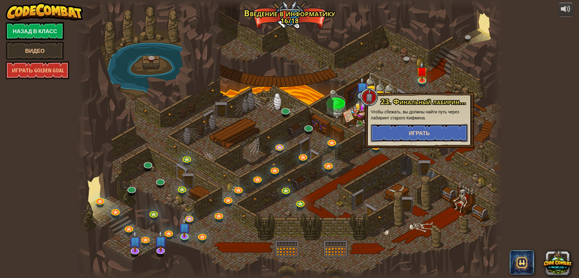
click at [439, 133] on button "Играть" at bounding box center [419, 133] width 97 height 18
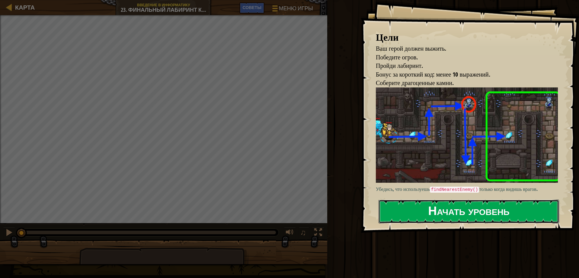
click at [410, 210] on button "Начать уровень" at bounding box center [469, 212] width 181 height 24
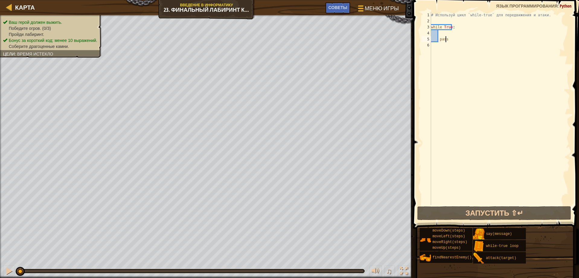
click at [477, 0] on html "Карта Введение в Информатику 23. Финальный лабиринт Китгарда Меню игры Готово С…" at bounding box center [289, 0] width 579 height 0
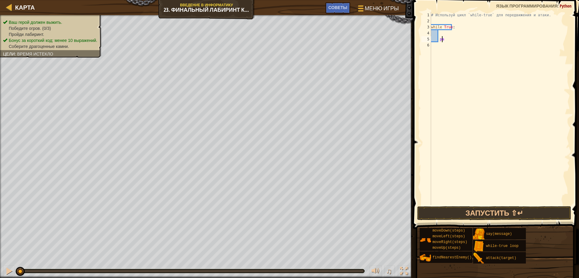
type textarea "p"
click at [433, 37] on div "# Используй цикл `while-true` для передвижения и атаки. while True :" at bounding box center [500, 114] width 140 height 205
type textarea "while True:"
click at [438, 33] on div "# Используй цикл `while-true` для передвижения и атаки. while True :" at bounding box center [500, 114] width 140 height 205
click at [433, 65] on div "# Используй цикл `while-true` для передвижения и атаки. while True :" at bounding box center [500, 114] width 140 height 205
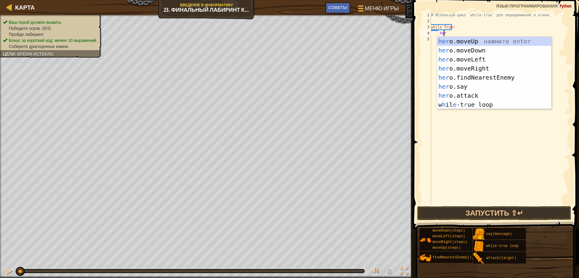
type textarea "hero"
click at [458, 71] on div "hero .moveUp нажмите enter hero .moveDown нажмите enter hero .moveLeft нажмите …" at bounding box center [494, 82] width 114 height 91
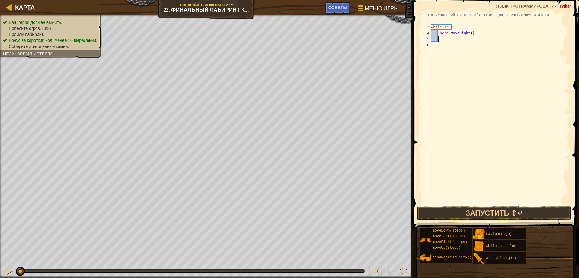
scroll to position [3, 0]
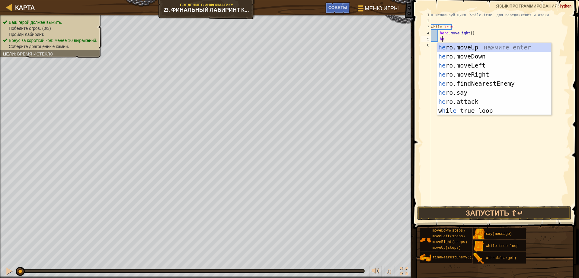
type textarea "hero"
click at [470, 48] on div "hero .moveUp нажмите enter hero .moveDown нажмите enter hero .moveLeft нажмите …" at bounding box center [494, 88] width 114 height 91
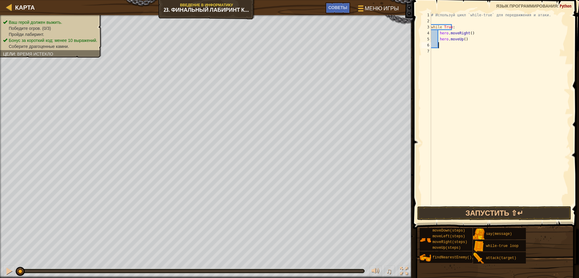
scroll to position [3, 0]
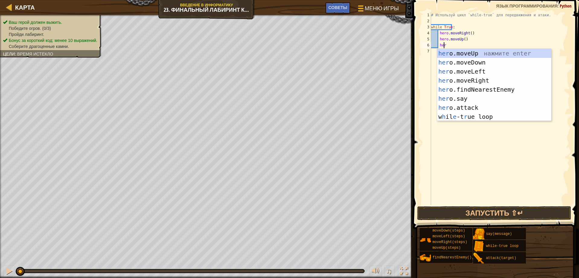
type textarea "hero"
click at [476, 78] on div "hero .moveUp нажмите enter hero .moveDown нажмите enter hero .moveLeft нажмите …" at bounding box center [494, 94] width 114 height 91
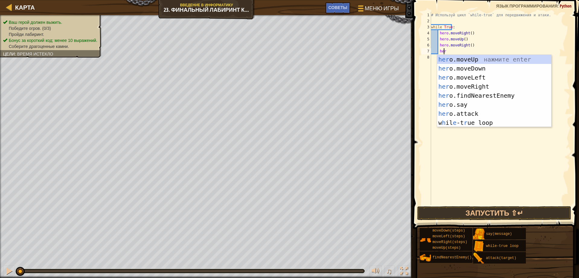
type textarea "hero"
click at [477, 71] on div "hero .moveUp нажмите enter hero .moveDown нажмите enter hero .moveLeft нажмите …" at bounding box center [494, 100] width 114 height 91
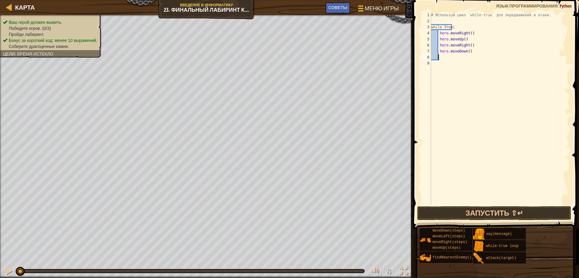
click at [468, 54] on div "# Используй цикл `while-true` для передвижения и атаки. while True : hero . mov…" at bounding box center [500, 114] width 140 height 205
type textarea "hero.moveDown(2"
type textarea "hero.moveDown(2)"
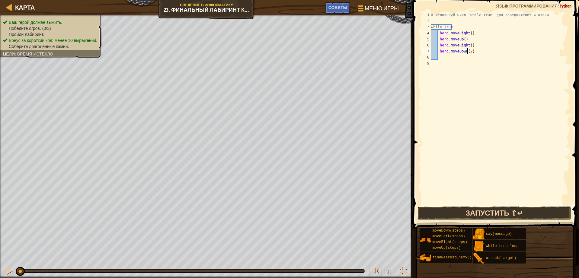
click at [464, 215] on button "Запустить ⇧↵" at bounding box center [494, 214] width 154 height 14
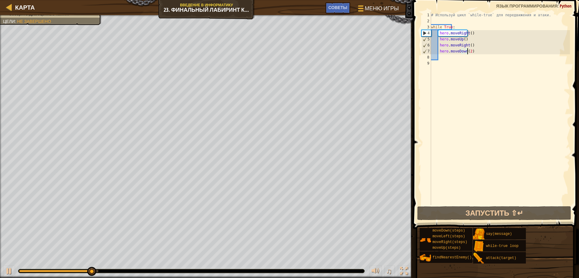
click at [440, 56] on div "# Используй цикл `while-true` для передвижения и атаки. while True : hero . mov…" at bounding box center [500, 114] width 140 height 205
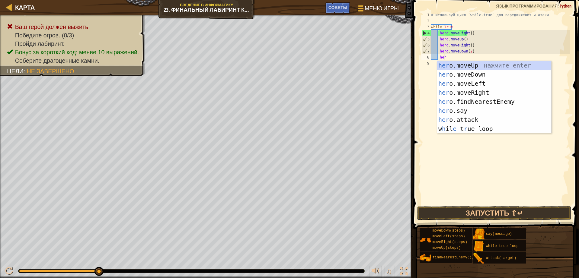
type textarea "hero"
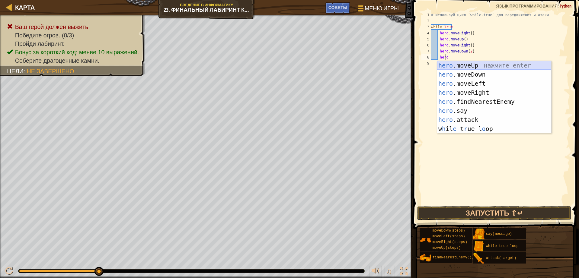
click at [478, 68] on div "hero .moveUp нажмите enter hero .moveDown нажмите enter hero .moveLeft нажмите …" at bounding box center [494, 106] width 114 height 91
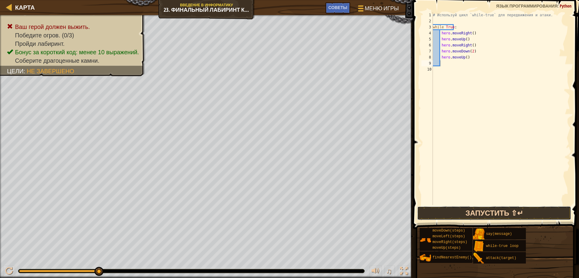
click at [483, 216] on button "Запустить ⇧↵" at bounding box center [494, 214] width 154 height 14
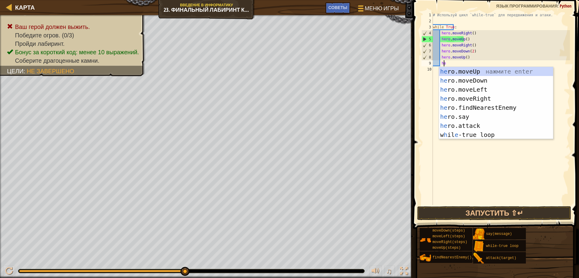
scroll to position [3, 1]
type textarea "her"
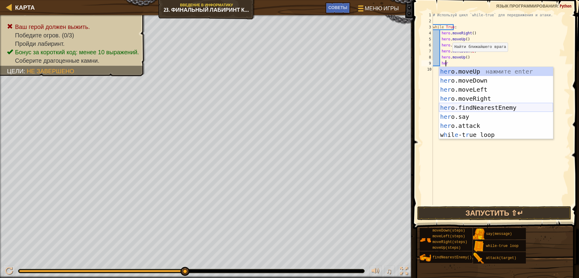
click at [504, 110] on div "her o.moveUp нажмите enter her o.moveDown нажмите enter her o.moveLeft нажмите …" at bounding box center [496, 112] width 114 height 91
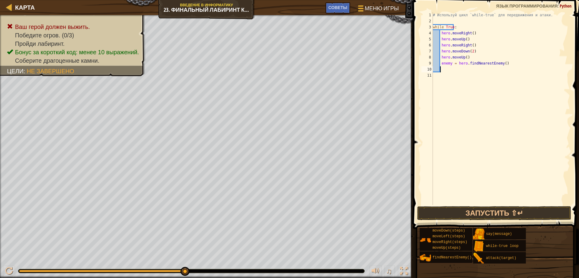
click at [449, 65] on div "# Используй цикл `while-true` для передвижения и атаки. while True : hero . mov…" at bounding box center [501, 114] width 138 height 205
type textarea "enemy1 = hero.findNearestEnemy()"
click at [451, 72] on div "# Используй цикл `while-true` для передвижения и атаки. while True : hero . mov…" at bounding box center [501, 114] width 138 height 205
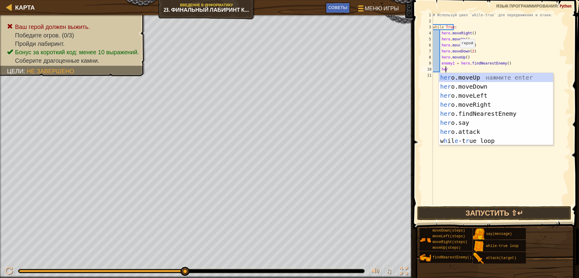
scroll to position [3, 1]
type textarea "h"
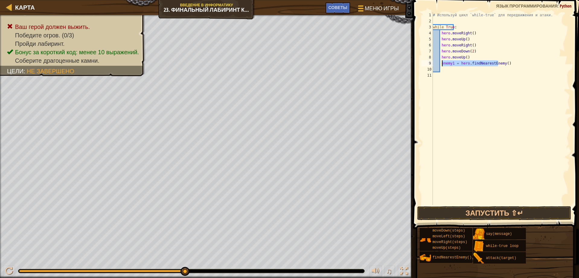
drag, startPoint x: 497, startPoint y: 63, endPoint x: 442, endPoint y: 63, distance: 55.0
click at [442, 63] on div "# Используй цикл `while-true` для передвижения и атаки. while True : hero . mov…" at bounding box center [501, 114] width 138 height 205
type textarea "enemy1 = hero.findNearestEnemy()"
click at [441, 68] on div "# Используй цикл `while-true` для передвижения и атаки. while True : hero . mov…" at bounding box center [501, 114] width 138 height 205
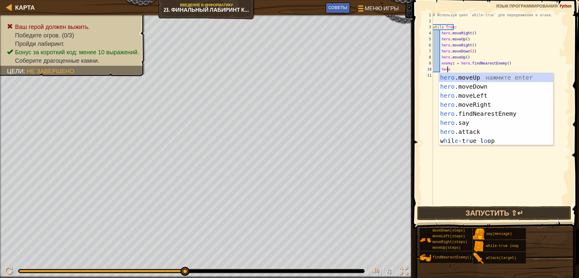
scroll to position [3, 1]
click at [473, 130] on div "hero .moveUp нажмите enter hero .moveDown нажмите enter hero .moveLeft нажмите …" at bounding box center [496, 118] width 114 height 91
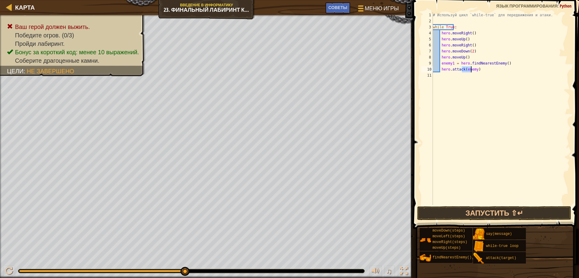
click at [471, 70] on div "# Используй цикл `while-true` для передвижения и атаки. while True : hero . mov…" at bounding box center [501, 108] width 138 height 193
click at [395, 69] on div "Карта Введение в Информатику 23. Финальный лабиринт Китгарда Меню игры Готово С…" at bounding box center [289, 139] width 579 height 278
type textarea "enemy1 = hero.findNearestEnemy() hero.attack(enemy1)"
click at [473, 80] on div "# Используй цикл `while-true` для передвижения и атаки. while True : hero . mov…" at bounding box center [501, 114] width 138 height 205
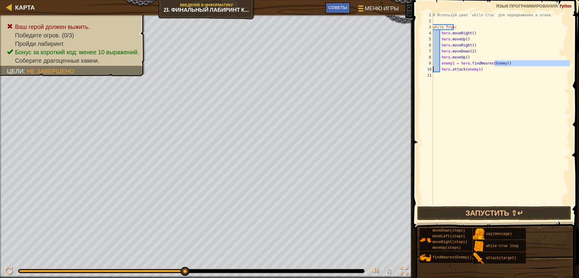
scroll to position [3, 0]
drag, startPoint x: 498, startPoint y: 63, endPoint x: 502, endPoint y: 70, distance: 8.7
click at [503, 70] on div "# Используй цикл `while-true` для передвижения и атаки. while True : hero . mov…" at bounding box center [501, 114] width 138 height 205
drag, startPoint x: 441, startPoint y: 63, endPoint x: 442, endPoint y: 70, distance: 7.6
click at [442, 70] on div "# Используй цикл `while-true` для передвижения и атаки. while True : hero . mov…" at bounding box center [501, 114] width 138 height 205
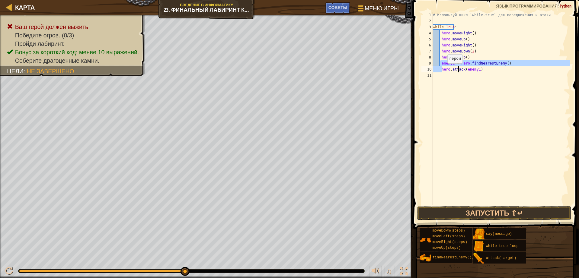
type textarea "ero.attenemy1 = hero.findNearestEnemy() hack(enemy1)"
click at [495, 80] on div "# Используй цикл `while-true` для передвижения и атаки. while True : hero . mov…" at bounding box center [501, 114] width 138 height 205
drag, startPoint x: 510, startPoint y: 64, endPoint x: 459, endPoint y: 94, distance: 59.7
click at [458, 71] on div "# Используй цикл `while-true` для передвижения и атаки. while True : hero . mov…" at bounding box center [501, 114] width 138 height 205
type textarea "ero.attenemy1 = hero.findNearestEnemy() hack(enemy1)"
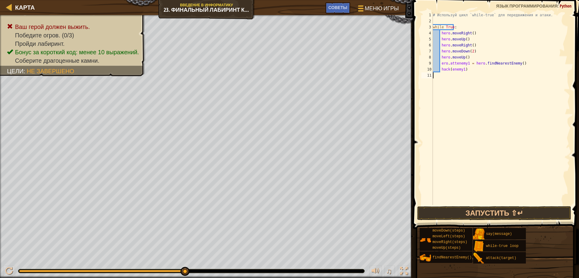
click at [459, 94] on div "# Используй цикл `while-true` для передвижения и атаки. while True : hero . mov…" at bounding box center [501, 114] width 138 height 205
drag, startPoint x: 440, startPoint y: 63, endPoint x: 508, endPoint y: 72, distance: 69.3
click at [508, 72] on div "# Используй цикл `while-true` для передвижения и атаки. while True : hero . mov…" at bounding box center [501, 114] width 138 height 205
type textarea "ero.attenemy1 = hero.findNearestEnemy() hack(enemy1)"
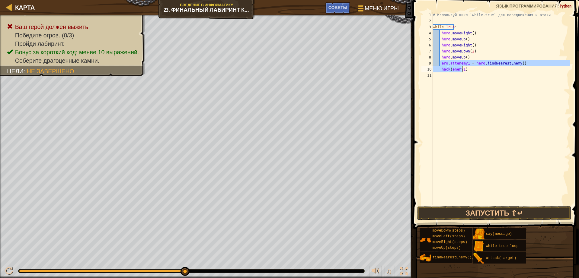
click at [439, 79] on div "# Используй цикл `while-true` для передвижения и атаки. while True : hero . mov…" at bounding box center [501, 114] width 138 height 205
type textarea "c"
click at [442, 64] on div "# Используй цикл `while-true` для передвижения и атаки. while True : hero . mov…" at bounding box center [501, 114] width 138 height 205
drag, startPoint x: 441, startPoint y: 63, endPoint x: 462, endPoint y: 71, distance: 22.7
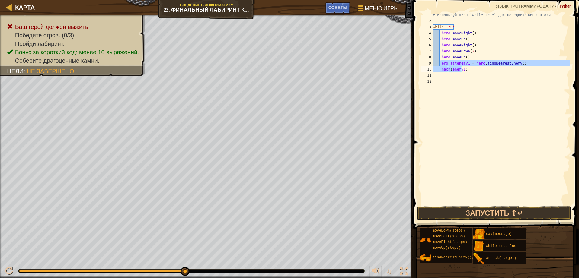
click at [462, 71] on div "# Используй цикл `while-true` для передвижения и атаки. while True : hero . mov…" at bounding box center [501, 114] width 138 height 205
type textarea "ero.attenemy1 = hero.findNearestEnemy() hack(enemy1)"
click at [434, 76] on div "# Используй цикл `while-true` для передвижения и атаки. while True : hero . mov…" at bounding box center [501, 114] width 138 height 205
paste textarea "hack(enemy1)"
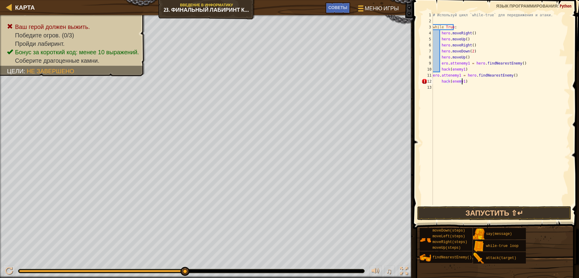
click at [433, 75] on div "# Используй цикл `while-true` для передвижения и атаки. while True : hero . mov…" at bounding box center [501, 114] width 138 height 205
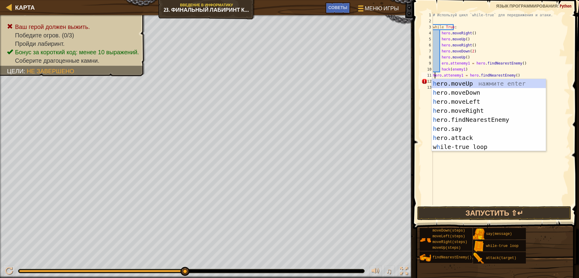
scroll to position [3, 0]
type textarea "hero.attenemy1 = hero.findNearestEnemy()"
click at [508, 182] on div "# Используй цикл `while-true` для передвижения и атаки. while True : hero . mov…" at bounding box center [501, 114] width 138 height 205
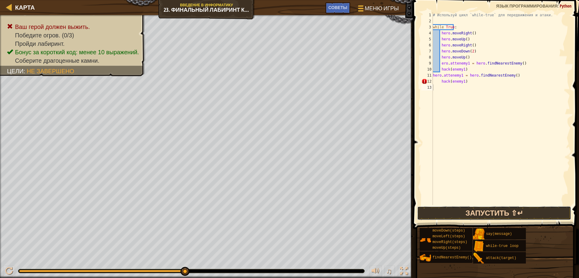
click at [480, 213] on button "Запустить ⇧↵" at bounding box center [494, 214] width 154 height 14
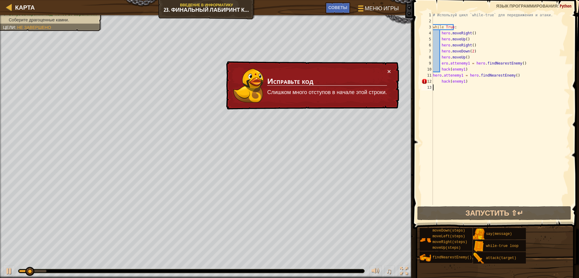
click at [467, 84] on div "# Используй цикл `while-true` для передвижения и атаки. while True : hero . mov…" at bounding box center [501, 114] width 138 height 205
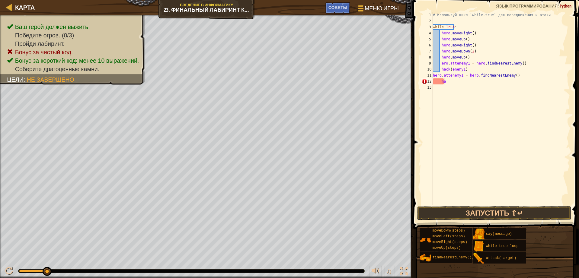
type textarea "h"
click at [497, 207] on button "Запустить ⇧↵" at bounding box center [494, 214] width 154 height 14
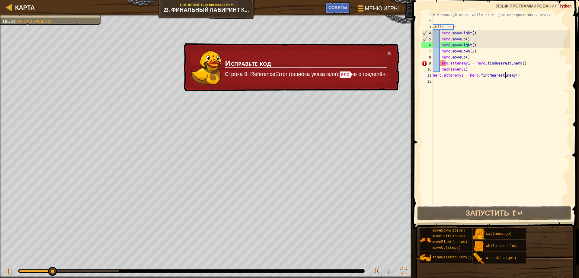
click at [440, 63] on div "# Используй цикл `while-true` для передвижения и атаки. while True : hero . mov…" at bounding box center [501, 114] width 138 height 205
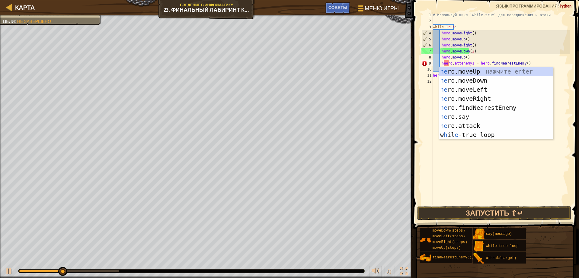
scroll to position [3, 1]
type textarea "hero.attenemy1 = hero.findNearestEnemy()"
click at [496, 169] on div "# Используй цикл `while-true` для передвижения и атаки. while True : hero . mov…" at bounding box center [501, 114] width 138 height 205
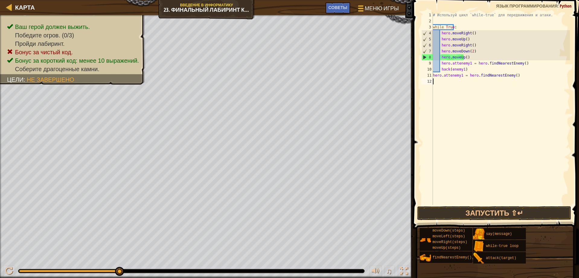
type textarea "v"
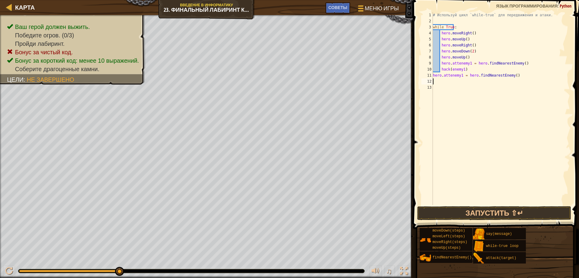
paste textarea "hack(enemy1)"
click at [433, 82] on div "# Используй цикл `while-true` для передвижения и атаки. while True : hero . mov…" at bounding box center [501, 114] width 138 height 205
type textarea "hero.attenemy1 = hero.findNearestEnemy()"
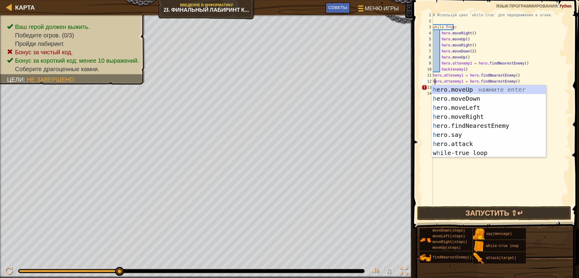
click at [490, 184] on div "# Используй цикл `while-true` для передвижения и атаки. while True : hero . mov…" at bounding box center [501, 114] width 138 height 205
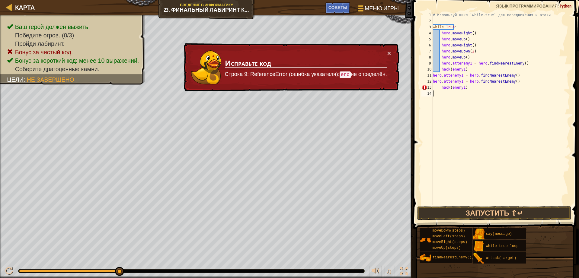
click at [451, 141] on div "# Используй цикл `while-true` для передвижения и атаки. while True : hero . mov…" at bounding box center [501, 114] width 138 height 205
click at [491, 211] on button "Запустить ⇧↵" at bounding box center [494, 214] width 154 height 14
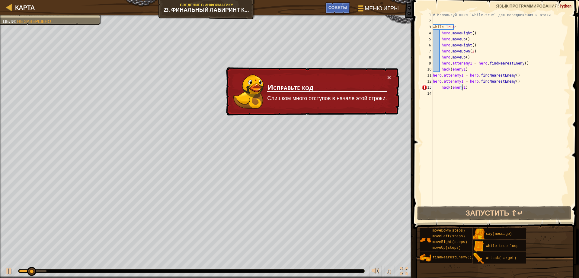
click at [463, 88] on div "# Используй цикл `while-true` для передвижения и атаки. while True : hero . mov…" at bounding box center [501, 114] width 138 height 205
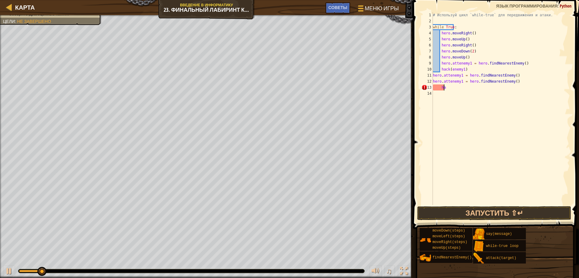
type textarea "h"
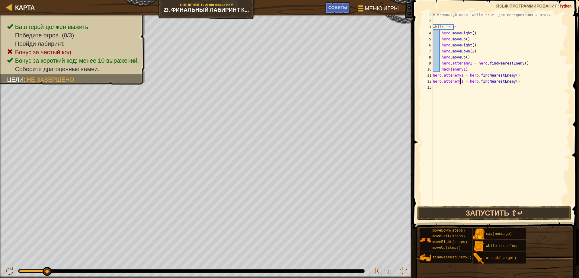
click at [459, 82] on div "# Используй цикл `while-true` для передвижения и атаки. while True : hero . mov…" at bounding box center [501, 114] width 138 height 205
click at [457, 82] on div "# Используй цикл `while-true` для передвижения и атаки. while True : hero . mov…" at bounding box center [501, 114] width 138 height 205
click at [467, 210] on button "Запустить ⇧↵" at bounding box center [494, 214] width 154 height 14
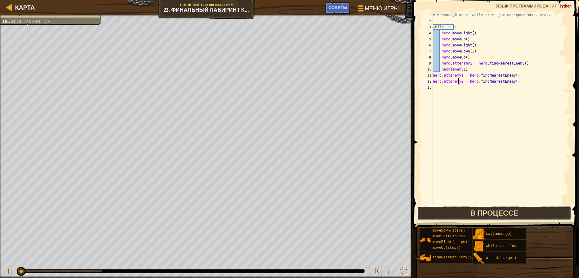
click at [466, 210] on button "В процессе" at bounding box center [494, 214] width 154 height 14
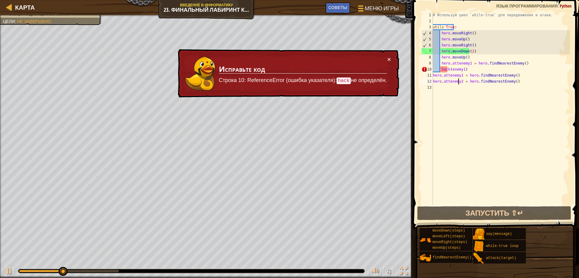
click at [468, 72] on div "# Используй цикл `while-true` для передвижения и атаки. while True : hero . mov…" at bounding box center [501, 114] width 138 height 205
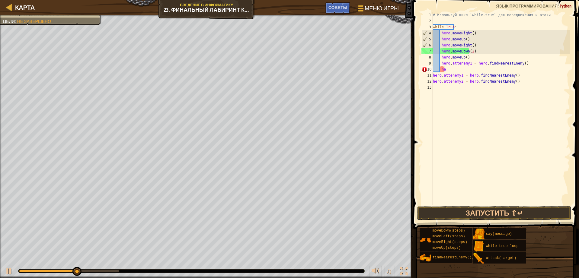
type textarea "h"
click at [443, 136] on div "# Используй цикл `while-true` для передвижения и атаки. while True : hero . mov…" at bounding box center [501, 114] width 138 height 205
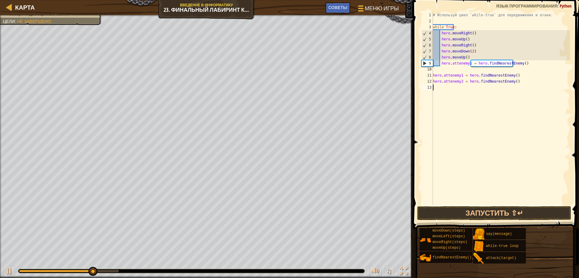
click at [443, 72] on div "# Используй цикл `while-true` для передвижения и атаки. while True : hero . mov…" at bounding box center [501, 114] width 138 height 205
type textarea "hero.attenemy1 = hero.findNearestEnemy()"
click at [447, 121] on div "# Используй цикл `while-true` для передвижения и атаки. while True : hero . mov…" at bounding box center [501, 114] width 138 height 205
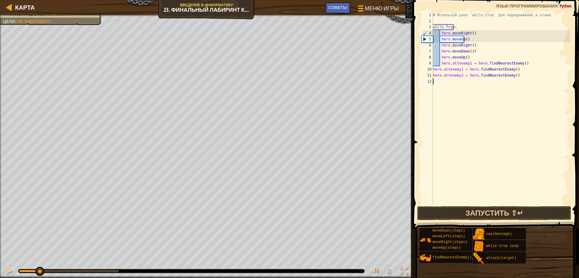
drag, startPoint x: 117, startPoint y: 270, endPoint x: 40, endPoint y: 265, distance: 77.5
click at [40, 265] on div "♫" at bounding box center [206, 270] width 413 height 18
click at [468, 40] on div "# Используй цикл `while-true` для передвижения и атаки. while True : hero . mov…" at bounding box center [501, 114] width 138 height 205
type textarea "hero.moveUp()"
click at [471, 40] on div "# Используй цикл `while-true` для передвижения и атаки. while True : hero . mov…" at bounding box center [501, 114] width 138 height 205
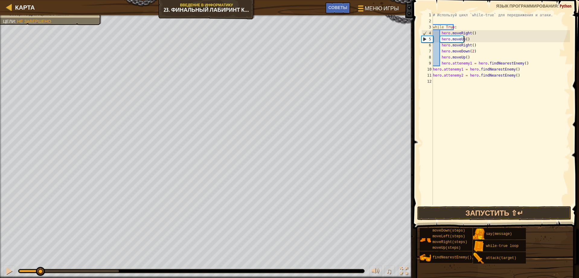
click at [471, 40] on div "# Используй цикл `while-true` для передвижения и атаки. while True : hero . mov…" at bounding box center [501, 114] width 138 height 205
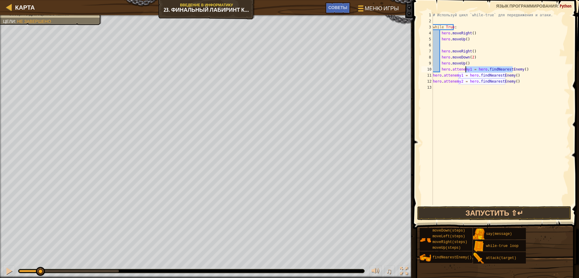
drag, startPoint x: 524, startPoint y: 70, endPoint x: 465, endPoint y: 69, distance: 58.3
click at [465, 69] on div "# Используй цикл `while-true` для передвижения и атаки. while True : hero . mov…" at bounding box center [501, 114] width 138 height 205
type textarea "hero.moveRight()"
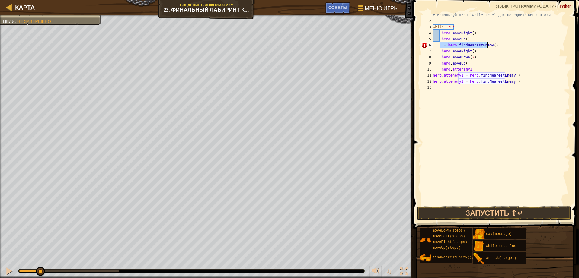
click at [441, 46] on div "# Используй цикл `while-true` для передвижения и атаки. while True : hero . mov…" at bounding box center [501, 108] width 138 height 193
click at [458, 47] on div "# Используй цикл `while-true` для передвижения и атаки. while True : hero . mov…" at bounding box center [501, 114] width 138 height 205
drag, startPoint x: 469, startPoint y: 50, endPoint x: 476, endPoint y: 47, distance: 7.1
click at [469, 50] on div "# Используй цикл `while-true` для передвижения и атаки. while True : hero . mov…" at bounding box center [501, 114] width 138 height 205
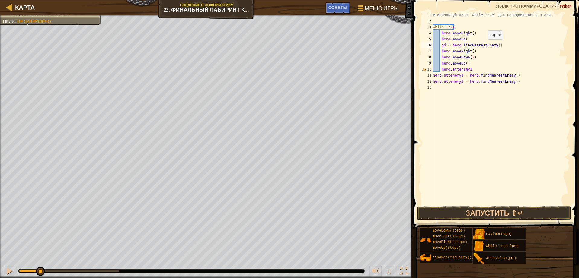
click at [484, 46] on div "# Используй цикл `while-true` для передвижения и атаки. while True : hero . mov…" at bounding box center [501, 114] width 138 height 205
type textarea "gd = hero.findNearestEnemy()"
click at [488, 45] on div "# Используй цикл `while-true` для передвижения и атаки. while True : hero . mov…" at bounding box center [501, 114] width 138 height 205
click at [489, 45] on div "# Используй цикл `while-true` для передвижения и атаки. while True : hero . mov…" at bounding box center [501, 114] width 138 height 205
click at [491, 45] on div "# Используй цикл `while-true` для передвижения и атаки. while True : hero . mov…" at bounding box center [501, 114] width 138 height 205
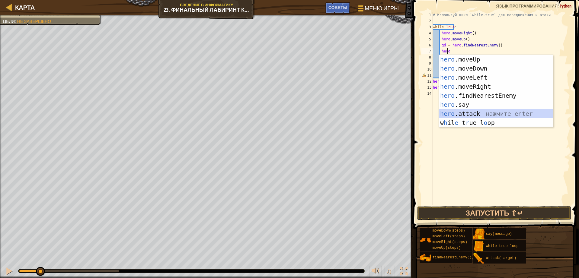
click at [463, 115] on div "hero .moveUp нажмите enter hero .moveDown нажмите enter hero .moveLeft нажмите …" at bounding box center [496, 100] width 114 height 91
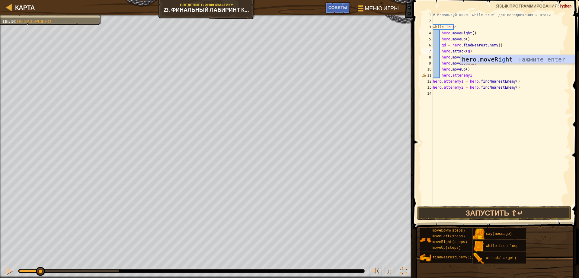
scroll to position [3, 2]
type textarea "hero.attack(gd)"
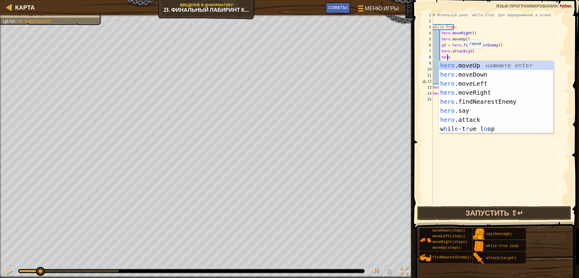
scroll to position [3, 1]
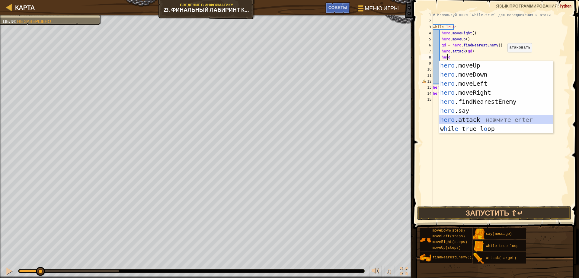
click at [476, 120] on div "hero .moveUp нажмите enter hero .moveDown нажмите enter hero .moveLeft нажмите …" at bounding box center [496, 106] width 114 height 91
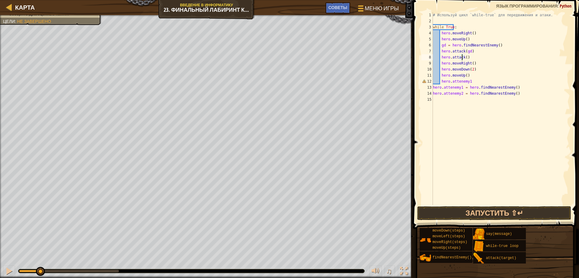
scroll to position [3, 2]
click at [471, 64] on div "# Используй цикл `while-true` для передвижения и атаки. while True : hero . mov…" at bounding box center [501, 114] width 138 height 205
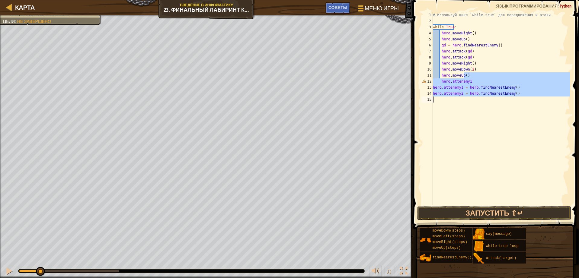
drag, startPoint x: 469, startPoint y: 77, endPoint x: 497, endPoint y: 142, distance: 70.9
click at [497, 142] on div "# Используй цикл `while-true` для передвижения и атаки. while True : hero . mov…" at bounding box center [501, 114] width 138 height 205
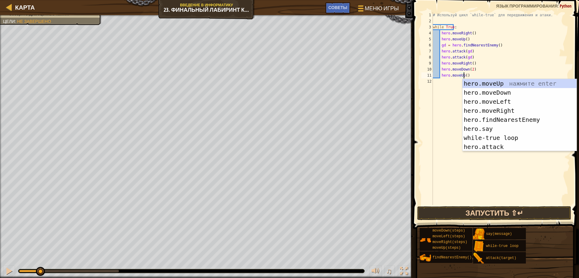
type textarea "hero.moveUp()"
click at [503, 211] on button "Запустить ⇧↵" at bounding box center [494, 214] width 154 height 14
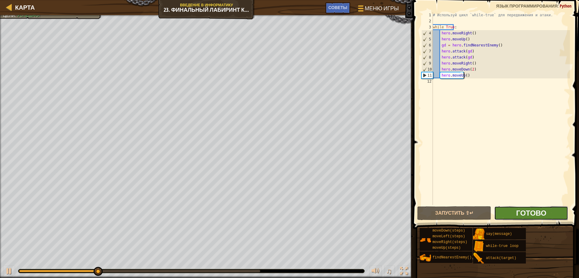
click at [520, 216] on span "Готово" at bounding box center [531, 213] width 30 height 10
